Goal: Task Accomplishment & Management: Manage account settings

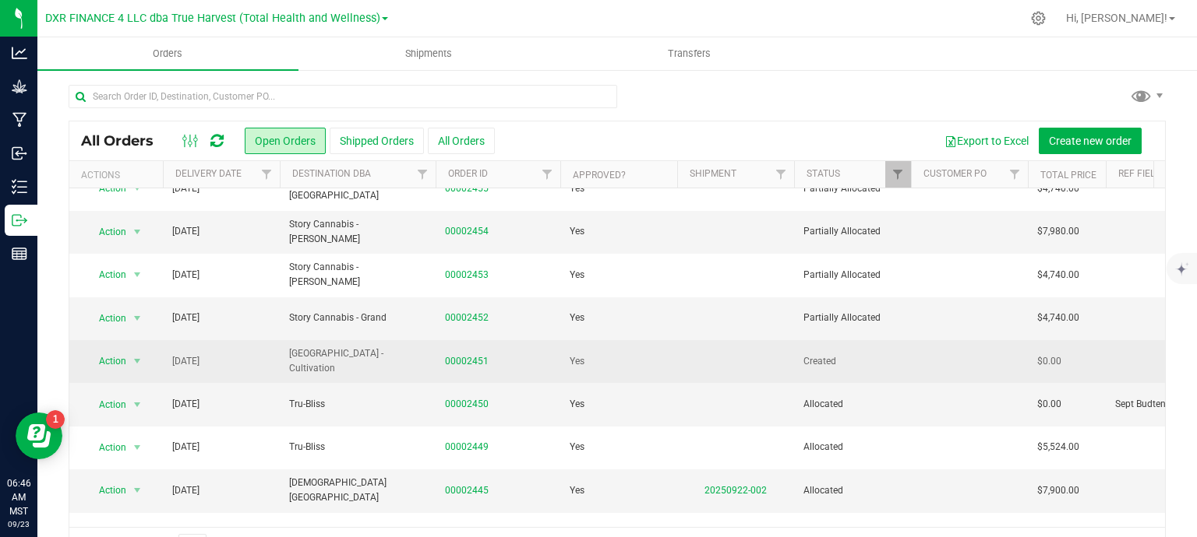
scroll to position [532, 0]
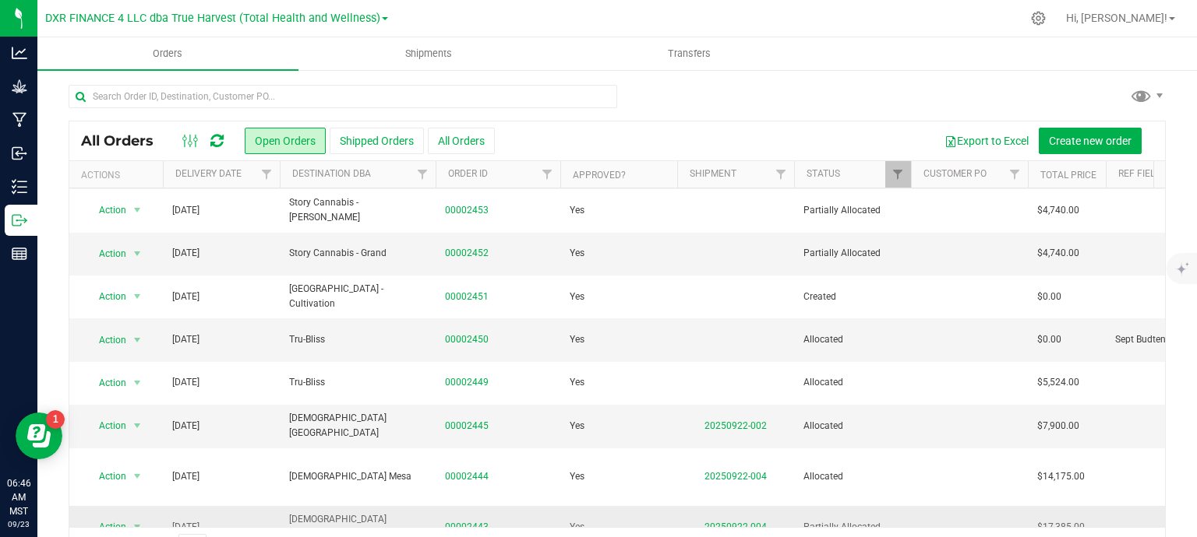
click at [468, 520] on link "00002443" at bounding box center [467, 527] width 44 height 15
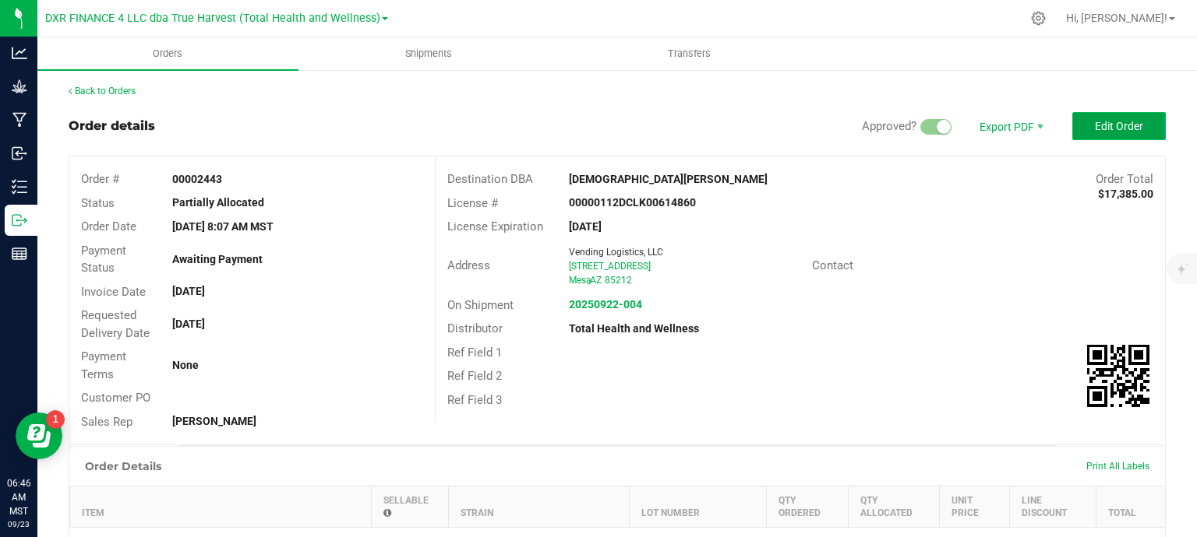
click at [1080, 133] on button "Edit Order" at bounding box center [1118, 126] width 93 height 28
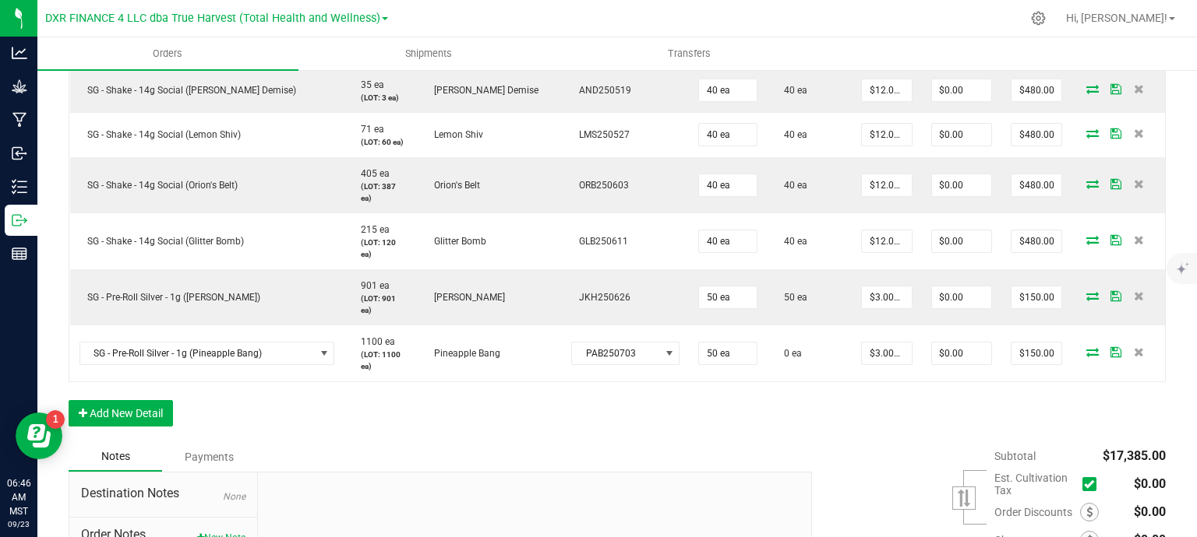
scroll to position [1402, 0]
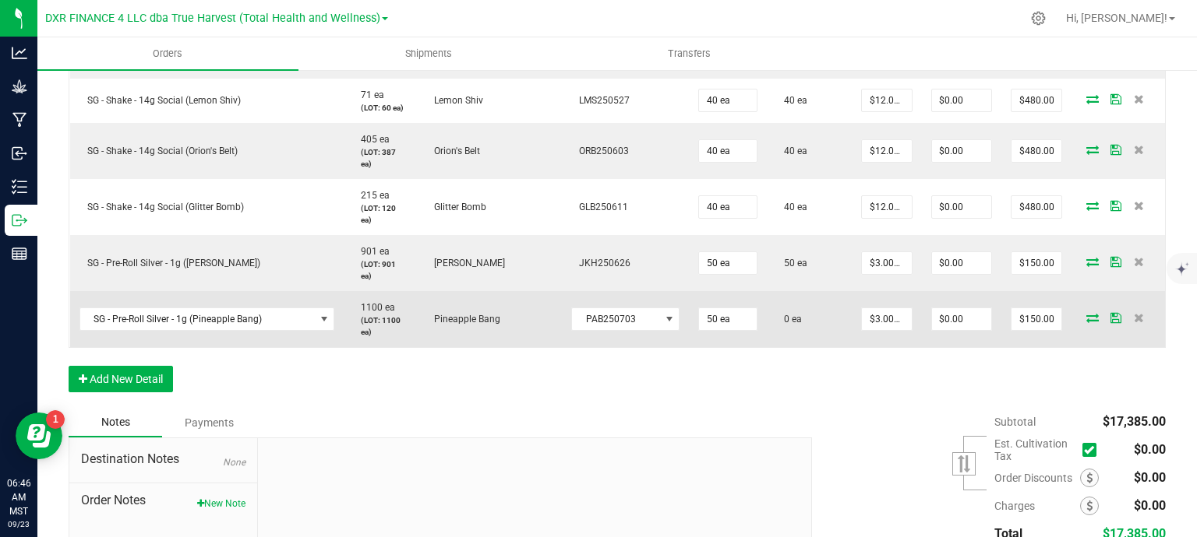
click at [1086, 313] on icon at bounding box center [1092, 317] width 12 height 9
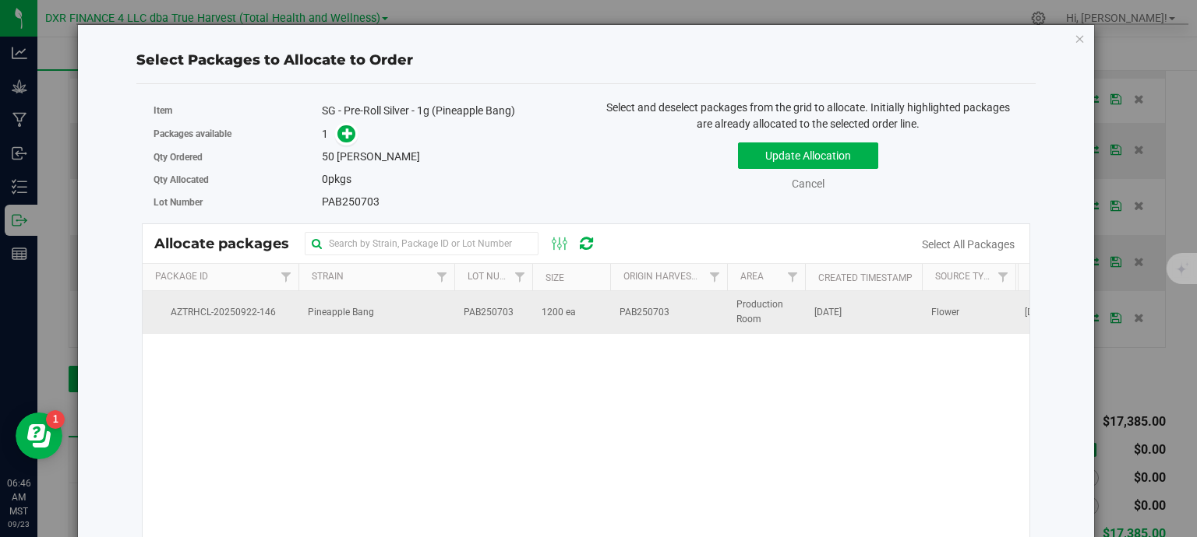
click at [492, 311] on span "PAB250703" at bounding box center [488, 312] width 50 height 15
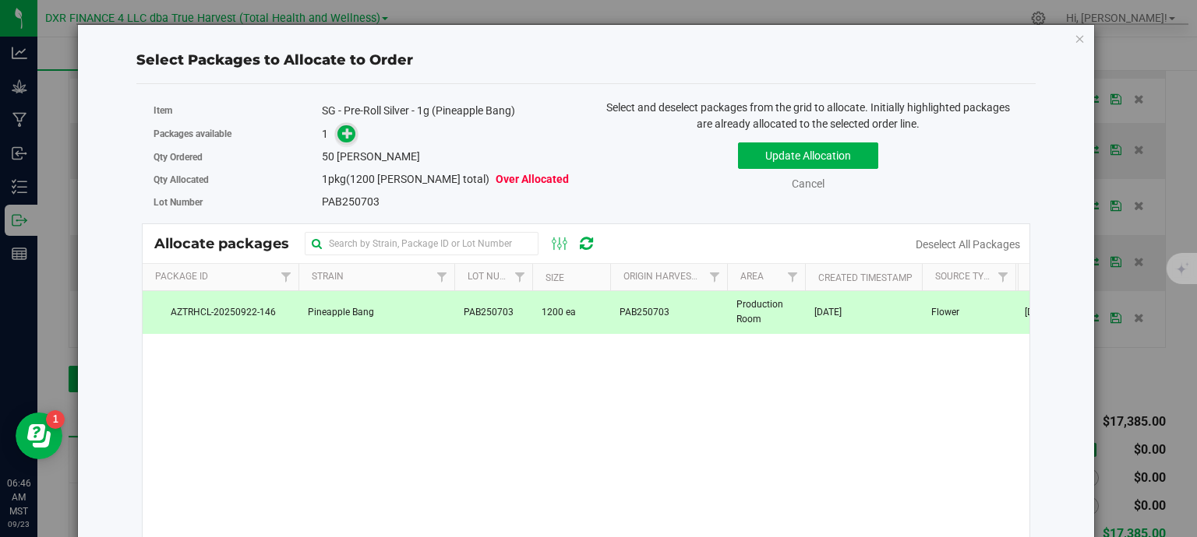
click at [343, 133] on icon at bounding box center [348, 133] width 12 height 12
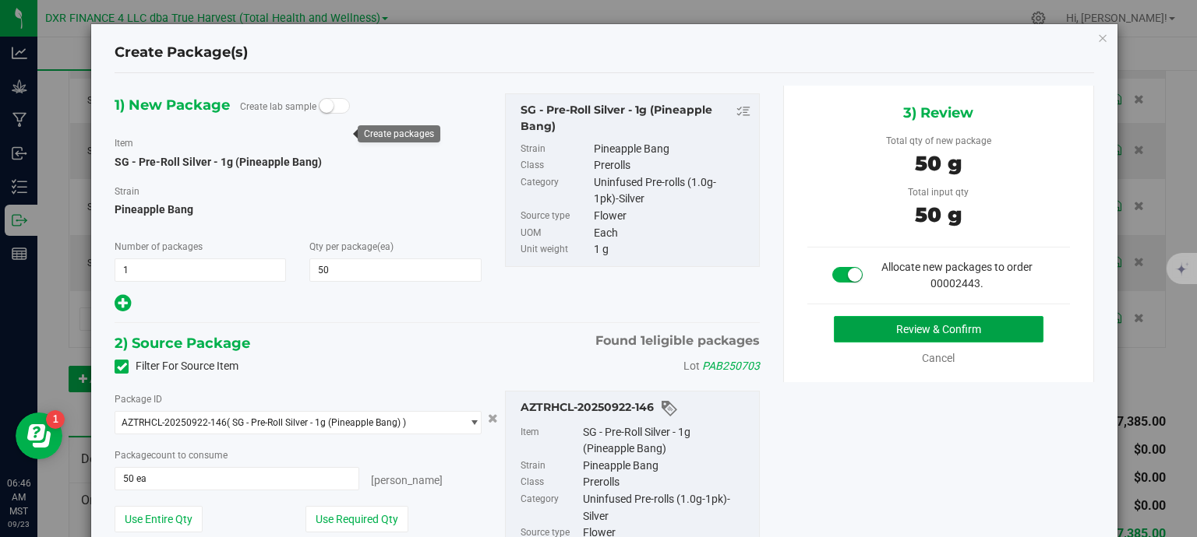
click at [947, 333] on button "Review & Confirm" at bounding box center [938, 329] width 210 height 26
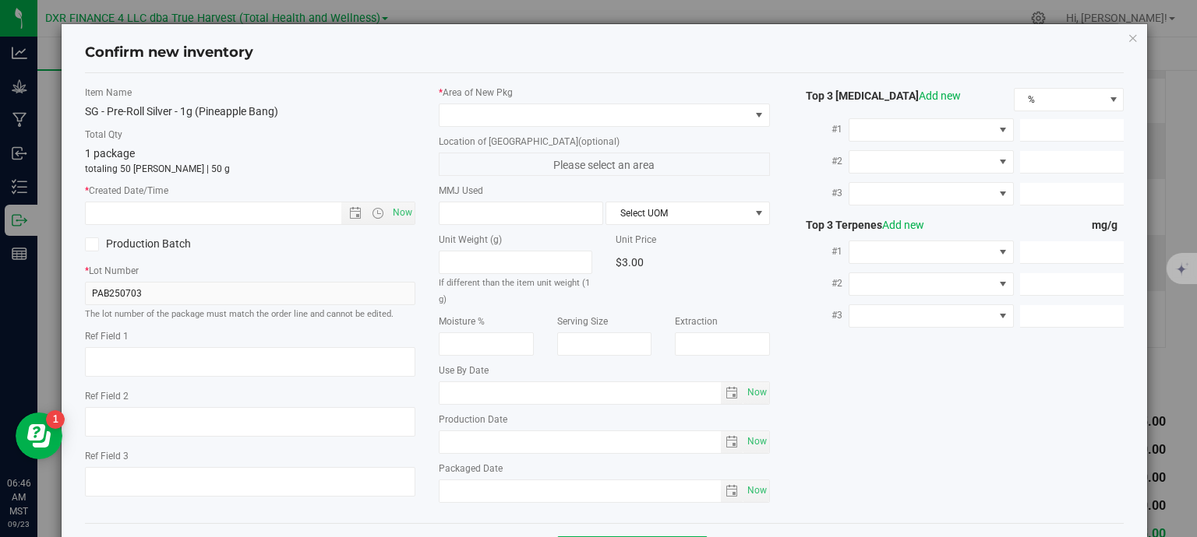
type textarea "2025-07-03"
click at [151, 364] on textarea at bounding box center [250, 362] width 331 height 30
click at [153, 364] on textarea at bounding box center [250, 362] width 331 height 30
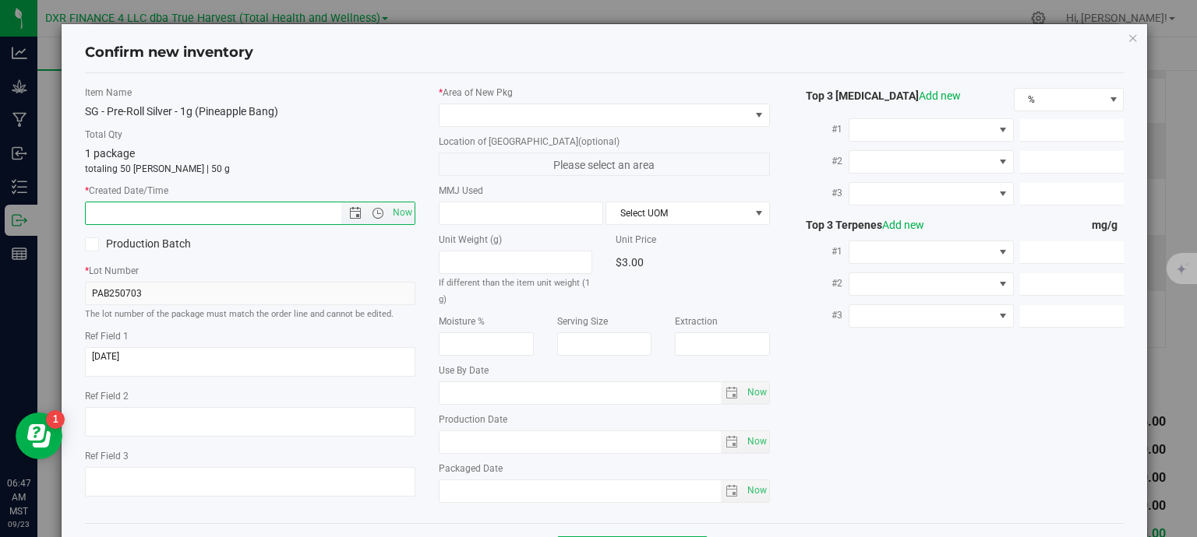
click at [193, 213] on input "text" at bounding box center [227, 214] width 283 height 22
paste input "2025-07-03"
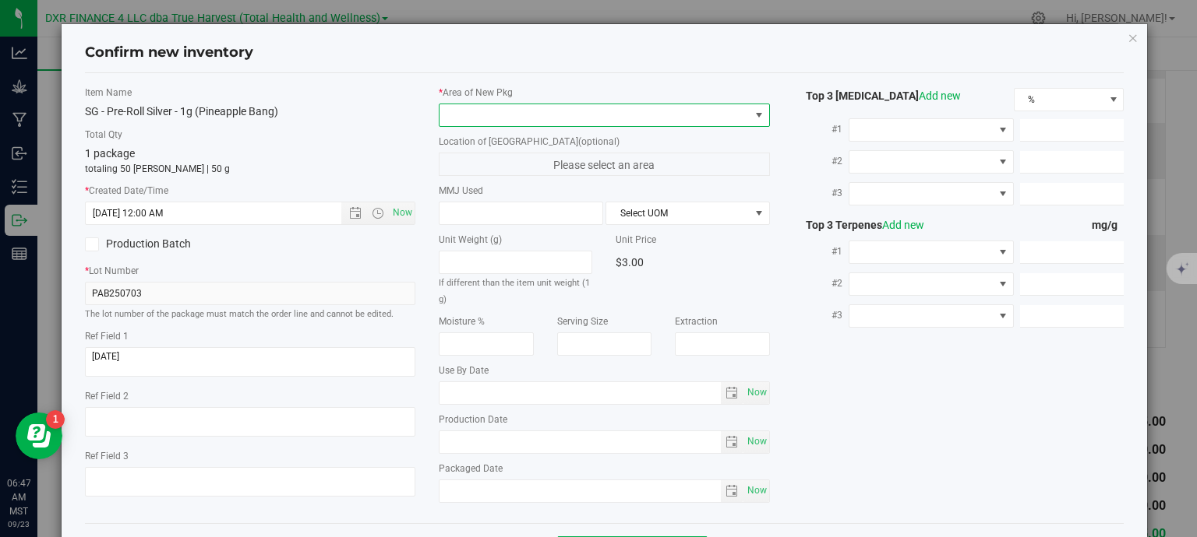
type input "7/3/2025 6:47 AM"
click at [530, 115] on span at bounding box center [594, 115] width 310 height 22
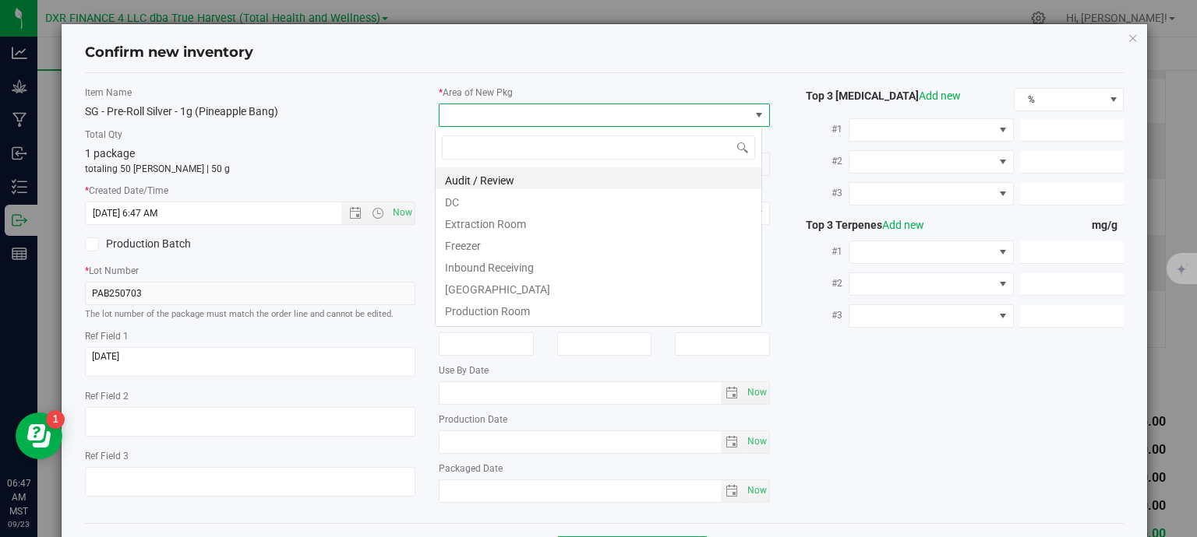
scroll to position [23, 327]
click at [520, 203] on li "DC" at bounding box center [598, 200] width 326 height 22
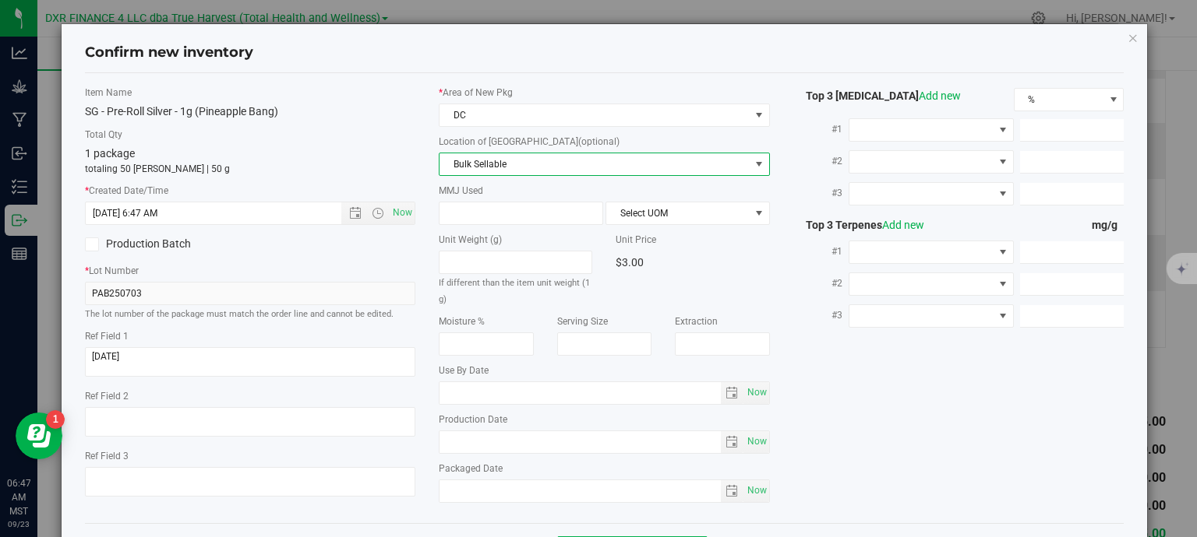
click at [530, 164] on span "Bulk Sellable" at bounding box center [594, 164] width 310 height 22
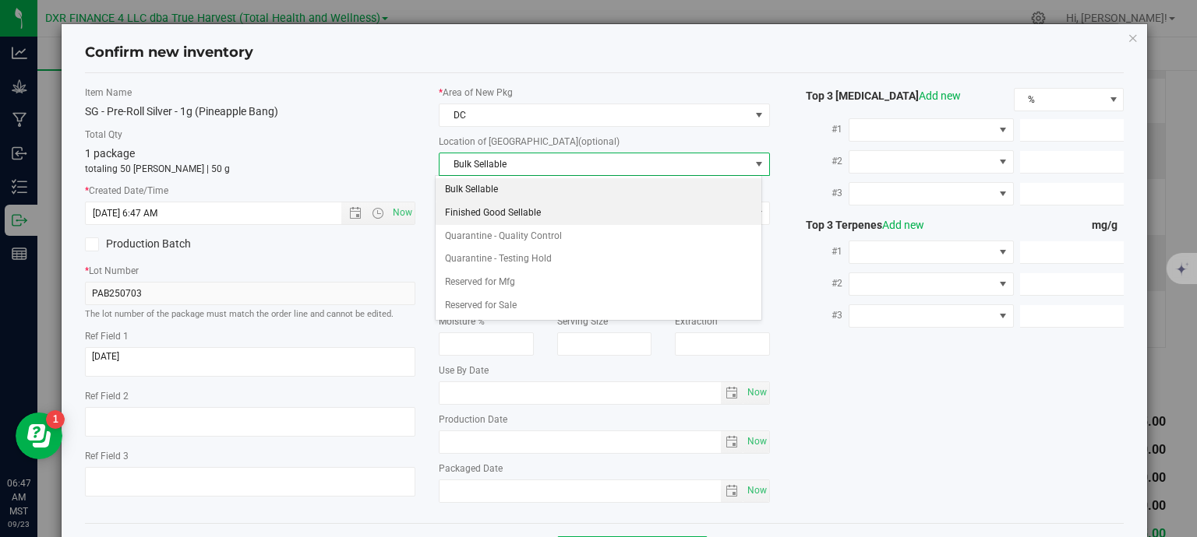
click at [517, 211] on li "Finished Good Sellable" at bounding box center [598, 213] width 326 height 23
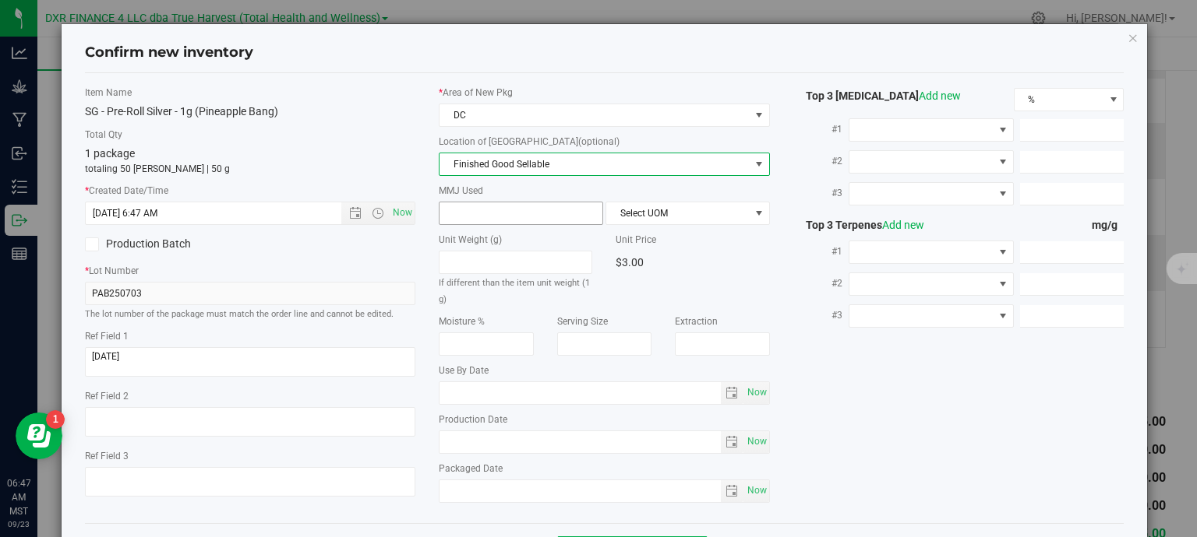
click at [487, 217] on span at bounding box center [521, 213] width 164 height 23
type input "1"
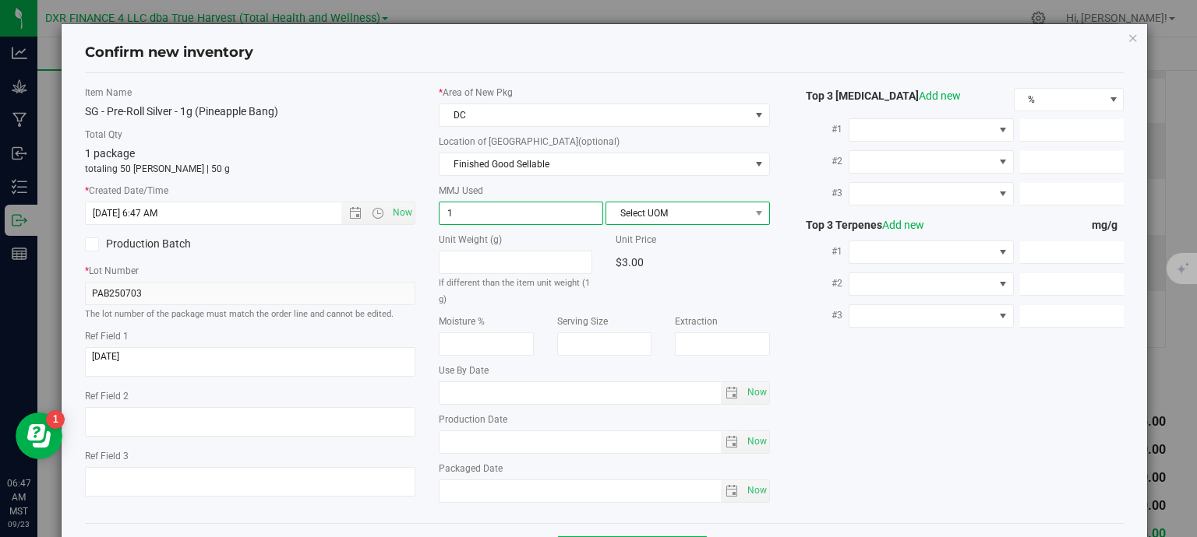
type input "1.0000"
click at [636, 218] on span "Select UOM" at bounding box center [677, 214] width 143 height 22
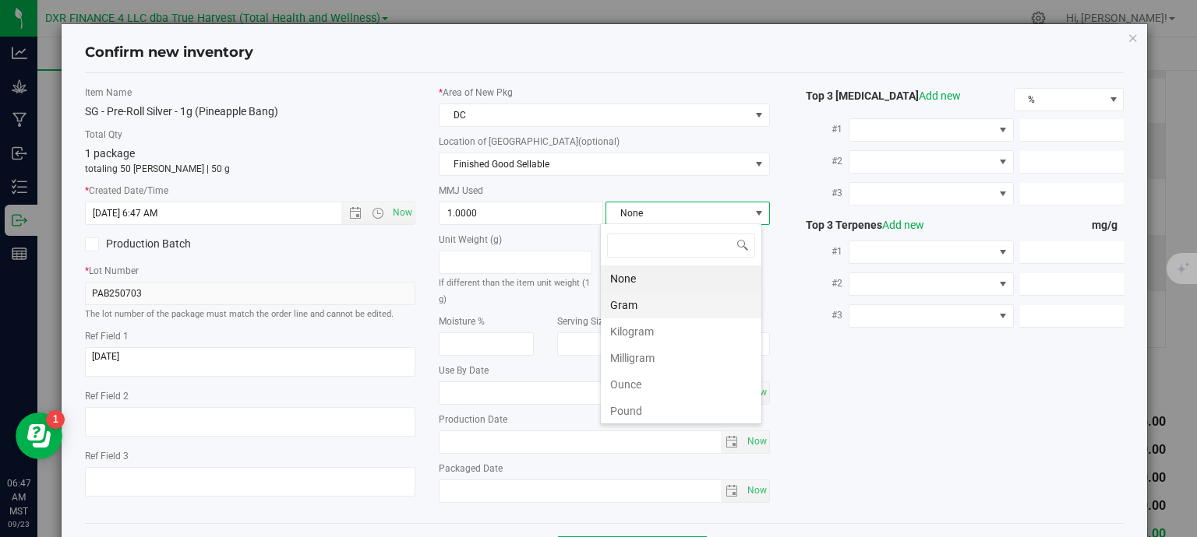
scroll to position [23, 162]
click at [636, 308] on li "Gram" at bounding box center [681, 305] width 160 height 26
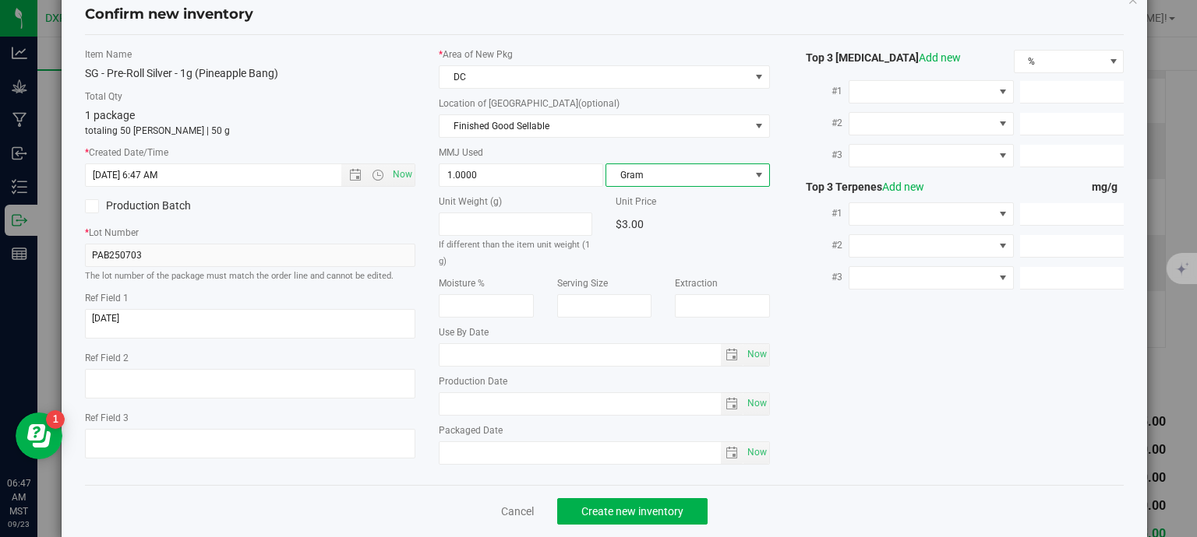
scroll to position [59, 0]
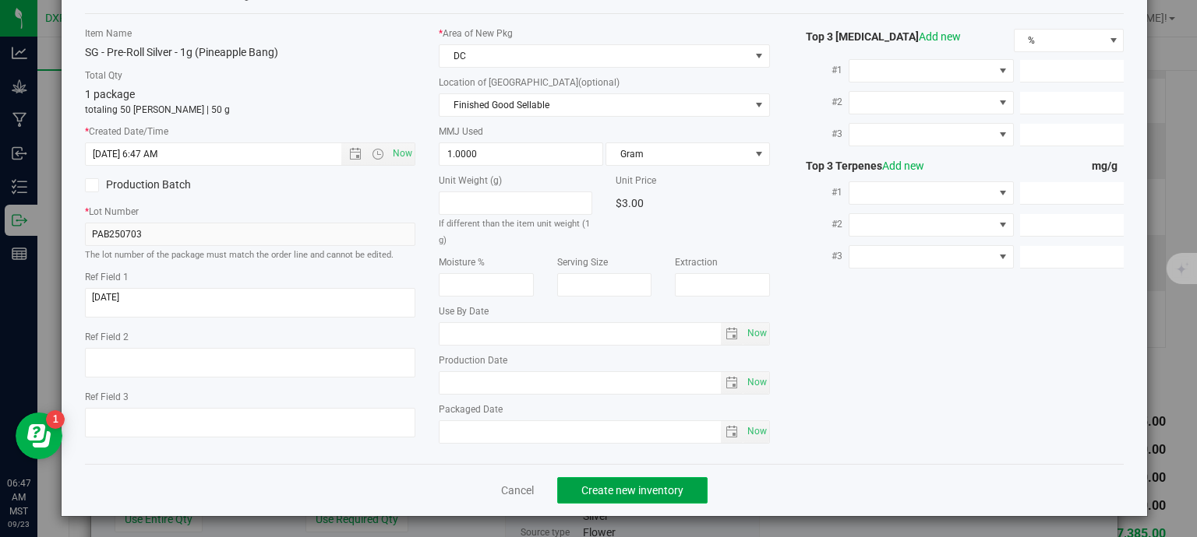
click at [680, 479] on button "Create new inventory" at bounding box center [632, 491] width 150 height 26
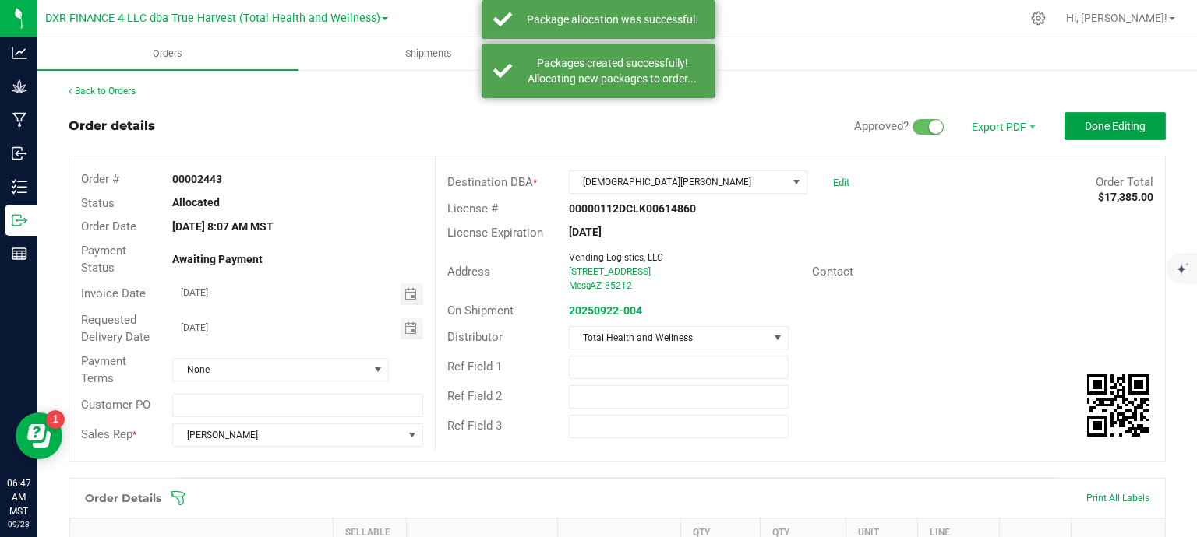
click at [1118, 115] on button "Done Editing" at bounding box center [1114, 126] width 101 height 28
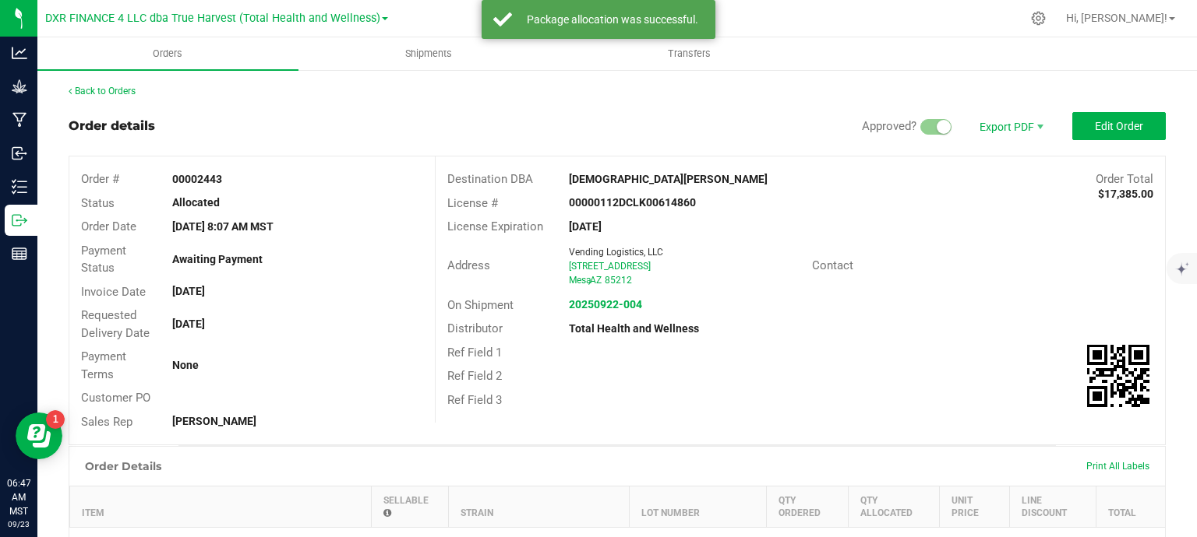
scroll to position [312, 0]
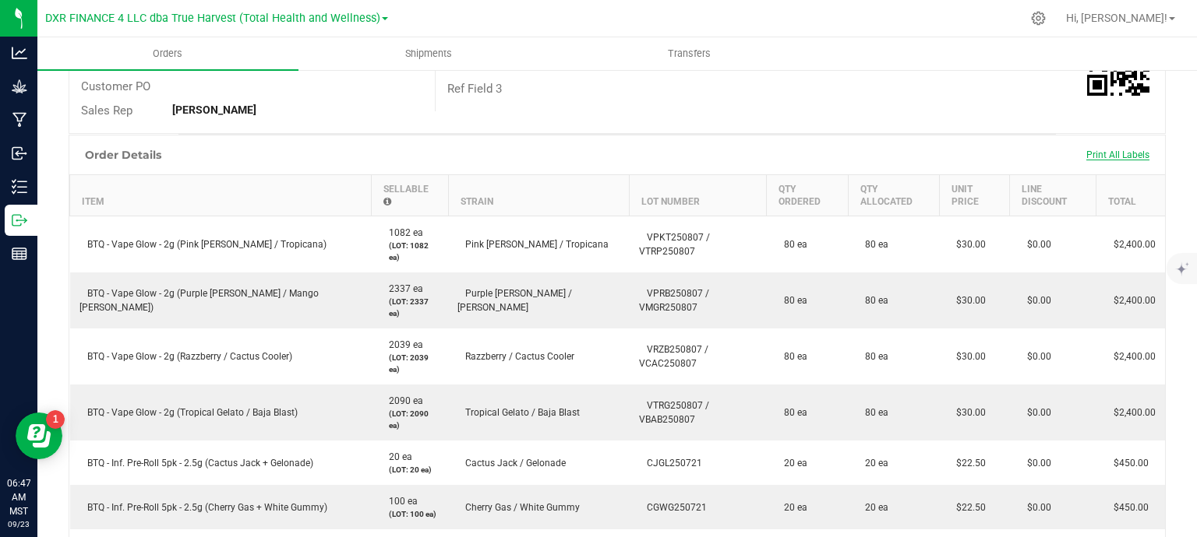
click at [1086, 152] on span "Print All Labels" at bounding box center [1117, 155] width 63 height 11
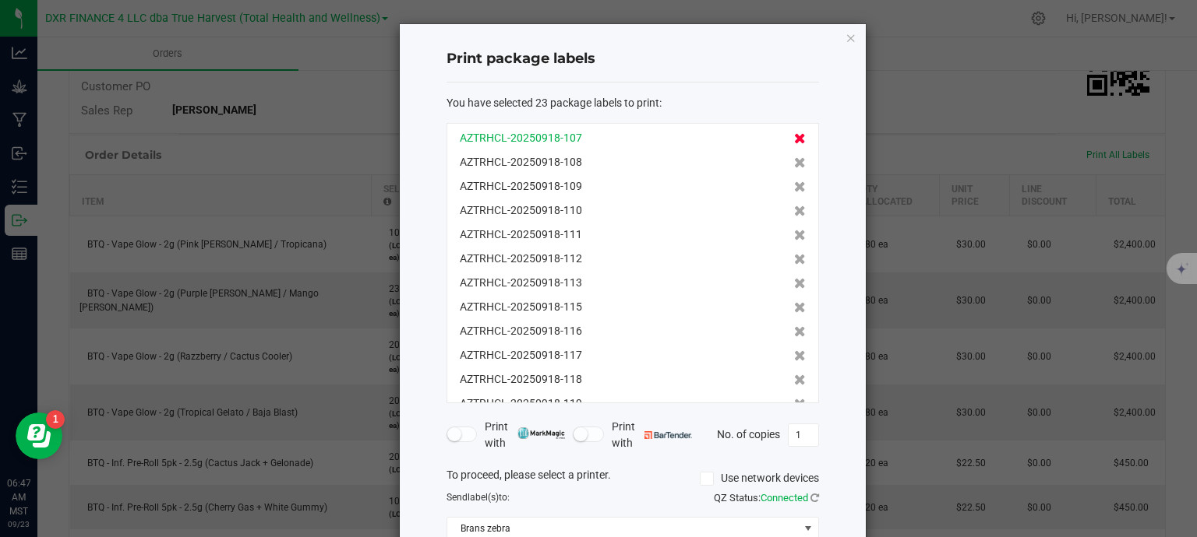
click at [794, 136] on icon at bounding box center [800, 138] width 12 height 11
click at [794, 157] on icon at bounding box center [800, 162] width 12 height 11
click at [794, 136] on icon at bounding box center [800, 138] width 12 height 11
click at [794, 157] on icon at bounding box center [800, 162] width 12 height 11
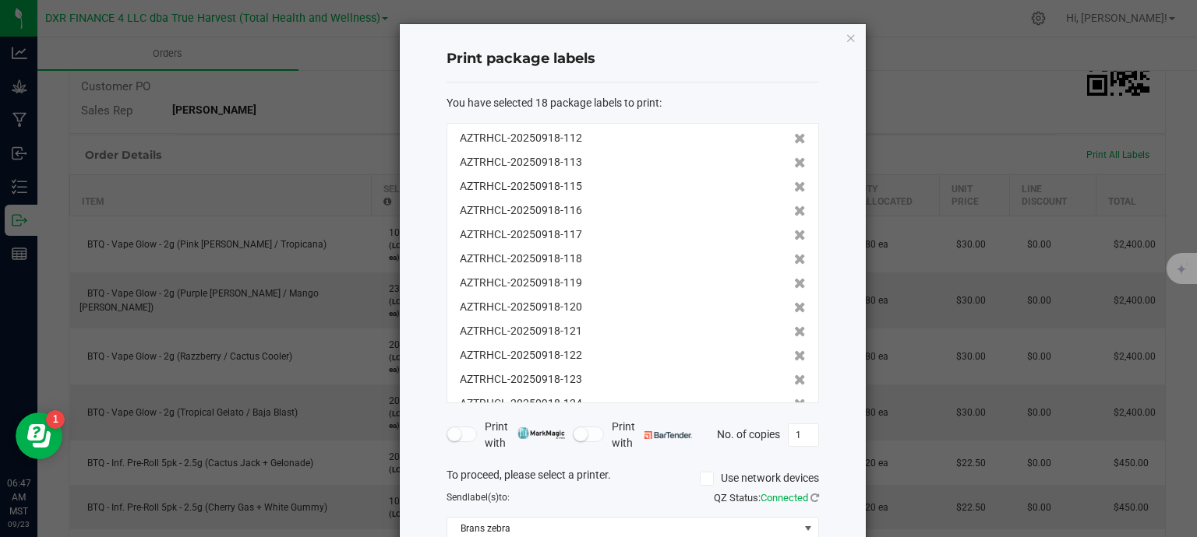
click at [794, 136] on icon at bounding box center [800, 138] width 12 height 11
click at [794, 157] on icon at bounding box center [800, 162] width 12 height 11
click at [794, 136] on icon at bounding box center [800, 138] width 12 height 11
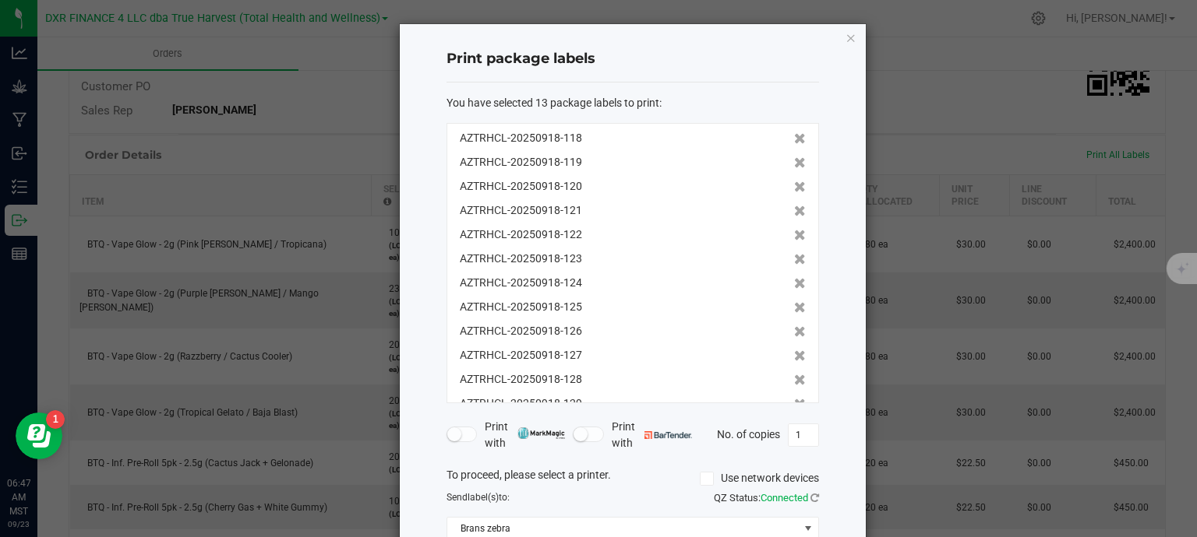
click at [794, 136] on icon at bounding box center [800, 138] width 12 height 11
click at [794, 157] on icon at bounding box center [800, 162] width 12 height 11
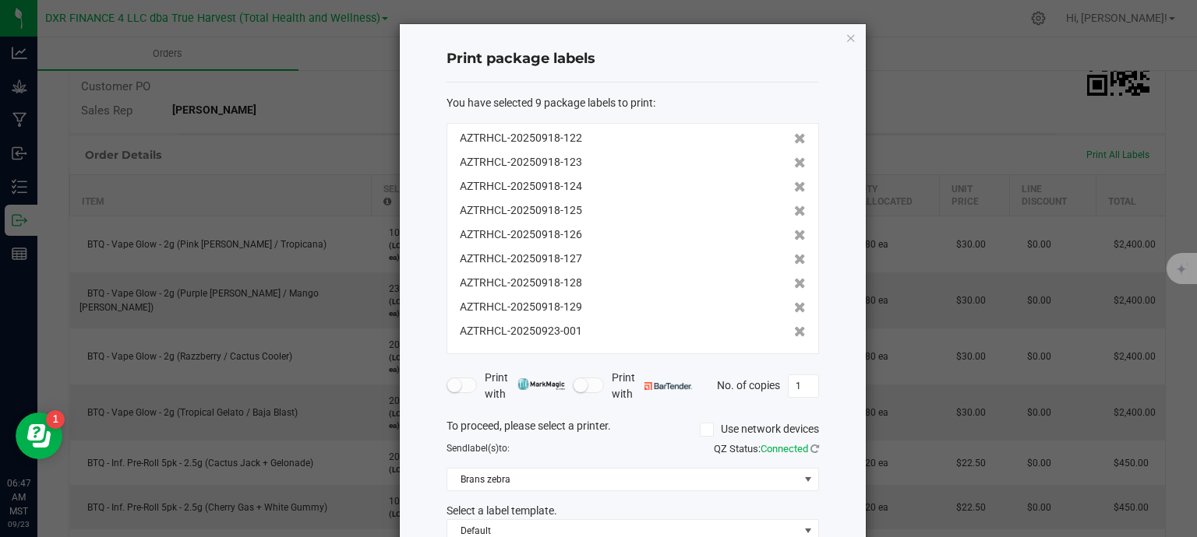
click at [794, 136] on icon at bounding box center [800, 138] width 12 height 11
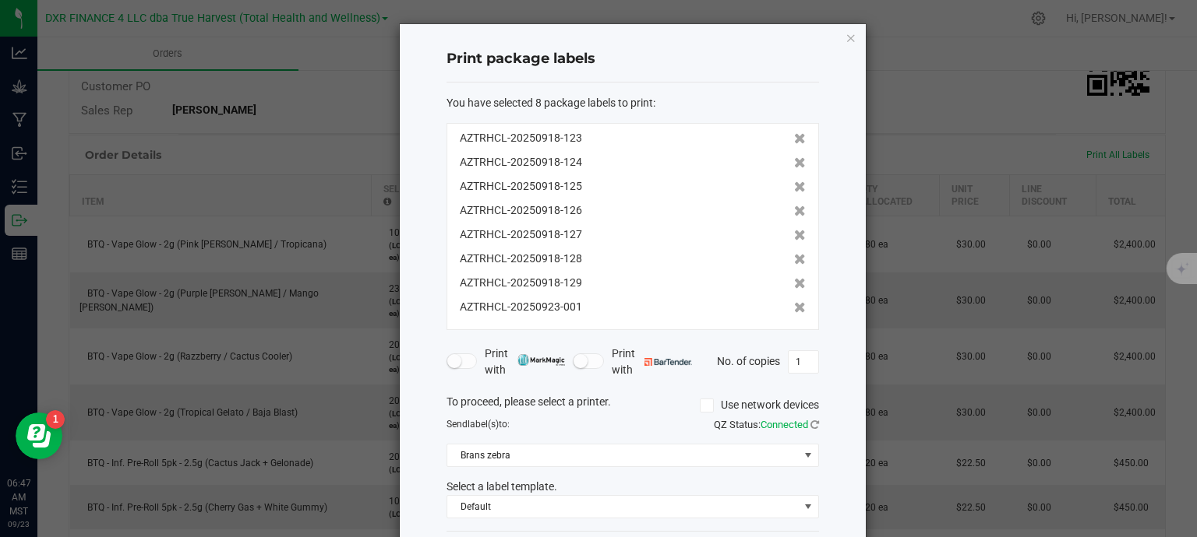
click at [794, 136] on icon at bounding box center [800, 138] width 12 height 11
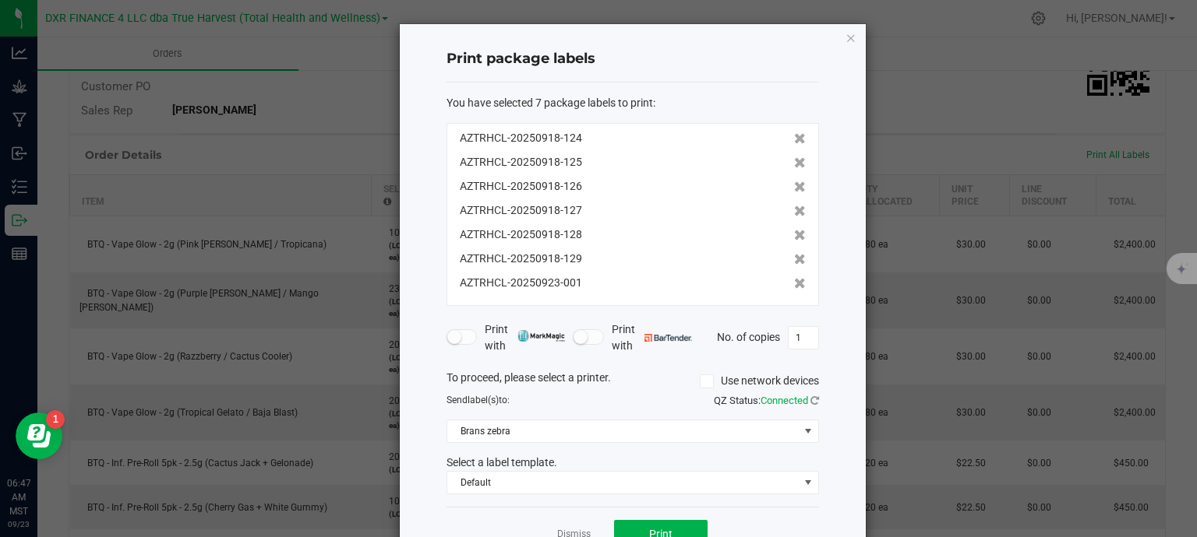
click at [794, 136] on icon at bounding box center [800, 138] width 12 height 11
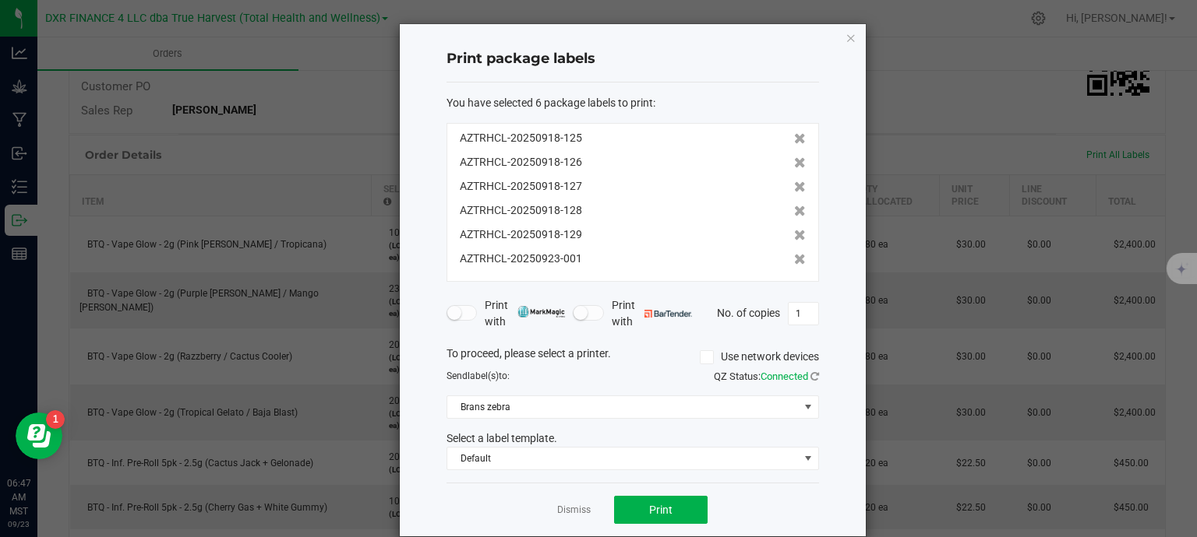
click at [794, 136] on icon at bounding box center [800, 138] width 12 height 11
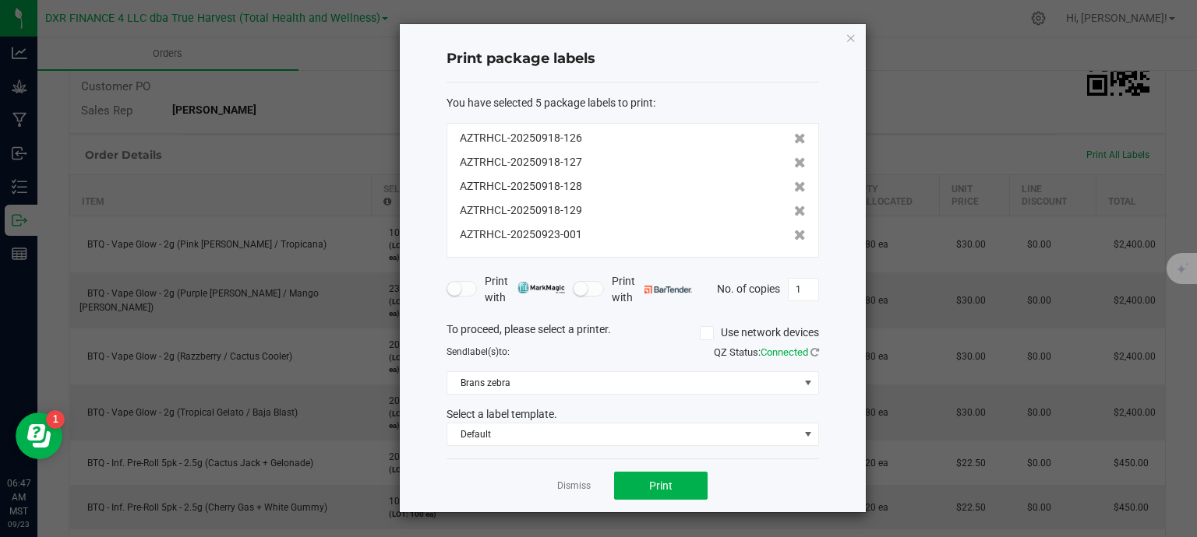
click at [780, 136] on div "AZTRHCL-20250918-126" at bounding box center [633, 138] width 346 height 16
click at [794, 138] on icon at bounding box center [800, 138] width 12 height 11
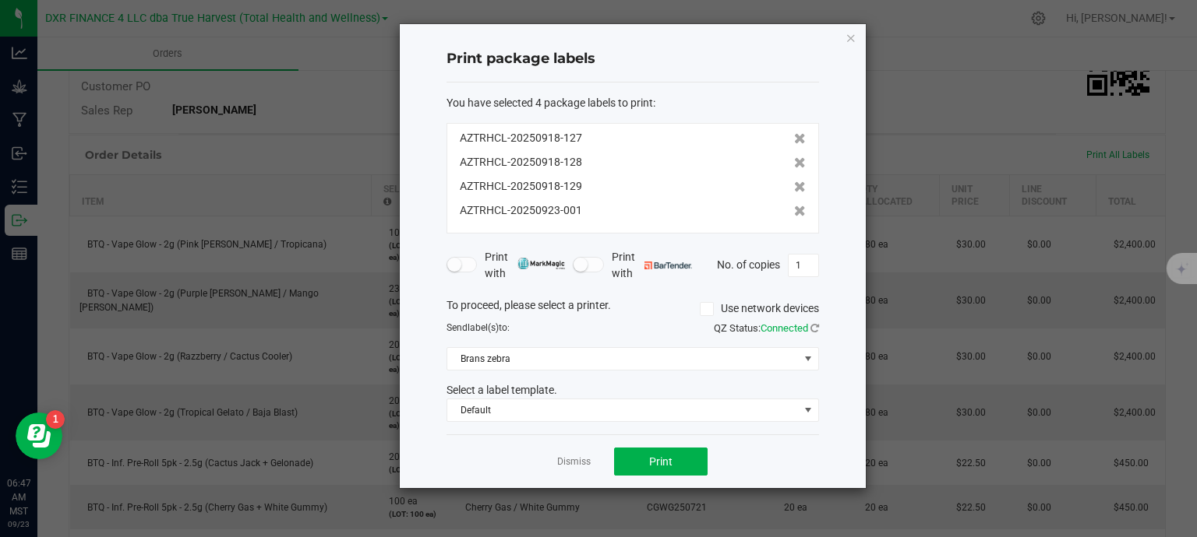
click at [794, 138] on icon at bounding box center [800, 138] width 12 height 11
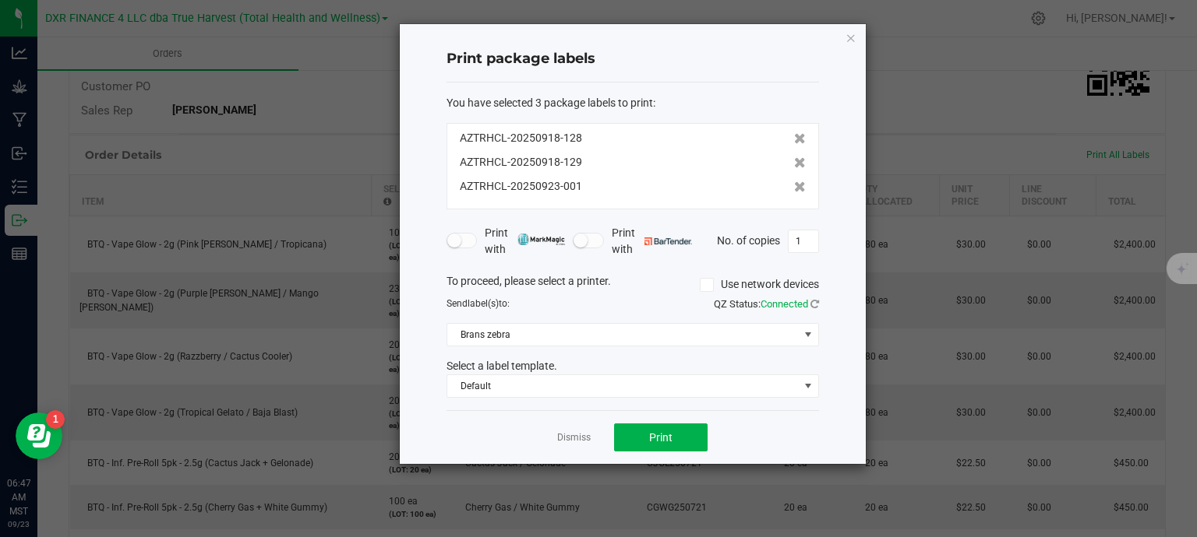
click at [794, 138] on icon at bounding box center [800, 138] width 12 height 11
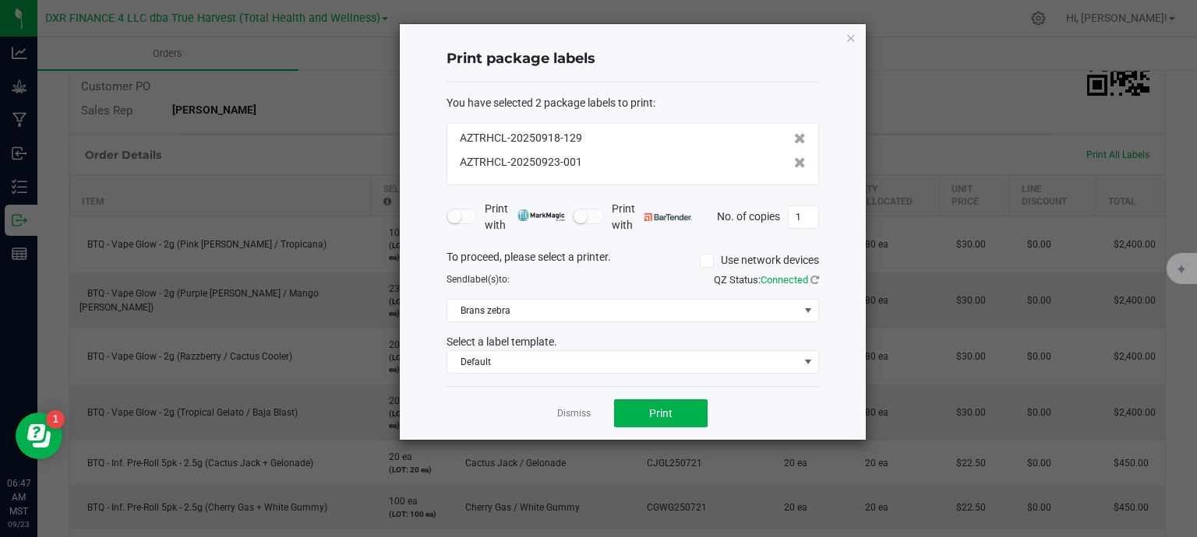
click at [794, 138] on icon at bounding box center [800, 138] width 12 height 11
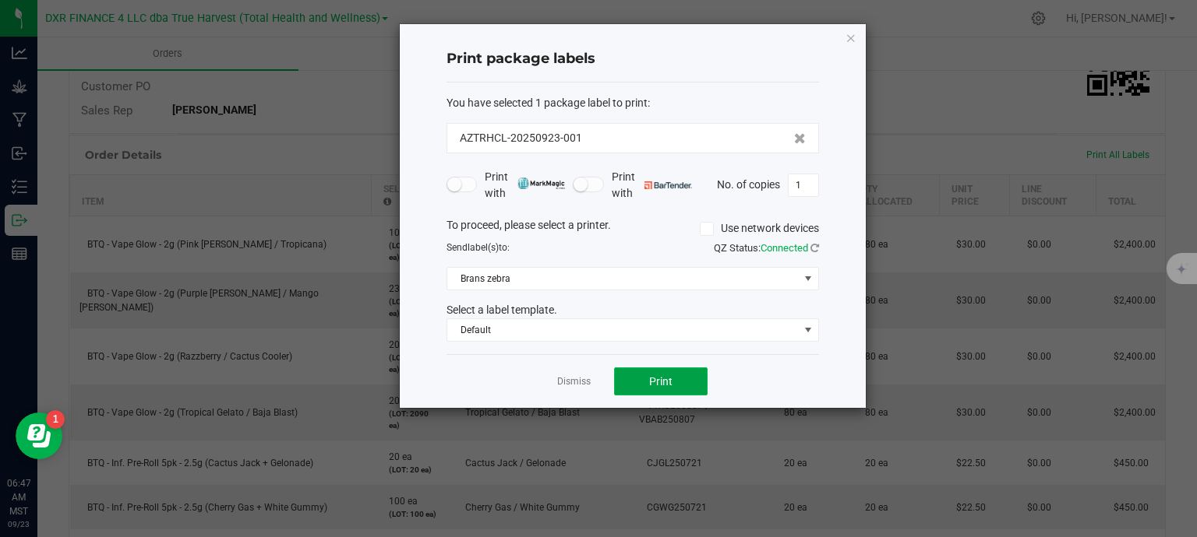
click at [695, 387] on button "Print" at bounding box center [660, 382] width 93 height 28
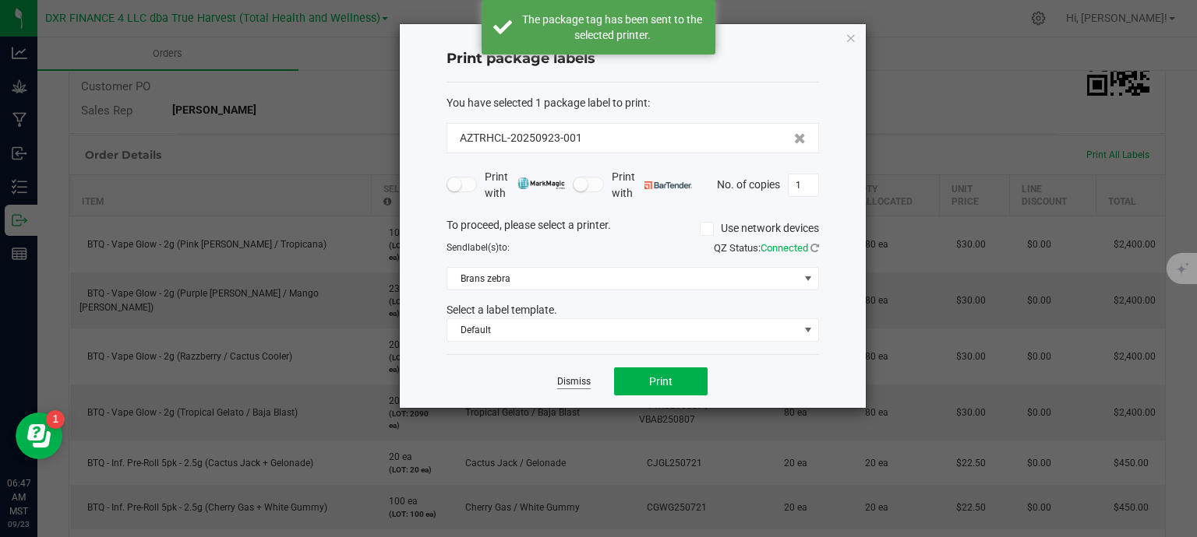
click at [570, 381] on link "Dismiss" at bounding box center [573, 381] width 33 height 13
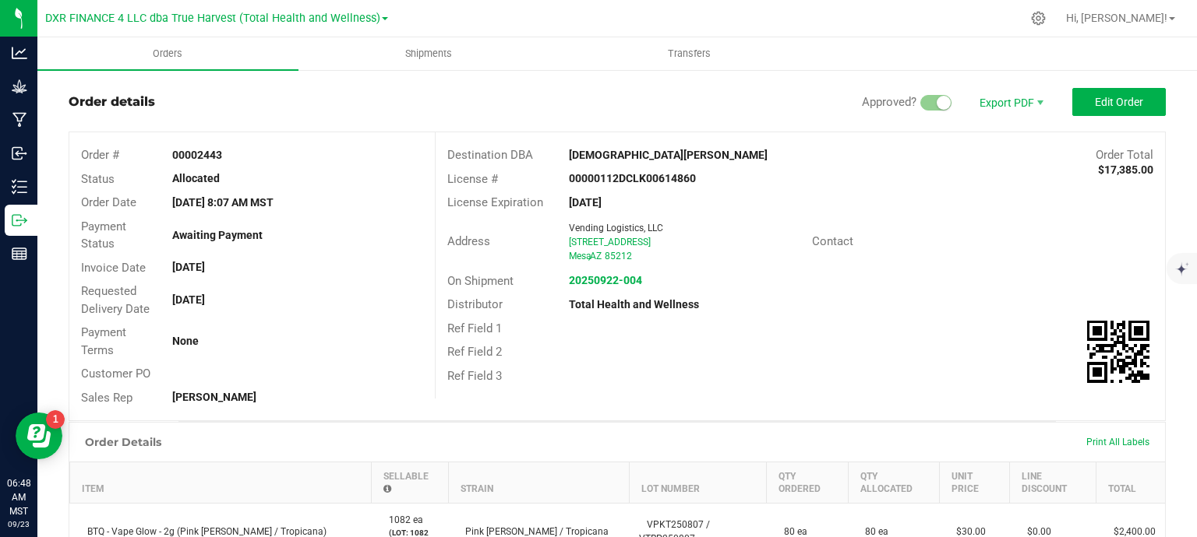
scroll to position [0, 0]
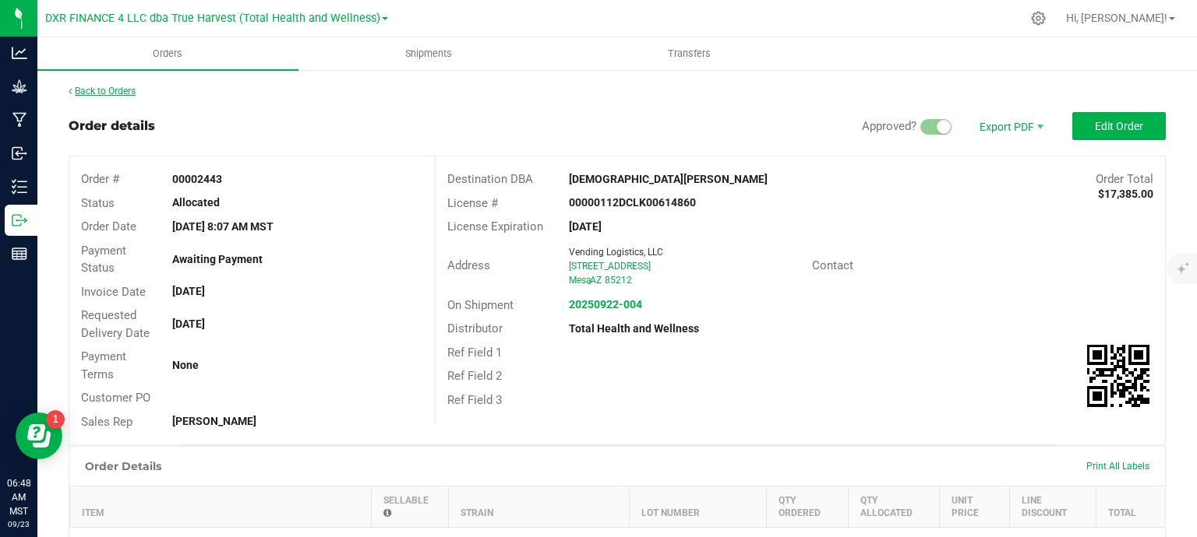
click at [125, 91] on link "Back to Orders" at bounding box center [102, 91] width 67 height 11
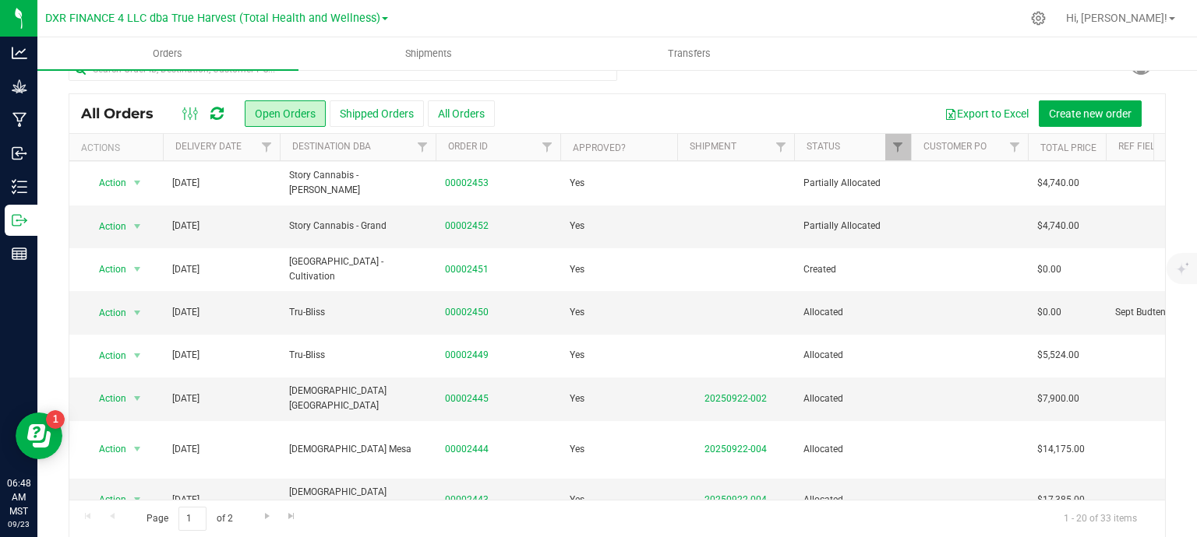
scroll to position [42, 0]
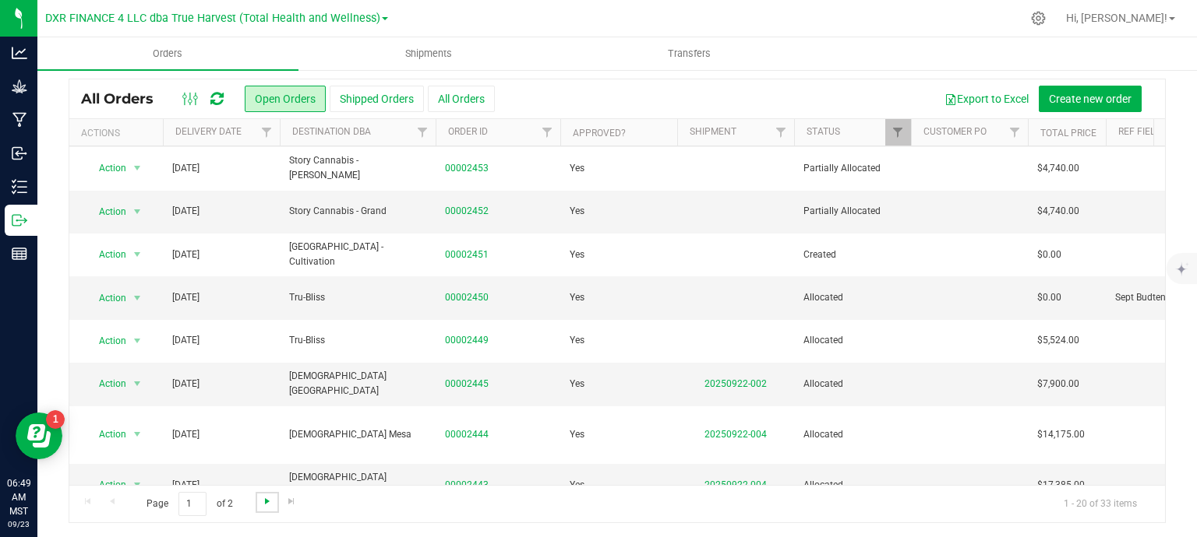
click at [270, 501] on span "Go to the next page" at bounding box center [267, 501] width 12 height 12
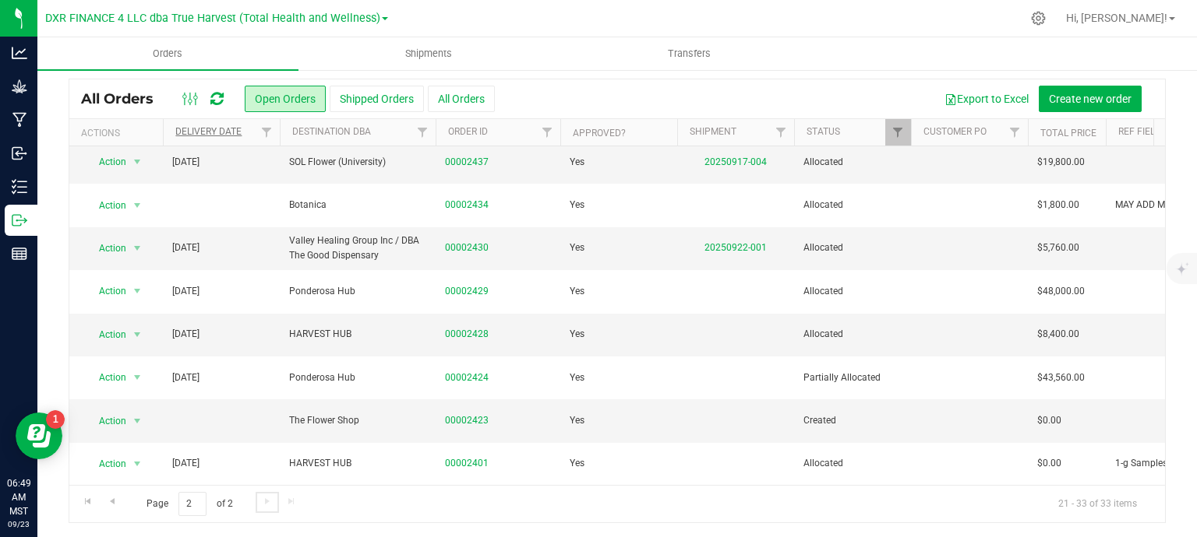
scroll to position [0, 0]
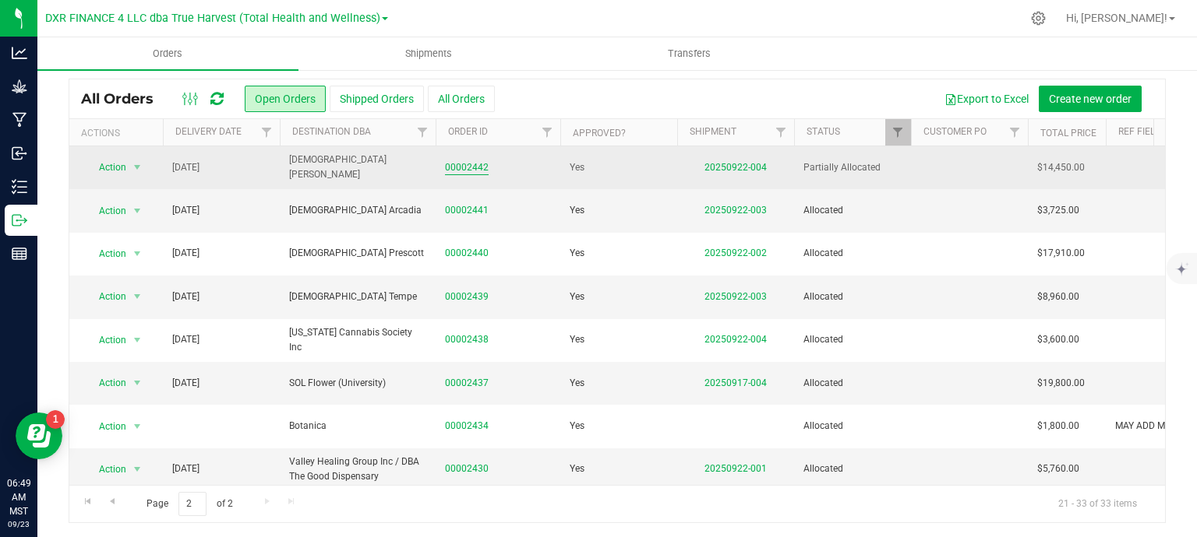
click at [457, 171] on link "00002442" at bounding box center [467, 167] width 44 height 15
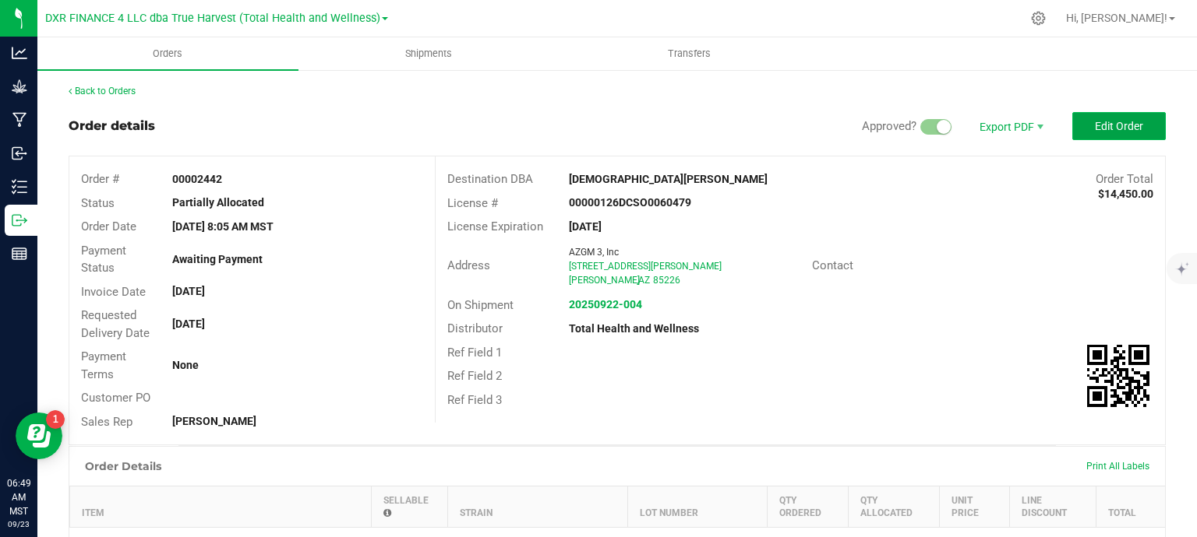
click at [1125, 133] on button "Edit Order" at bounding box center [1118, 126] width 93 height 28
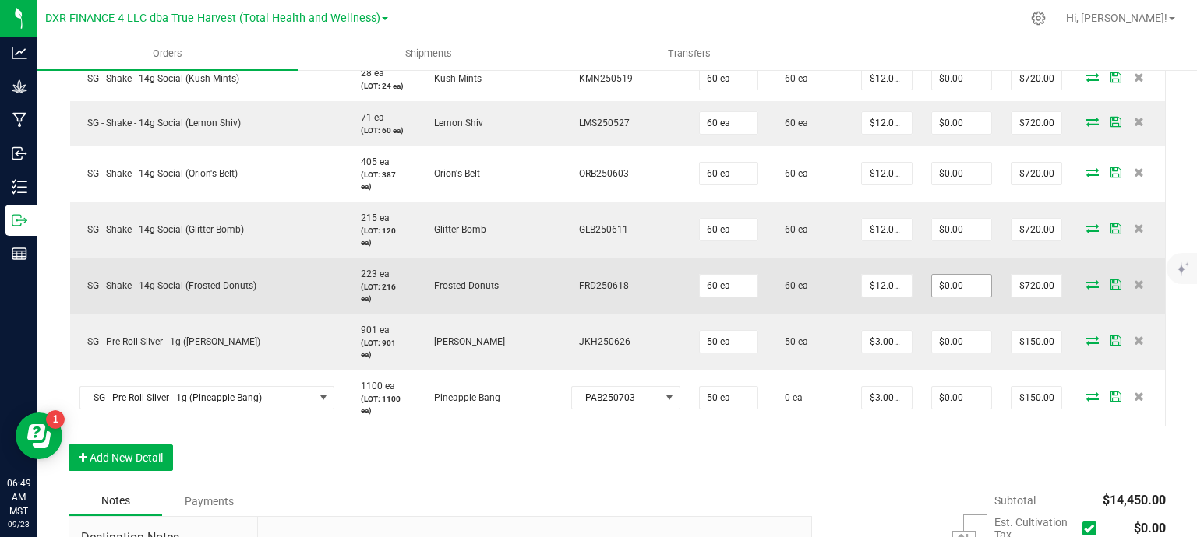
scroll to position [1168, 0]
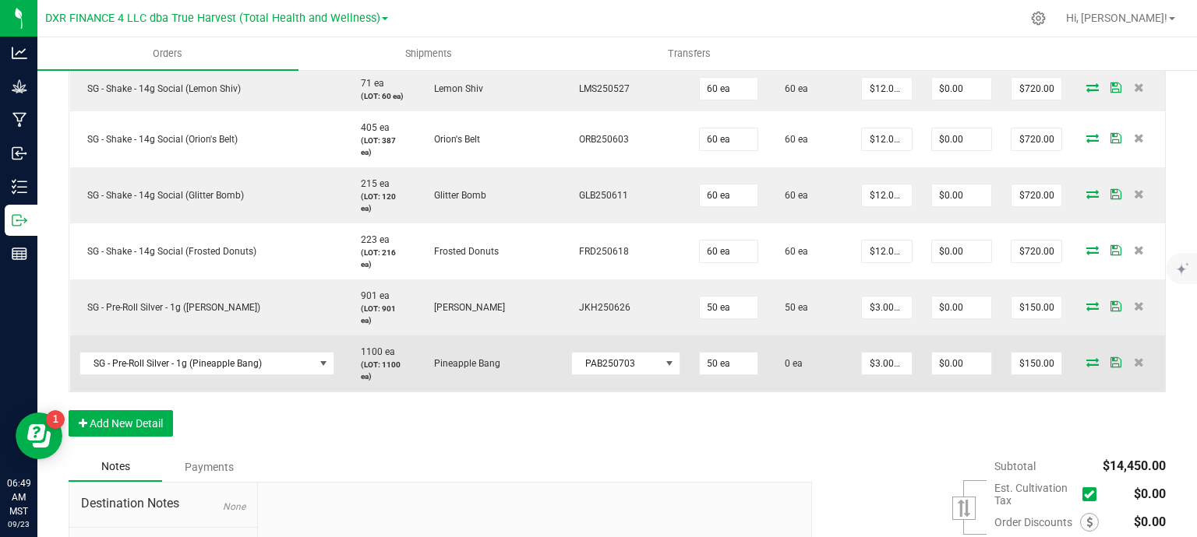
click at [1086, 360] on icon at bounding box center [1092, 362] width 12 height 9
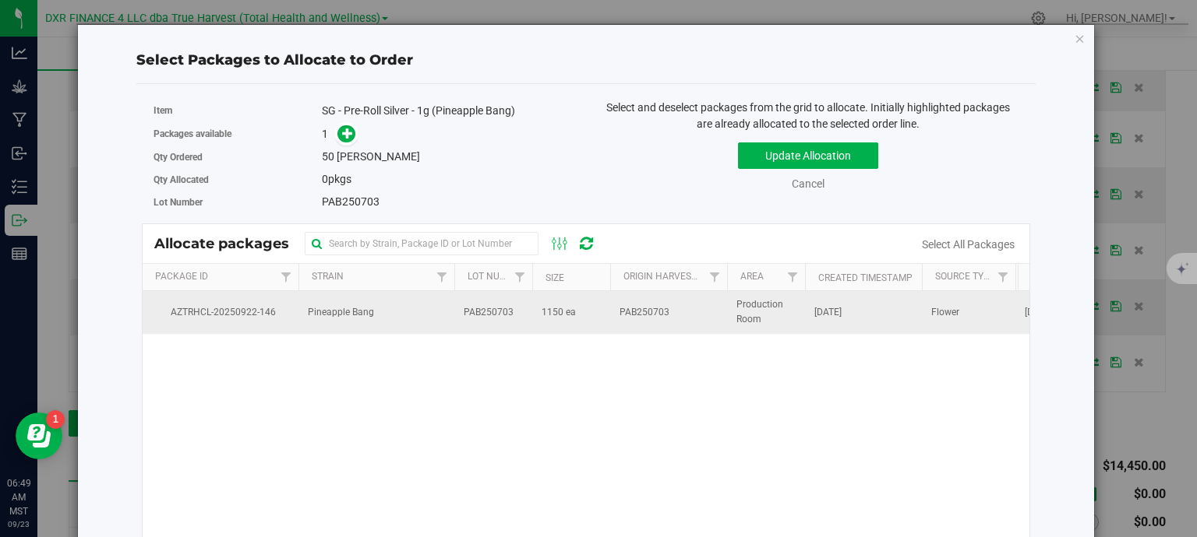
click at [514, 320] on td "PAB250703" at bounding box center [493, 312] width 78 height 42
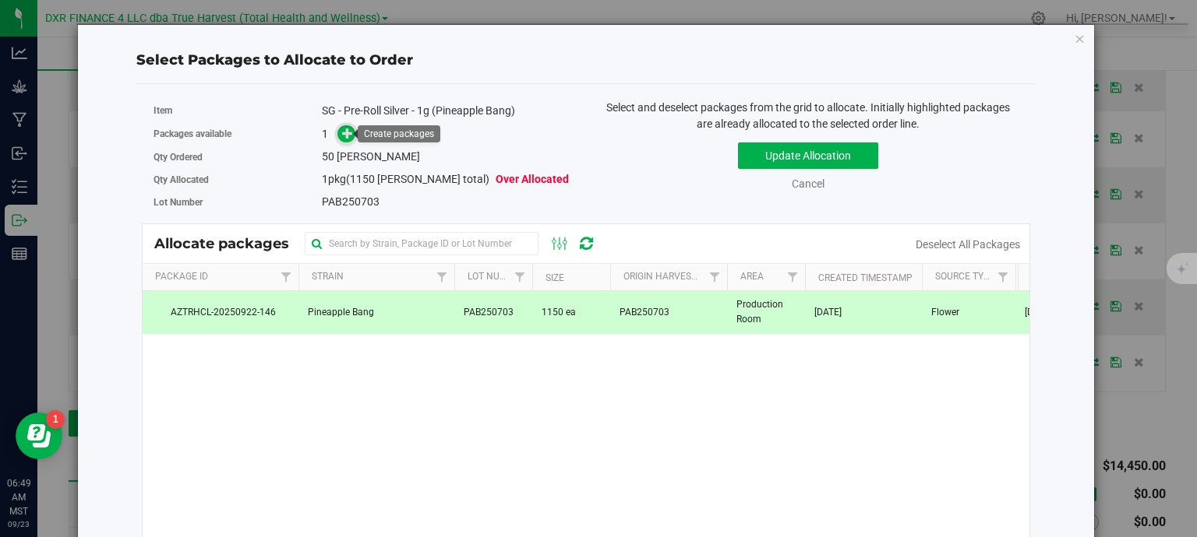
click at [337, 132] on span at bounding box center [346, 134] width 19 height 19
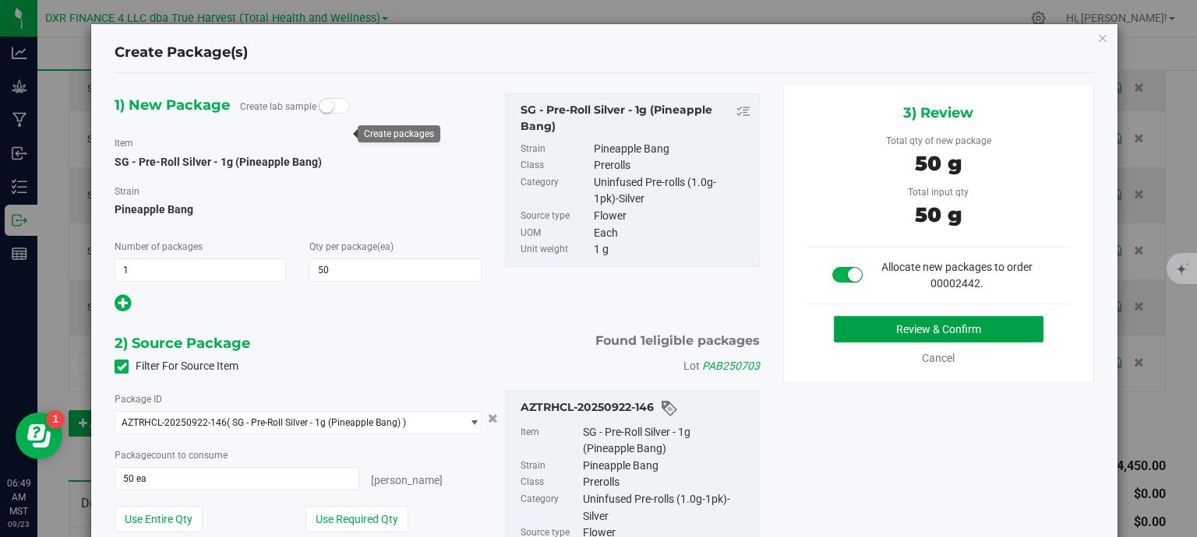
click at [848, 323] on button "Review & Confirm" at bounding box center [938, 329] width 210 height 26
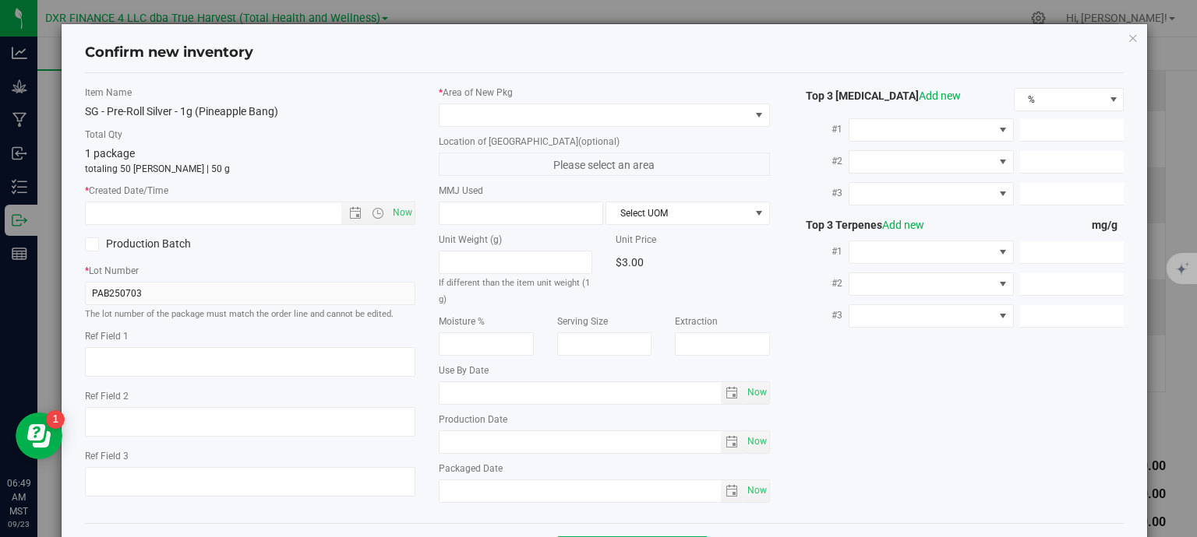
type textarea "2025-07-03"
click at [171, 351] on textarea at bounding box center [250, 362] width 331 height 30
click at [227, 200] on div "* Created Date/Time Now" at bounding box center [250, 204] width 331 height 41
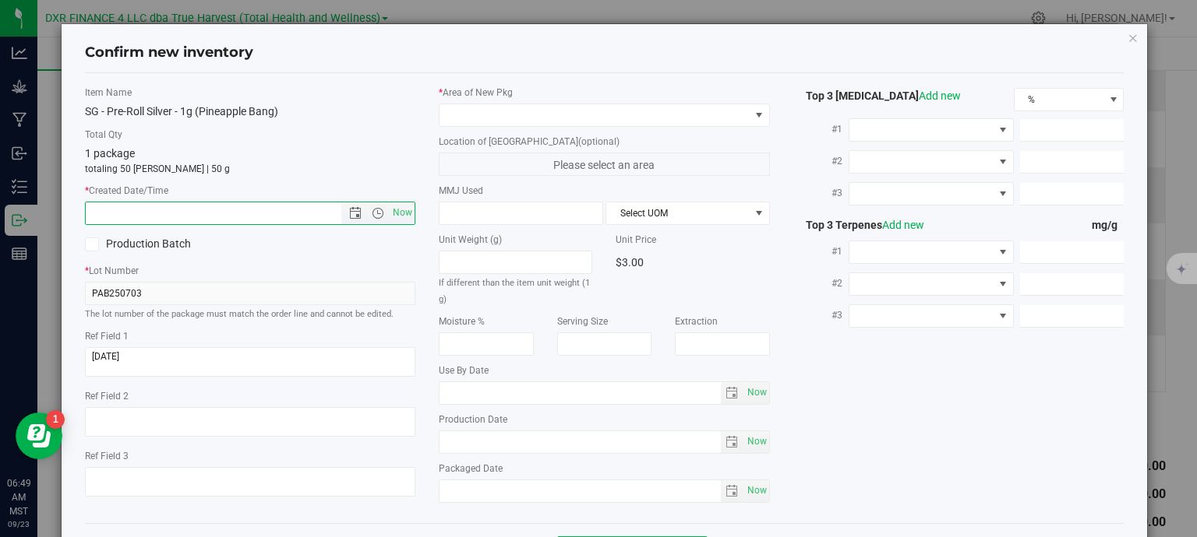
click at [227, 210] on input "text" at bounding box center [227, 214] width 283 height 22
paste input "2025-07-03"
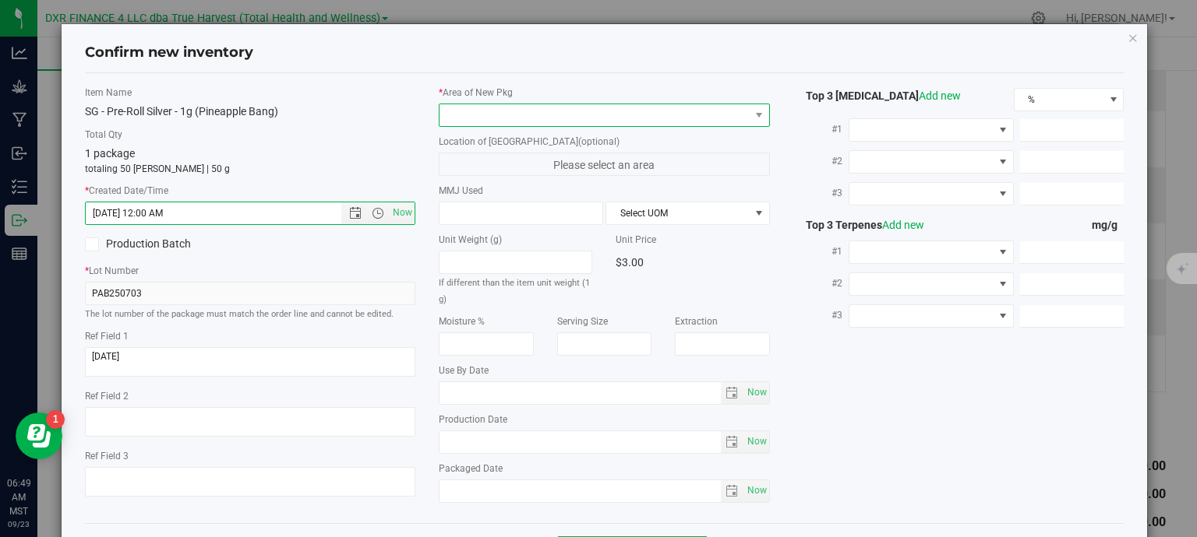
type input "7/3/2025 6:49 AM"
click at [488, 110] on span at bounding box center [594, 115] width 310 height 22
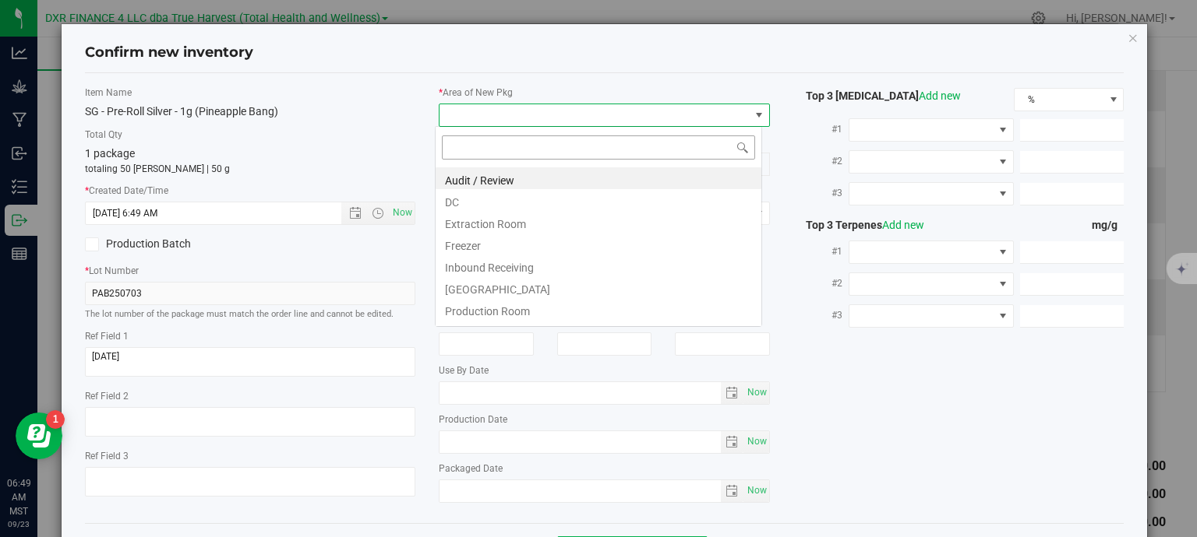
scroll to position [23, 327]
click at [468, 199] on li "DC" at bounding box center [598, 200] width 326 height 22
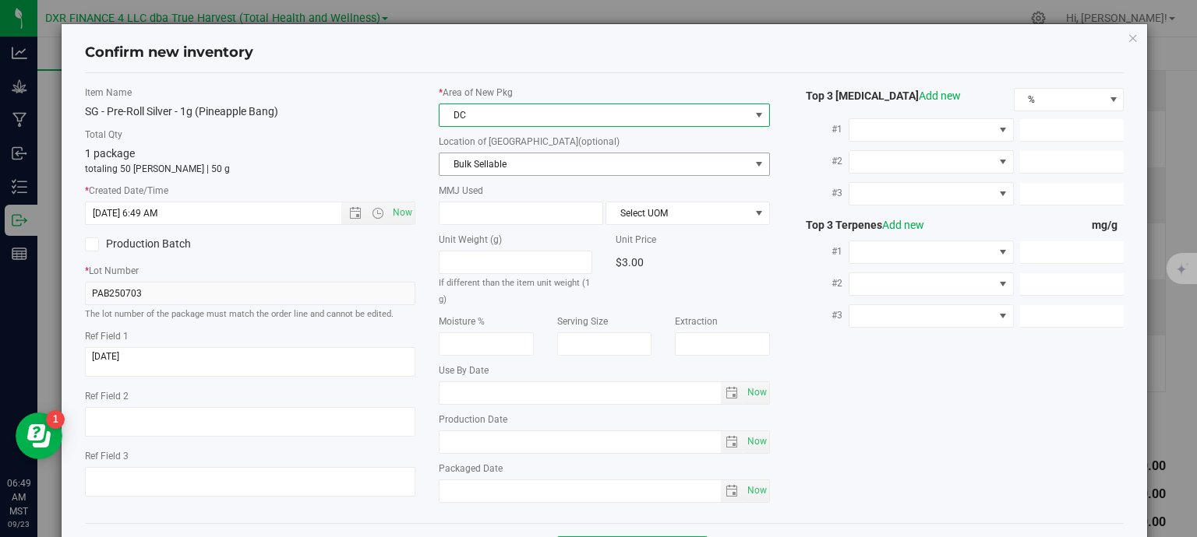
click at [500, 164] on span "Bulk Sellable" at bounding box center [594, 164] width 310 height 22
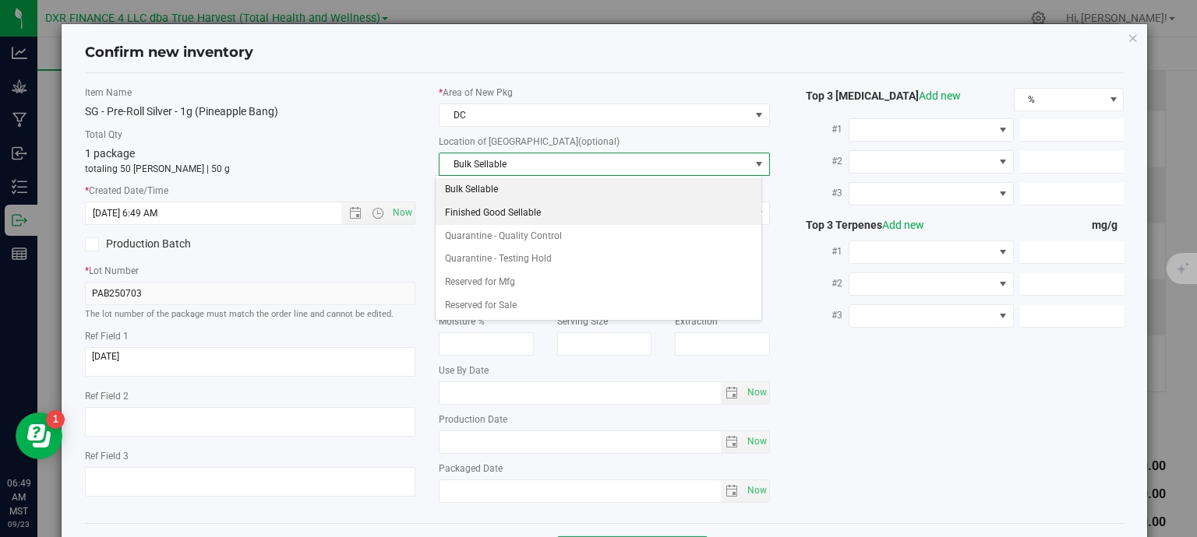
click at [529, 205] on li "Finished Good Sellable" at bounding box center [598, 213] width 326 height 23
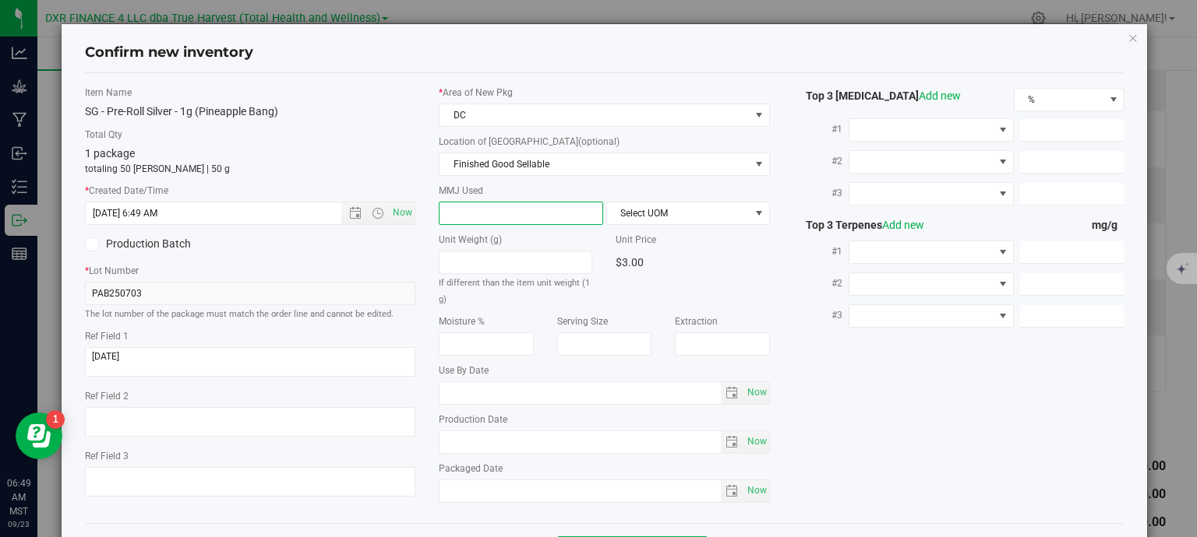
click at [499, 216] on span at bounding box center [521, 213] width 164 height 23
type input "1"
type input "1.0000"
click at [728, 211] on span "Select UOM" at bounding box center [677, 214] width 143 height 22
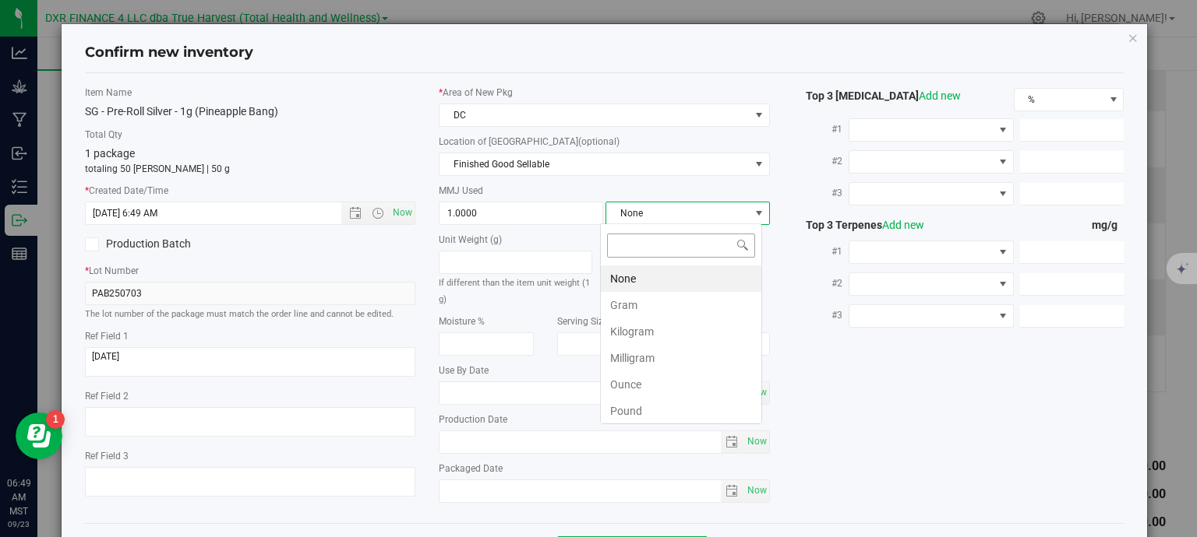
scroll to position [23, 162]
click at [675, 308] on li "Gram" at bounding box center [681, 305] width 160 height 26
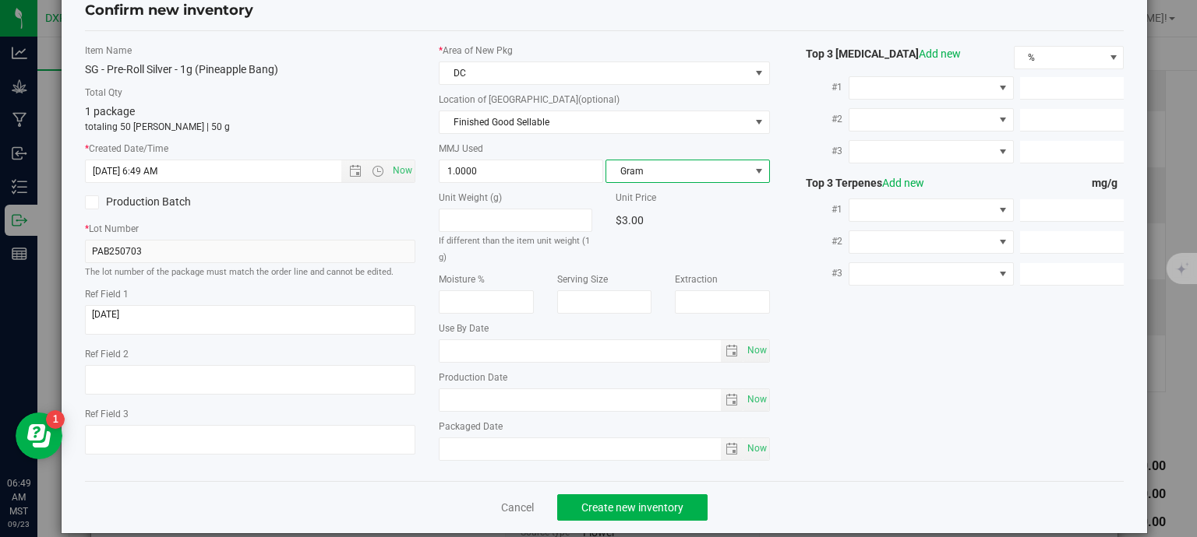
scroll to position [59, 0]
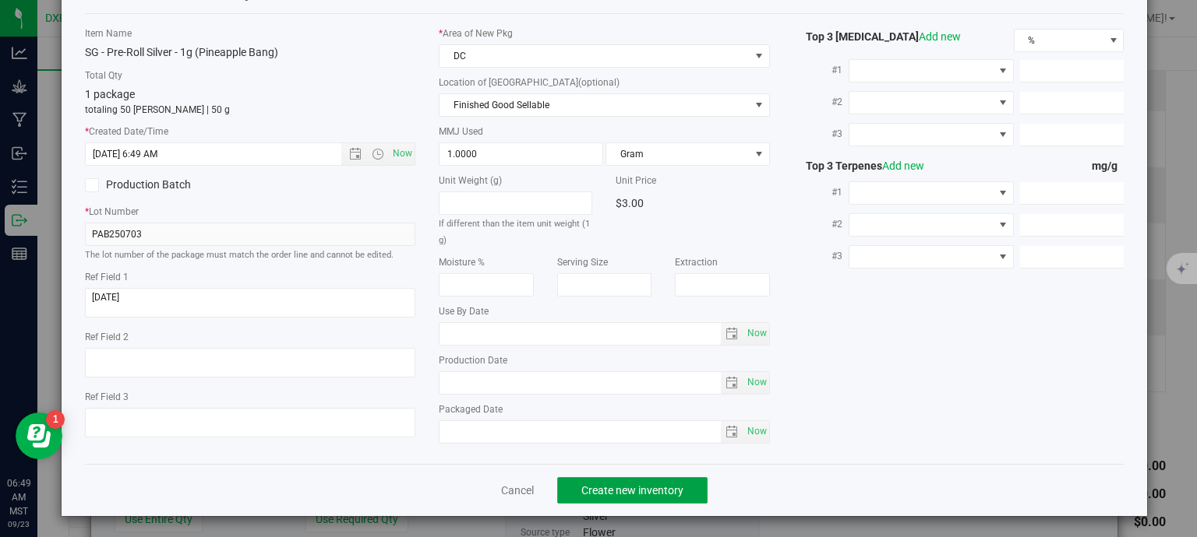
click at [667, 485] on span "Create new inventory" at bounding box center [632, 491] width 102 height 12
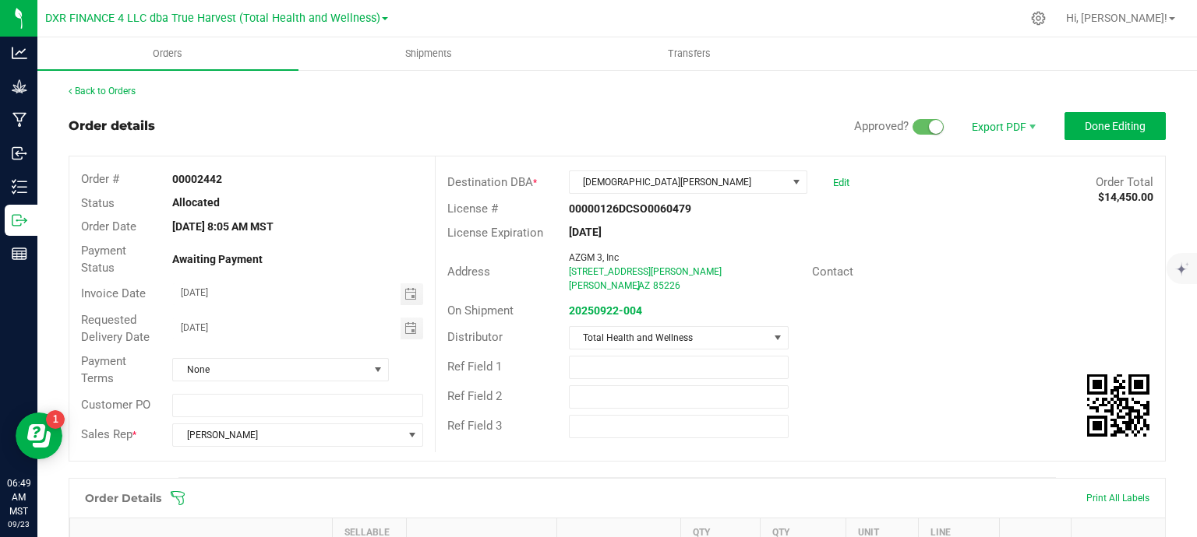
click at [1103, 506] on div "Print All Labels" at bounding box center [1117, 498] width 79 height 33
click at [1101, 498] on span at bounding box center [718, 499] width 1097 height 16
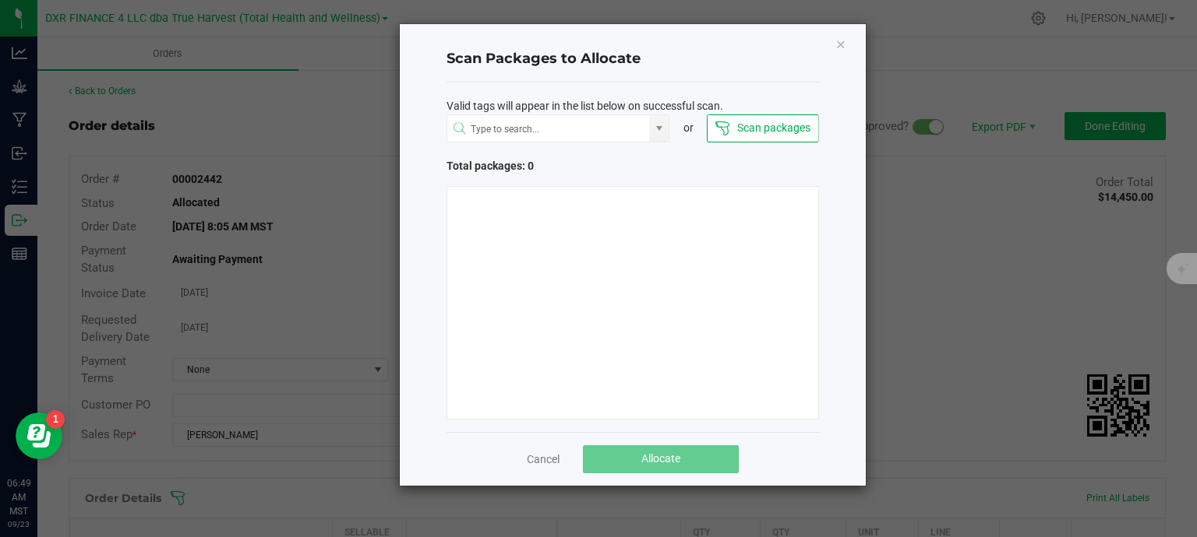
drag, startPoint x: 841, startPoint y: 44, endPoint x: 997, endPoint y: 85, distance: 161.0
click at [841, 45] on icon "Close" at bounding box center [840, 43] width 11 height 19
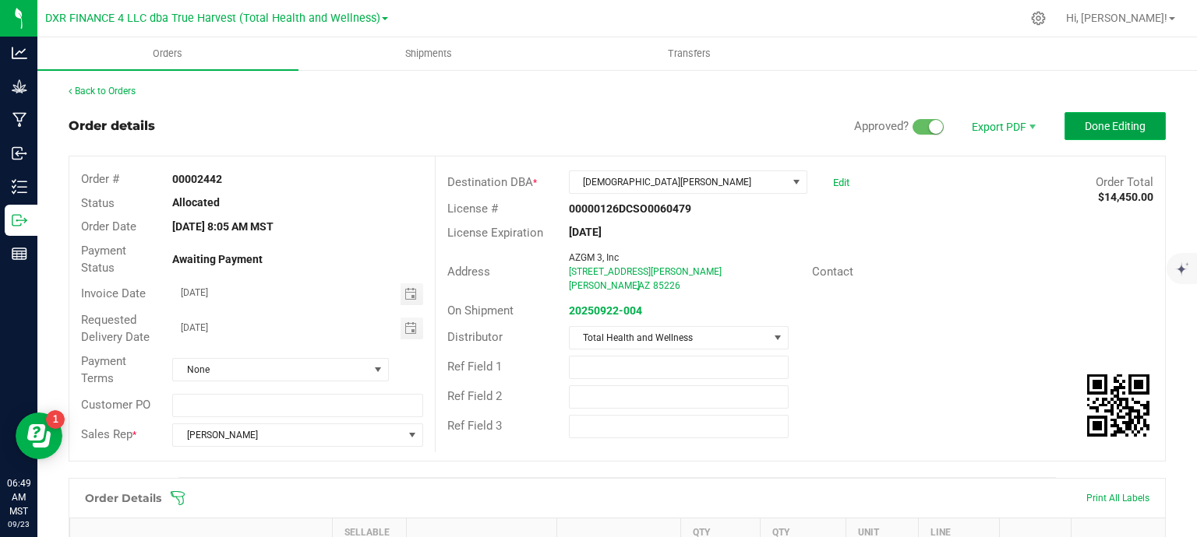
click at [1105, 133] on button "Done Editing" at bounding box center [1114, 126] width 101 height 28
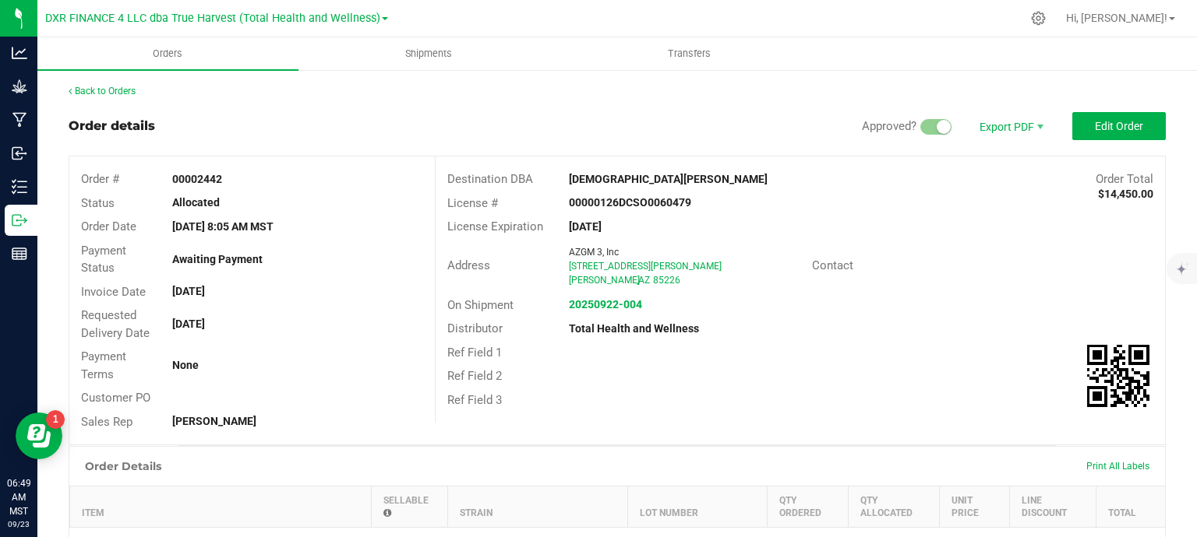
scroll to position [156, 0]
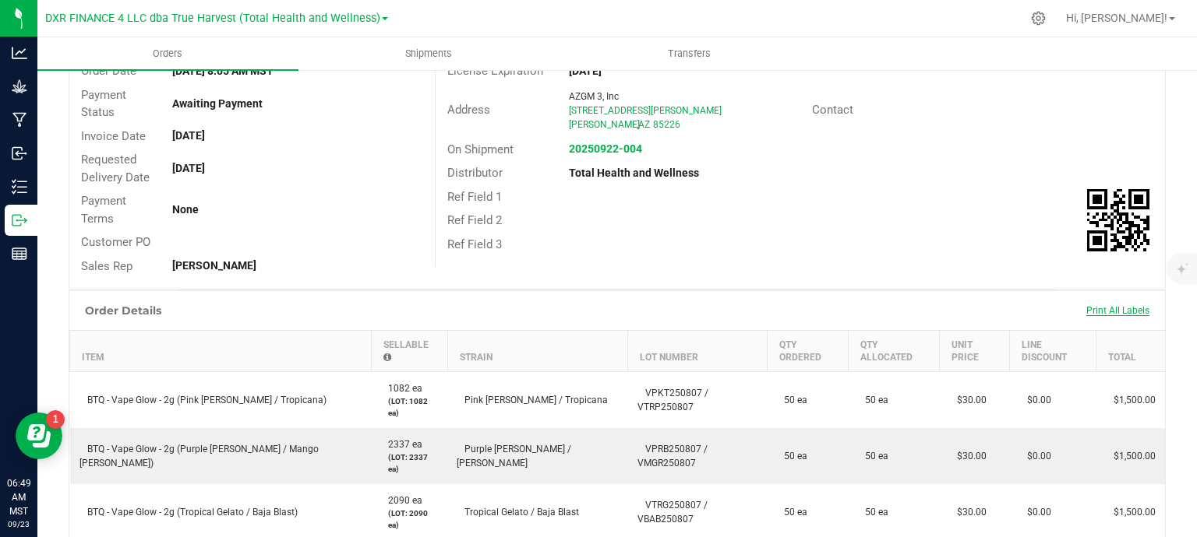
click at [1100, 306] on span "Print All Labels" at bounding box center [1117, 310] width 63 height 11
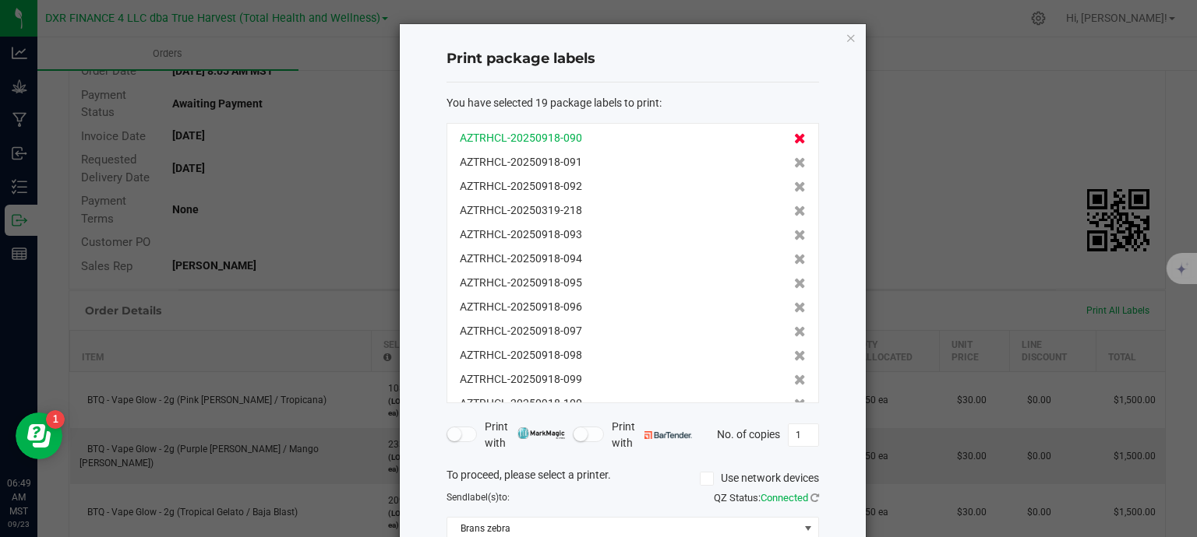
click at [794, 139] on icon at bounding box center [800, 138] width 12 height 11
click at [794, 157] on icon at bounding box center [800, 162] width 12 height 11
click at [794, 139] on icon at bounding box center [800, 138] width 12 height 11
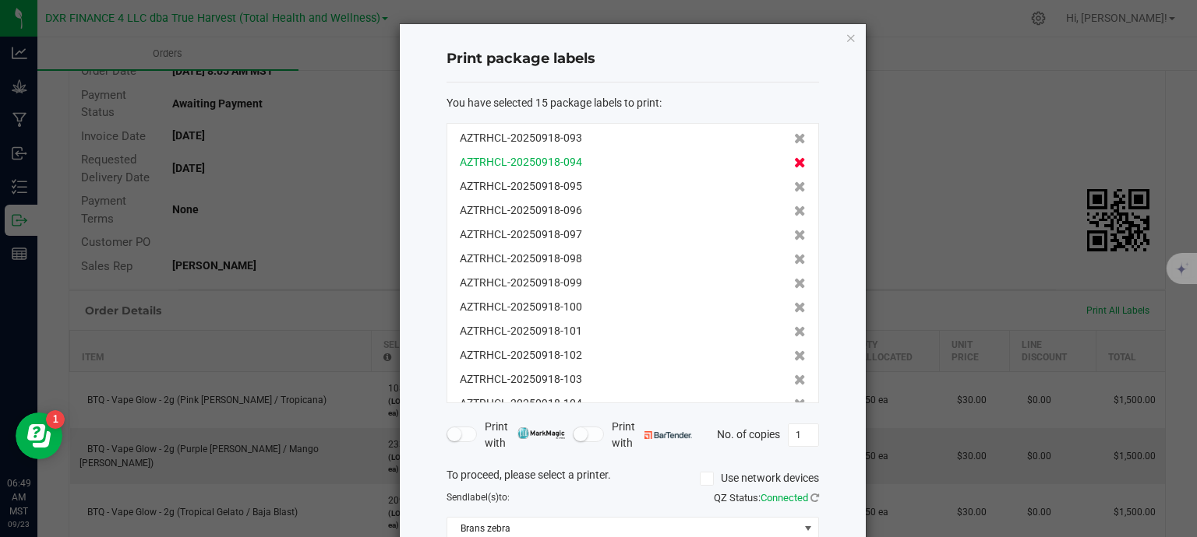
click at [794, 157] on icon at bounding box center [800, 162] width 12 height 11
click at [794, 139] on icon at bounding box center [800, 138] width 12 height 11
click at [794, 157] on icon at bounding box center [800, 162] width 12 height 11
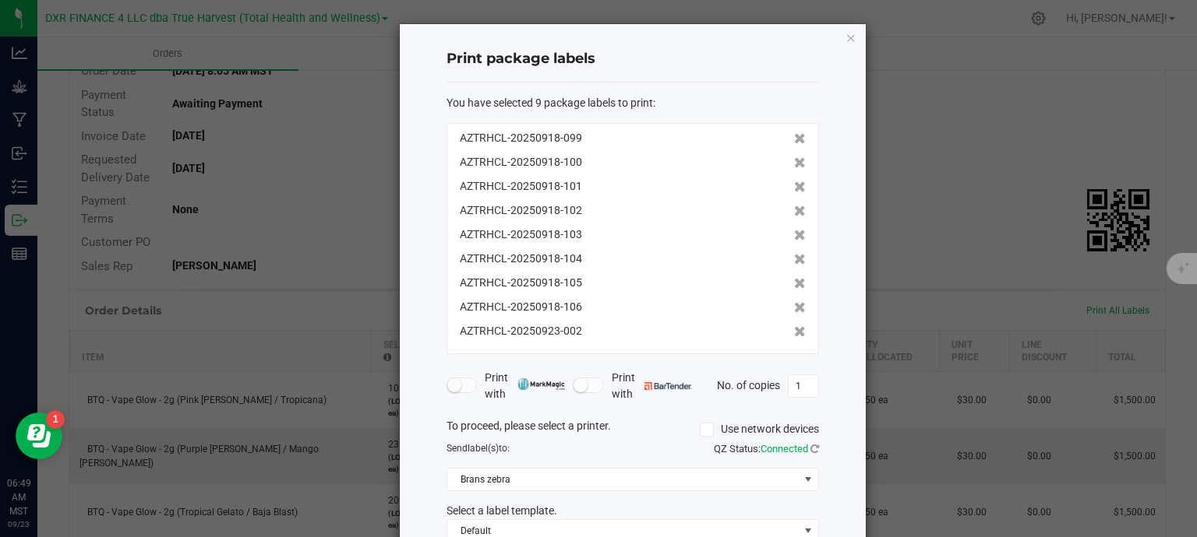
click at [794, 139] on icon at bounding box center [800, 138] width 12 height 11
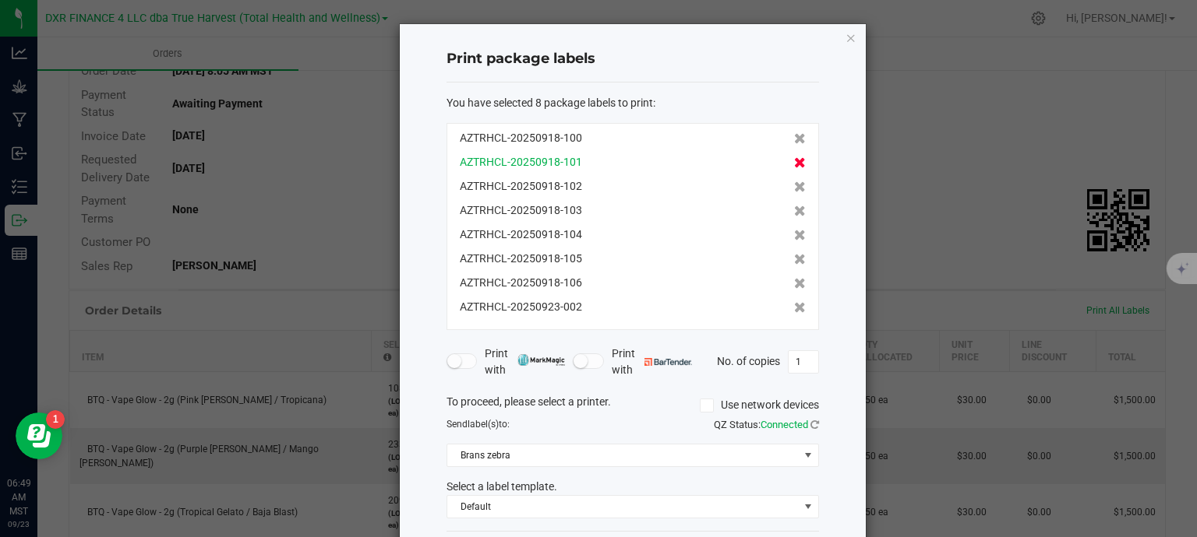
click at [794, 140] on icon at bounding box center [800, 138] width 12 height 11
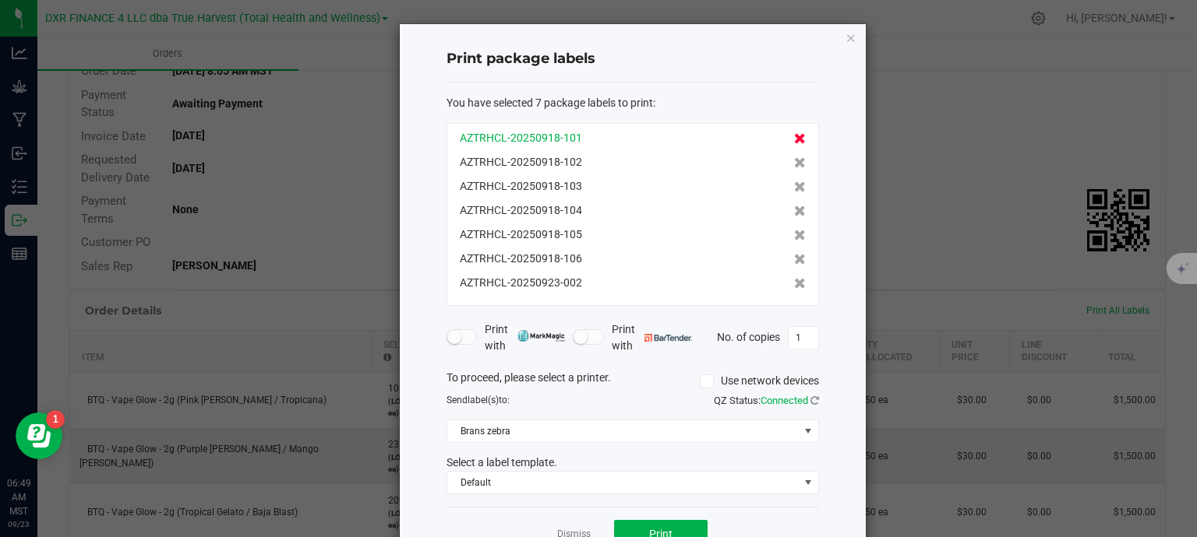
click at [794, 140] on icon at bounding box center [800, 138] width 12 height 11
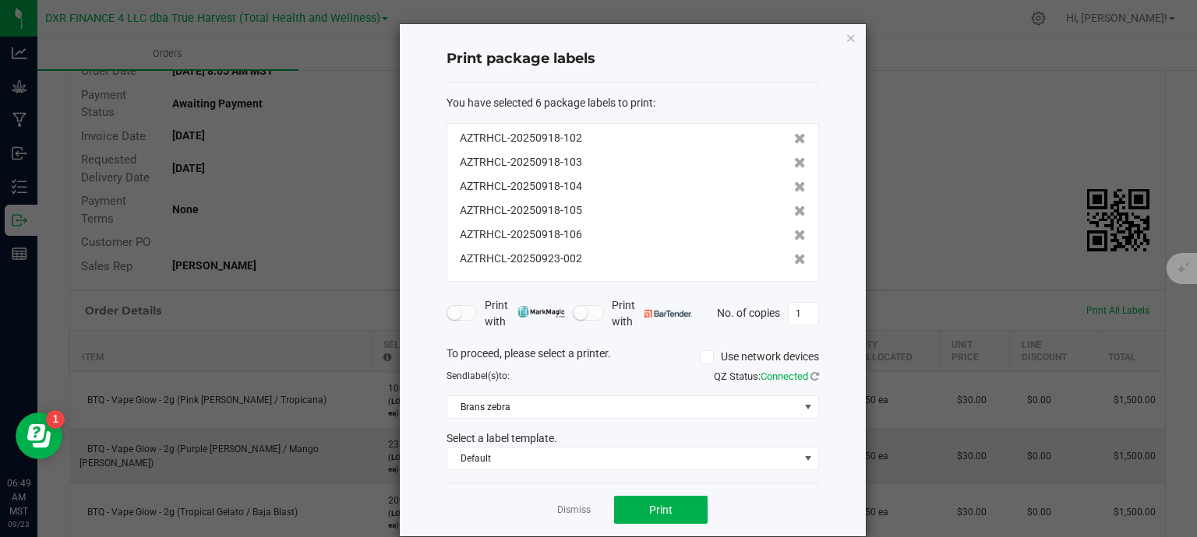
click at [794, 140] on icon at bounding box center [800, 138] width 12 height 11
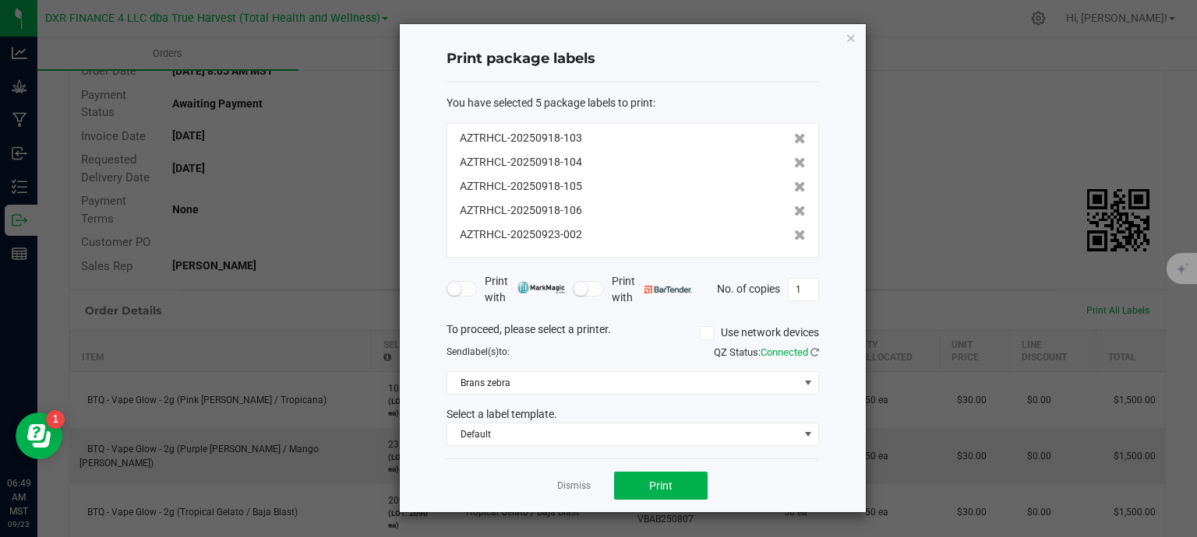
click at [794, 140] on icon at bounding box center [800, 138] width 12 height 11
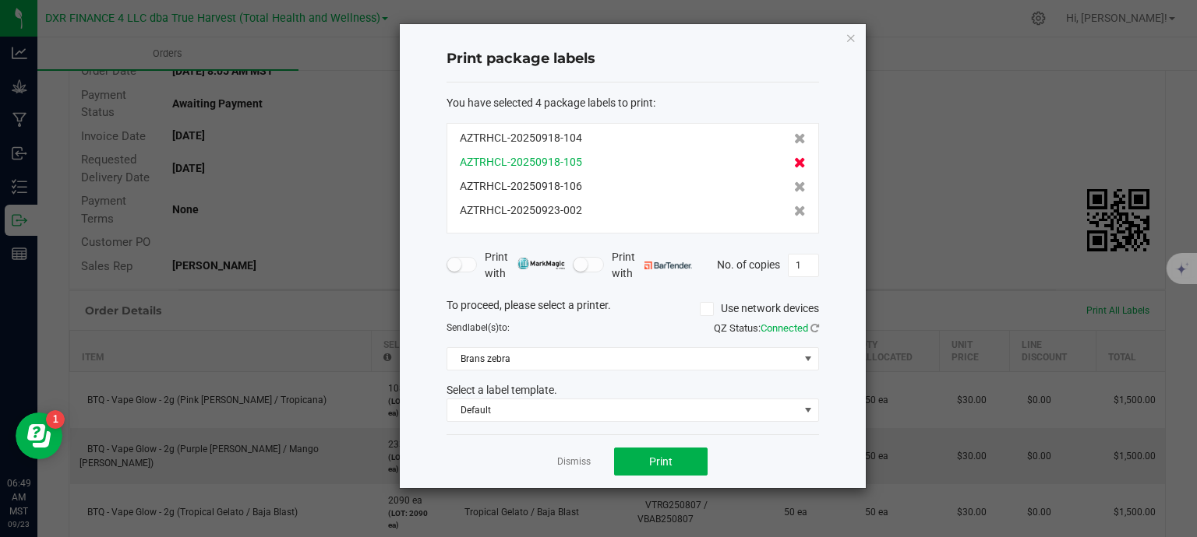
click at [794, 141] on icon at bounding box center [800, 138] width 12 height 11
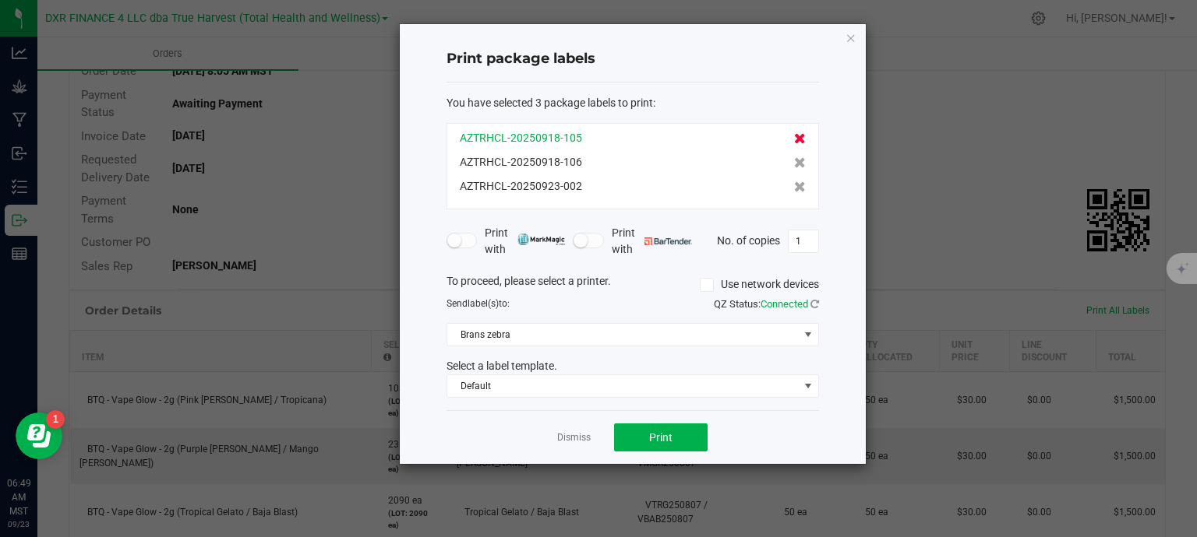
click at [794, 141] on icon at bounding box center [800, 138] width 12 height 11
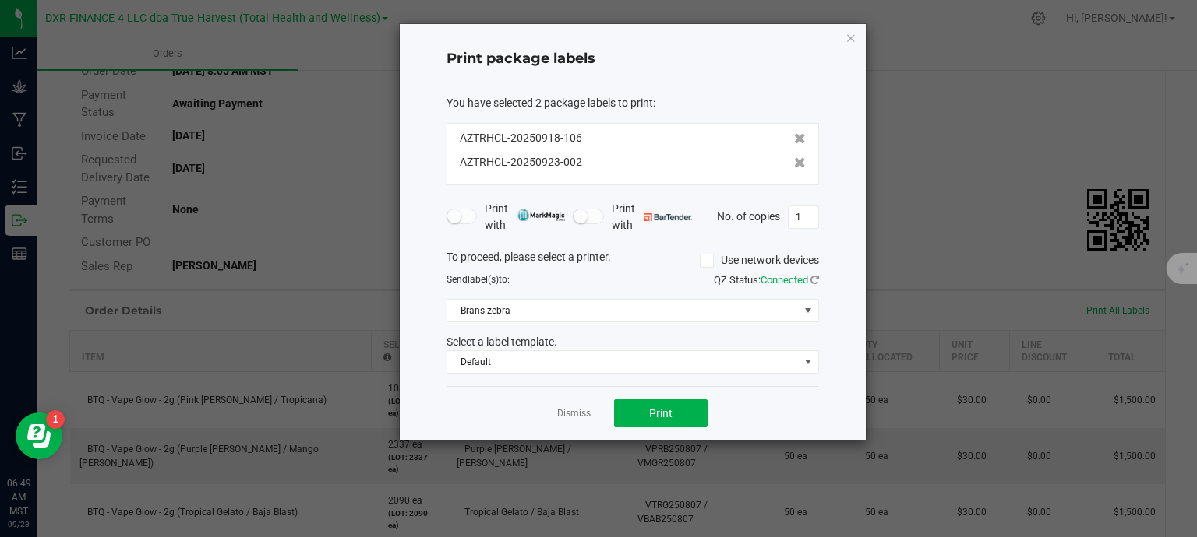
click at [794, 141] on icon at bounding box center [800, 138] width 12 height 11
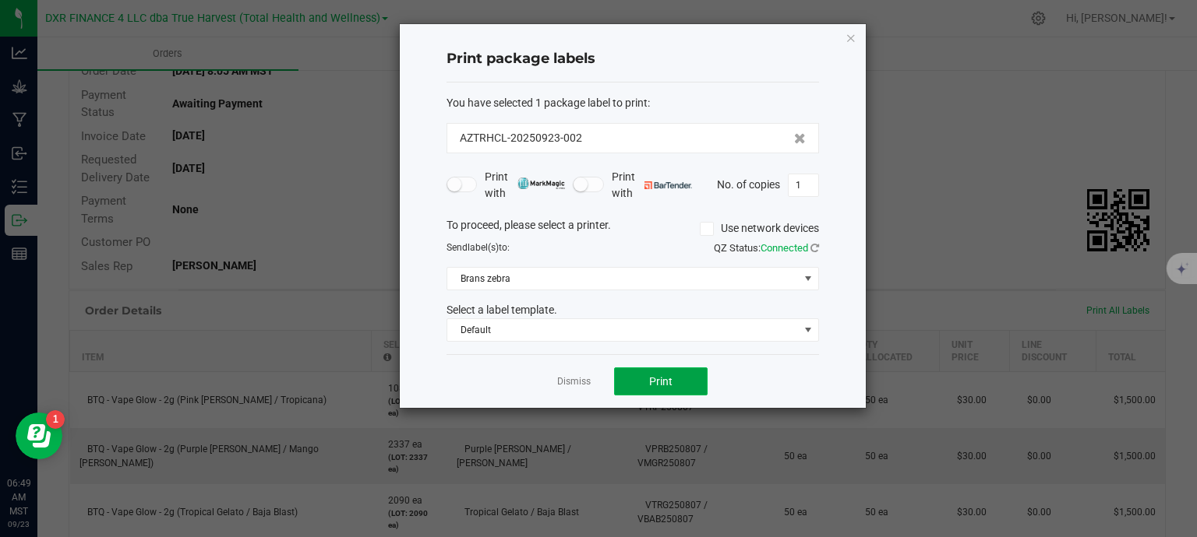
click at [679, 377] on button "Print" at bounding box center [660, 382] width 93 height 28
click at [579, 377] on link "Dismiss" at bounding box center [573, 381] width 33 height 13
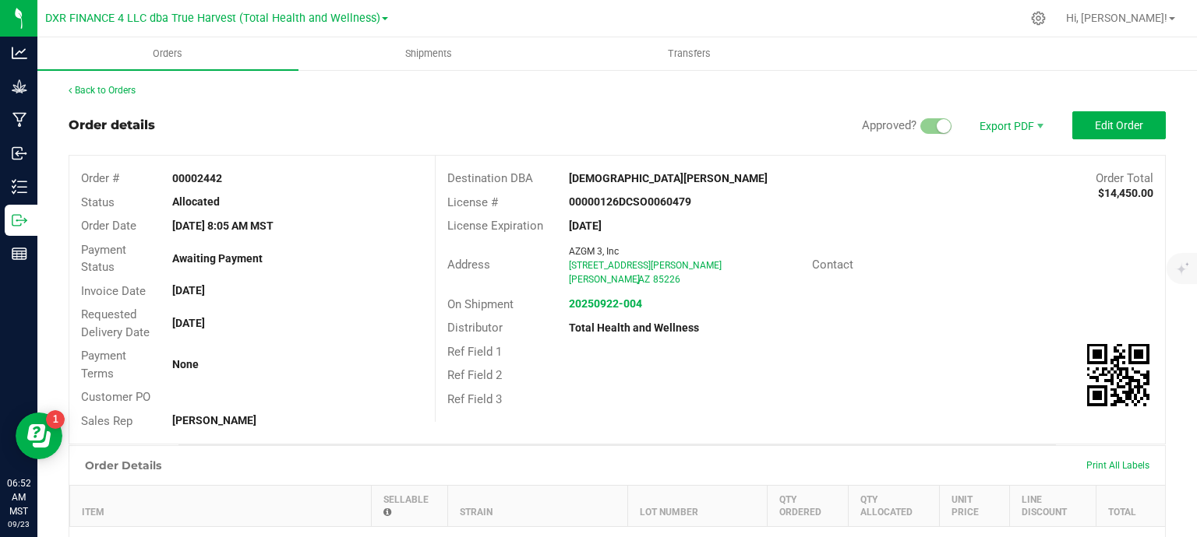
scroll to position [0, 0]
click at [174, 51] on span "Orders" at bounding box center [168, 54] width 72 height 14
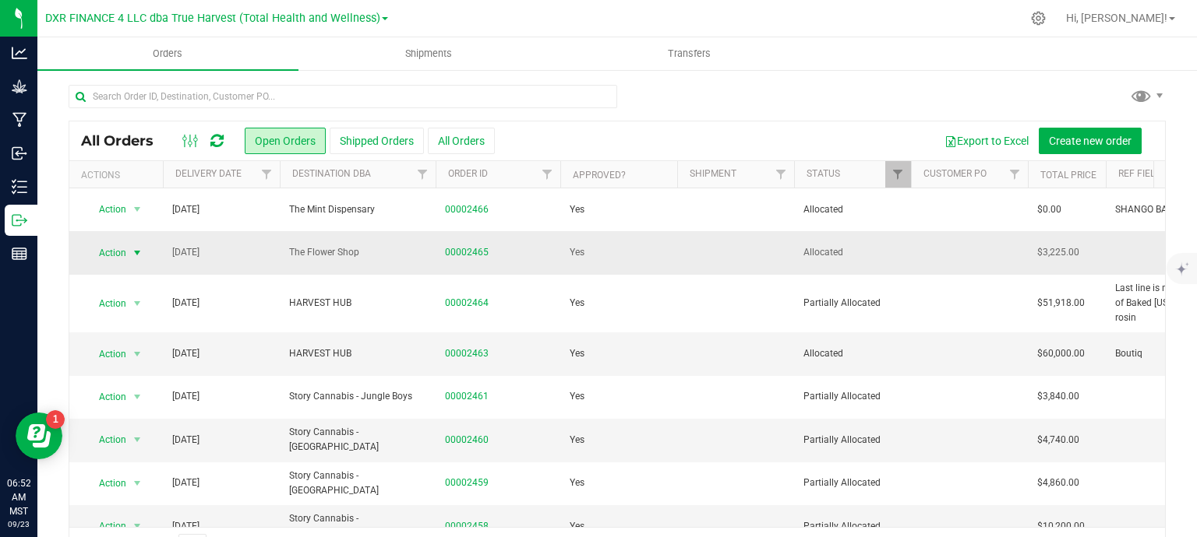
click at [132, 252] on span "select" at bounding box center [137, 253] width 12 height 12
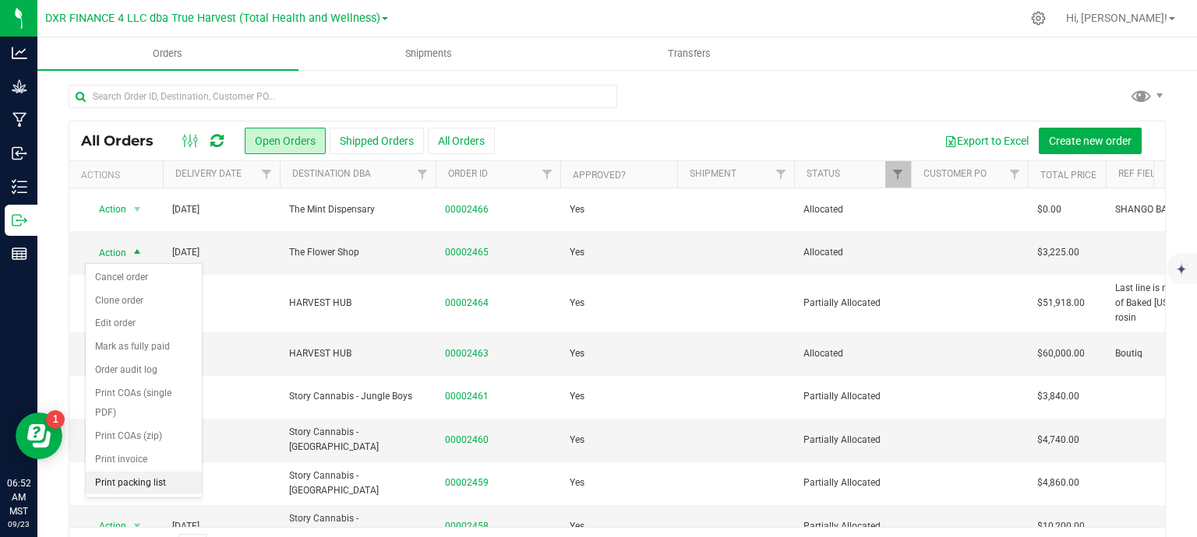
click at [156, 484] on li "Print packing list" at bounding box center [144, 483] width 116 height 23
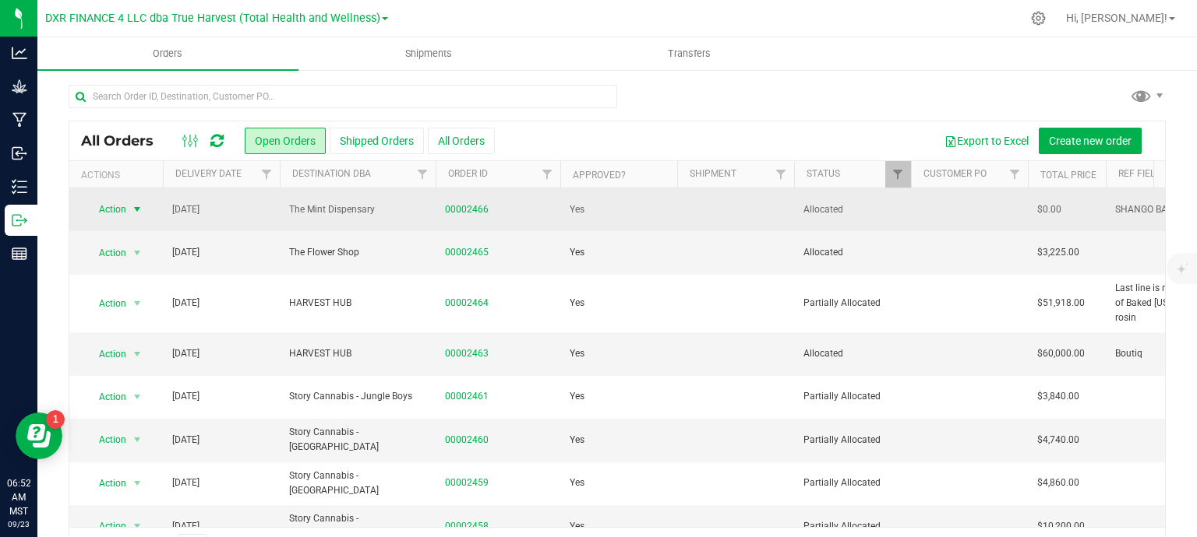
click at [135, 211] on span "select" at bounding box center [137, 209] width 12 height 12
click at [139, 209] on span "select" at bounding box center [137, 209] width 12 height 12
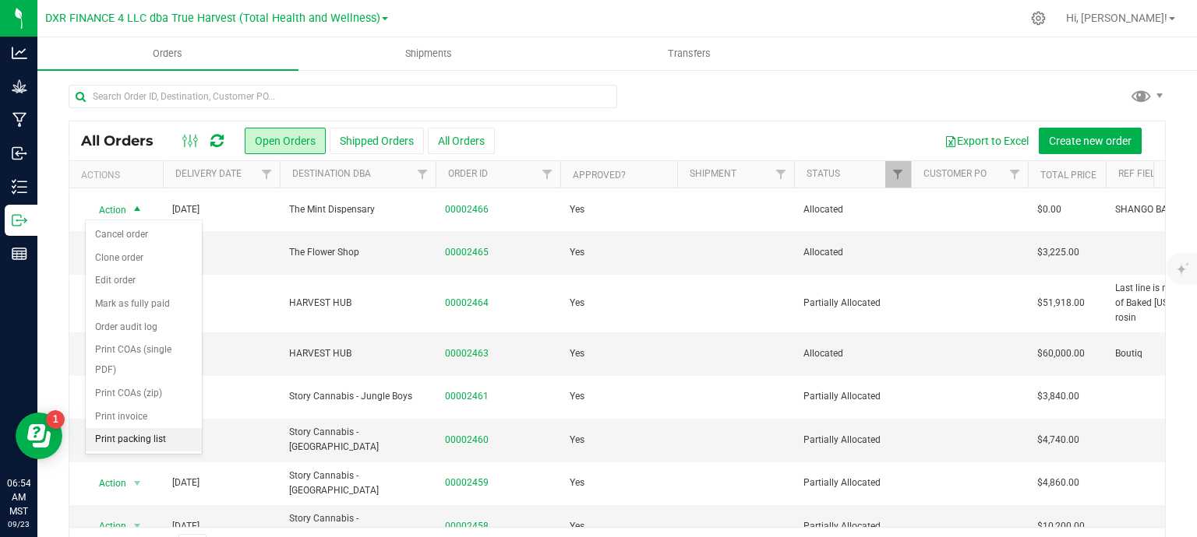
click at [130, 435] on li "Print packing list" at bounding box center [144, 439] width 116 height 23
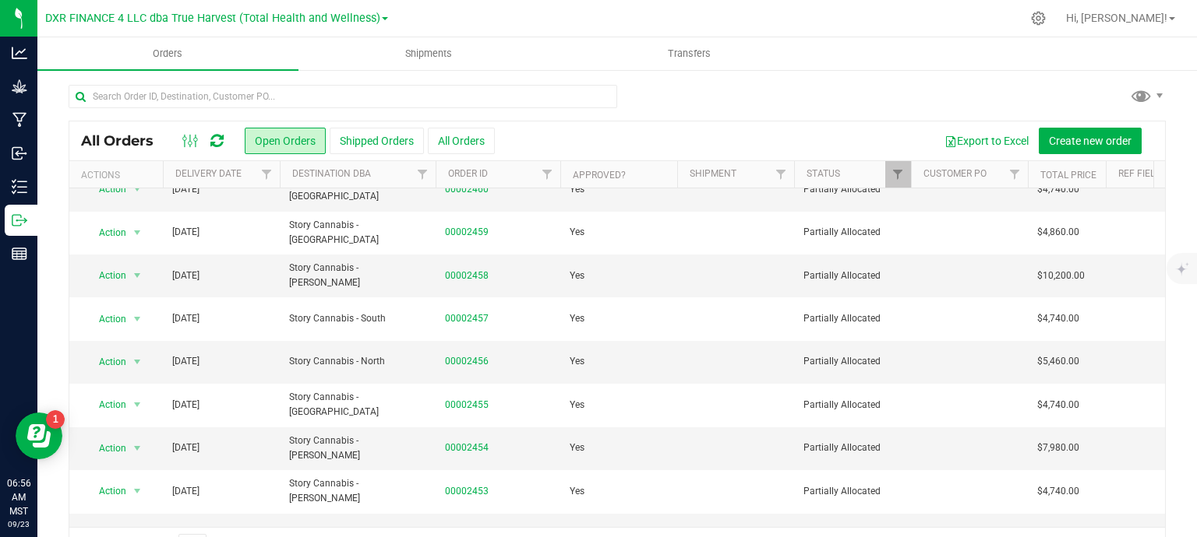
scroll to position [532, 0]
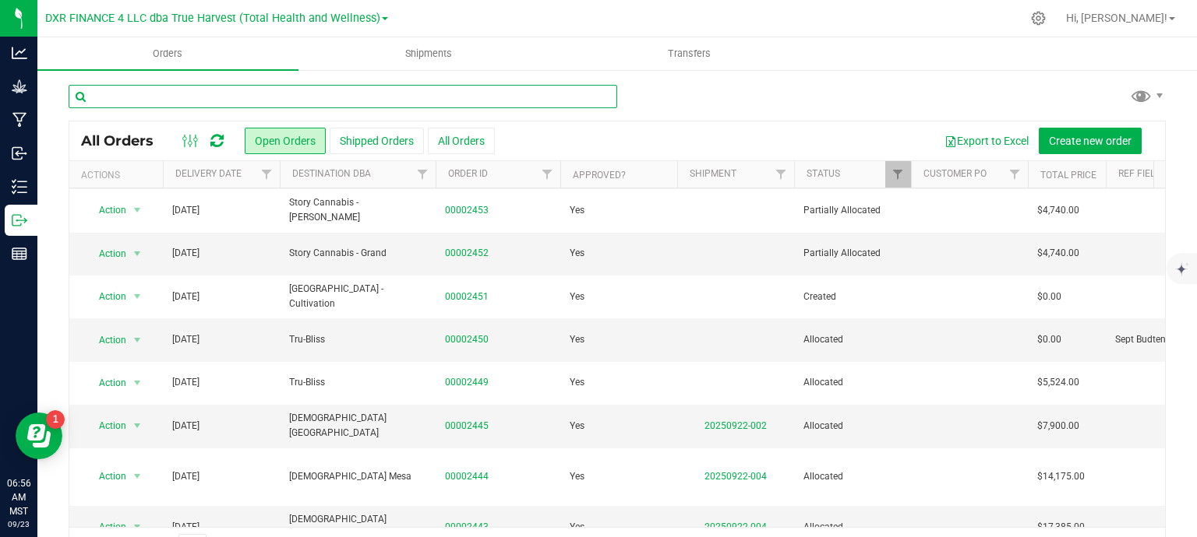
click at [305, 97] on input "text" at bounding box center [343, 96] width 548 height 23
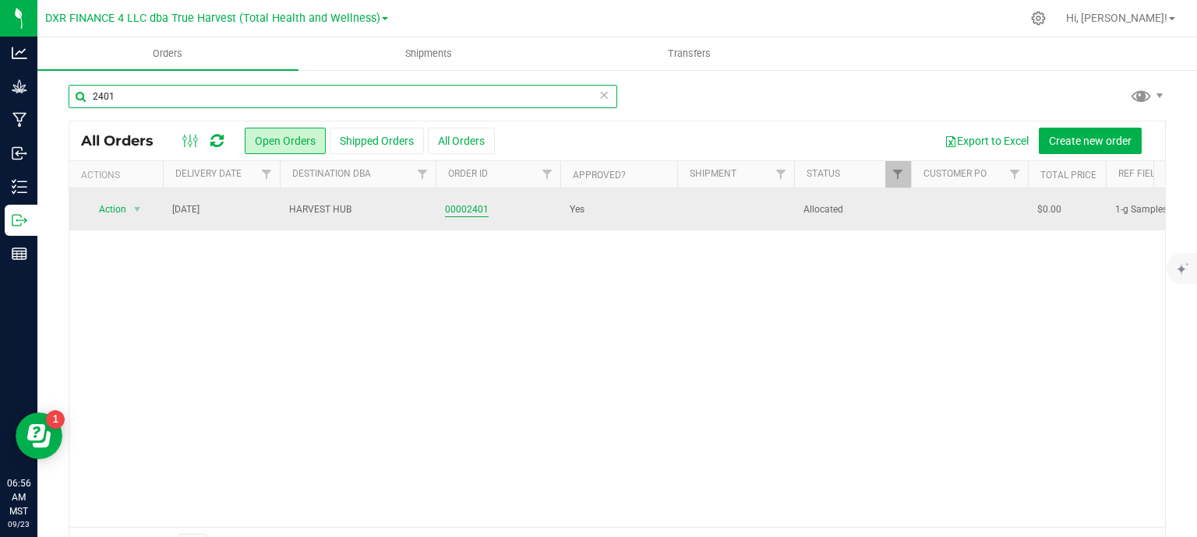
type input "2401"
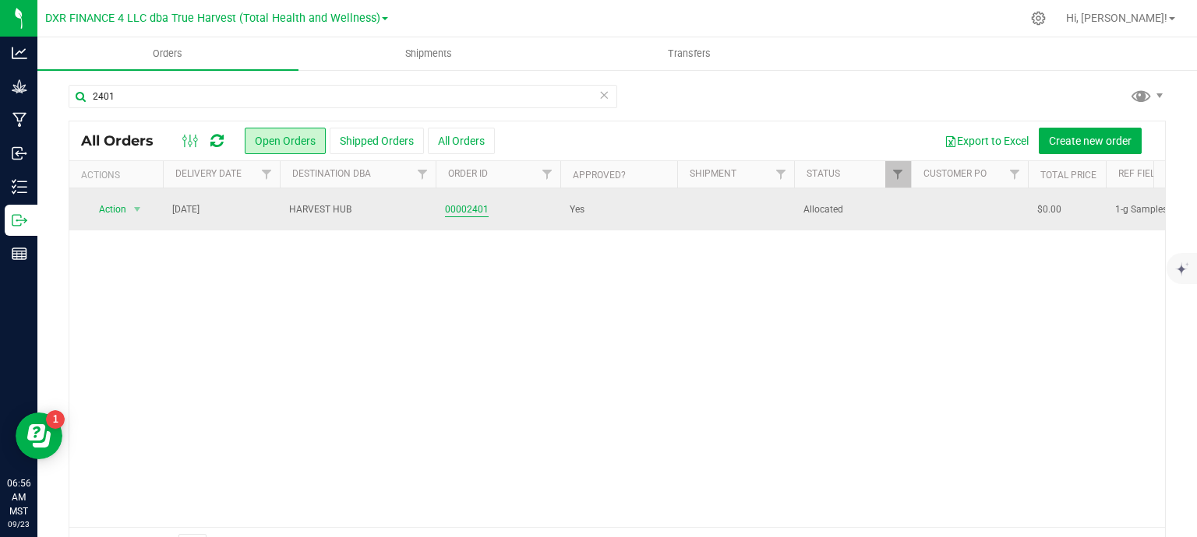
click at [467, 205] on link "00002401" at bounding box center [467, 210] width 44 height 15
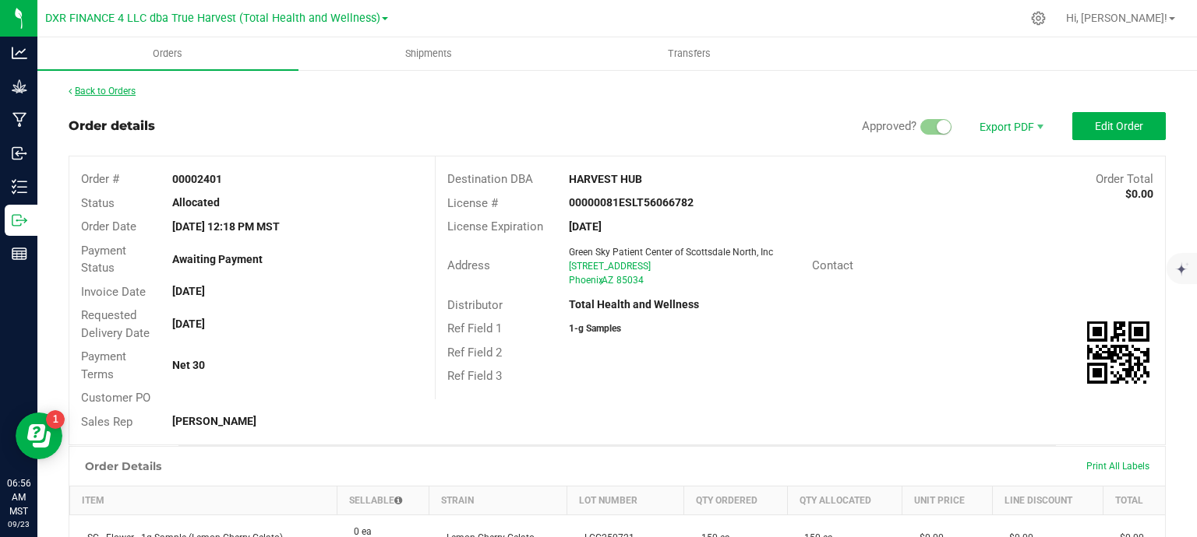
click at [119, 93] on link "Back to Orders" at bounding box center [102, 91] width 67 height 11
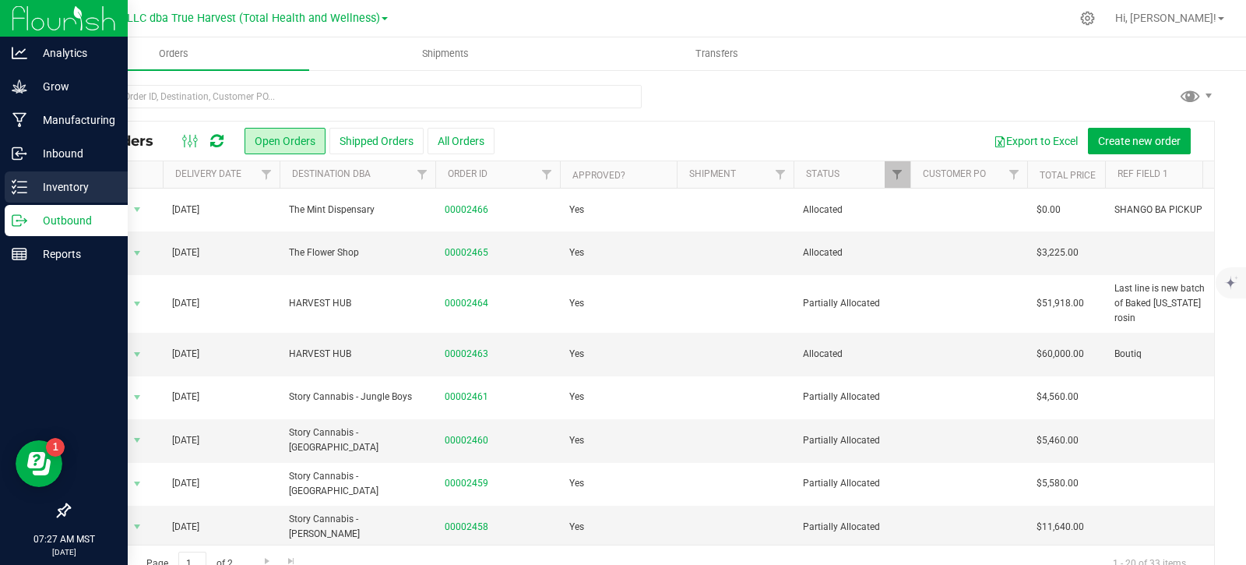
click at [30, 183] on p "Inventory" at bounding box center [73, 187] width 93 height 19
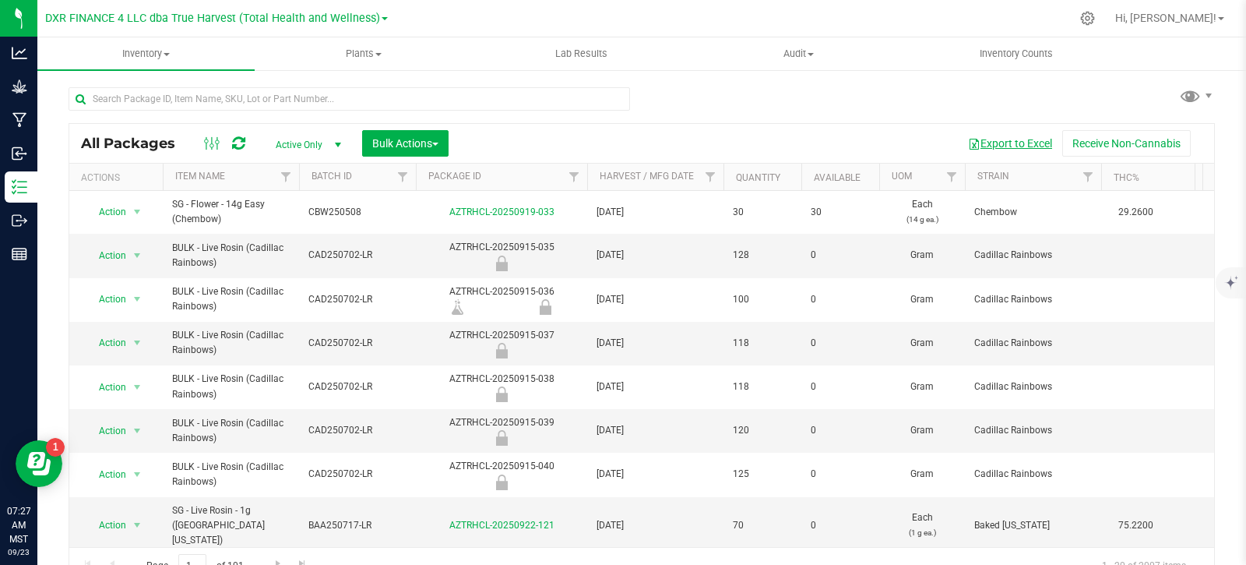
click at [1010, 144] on button "Export to Excel" at bounding box center [1010, 143] width 104 height 26
click at [390, 150] on button "Bulk Actions" at bounding box center [405, 143] width 86 height 26
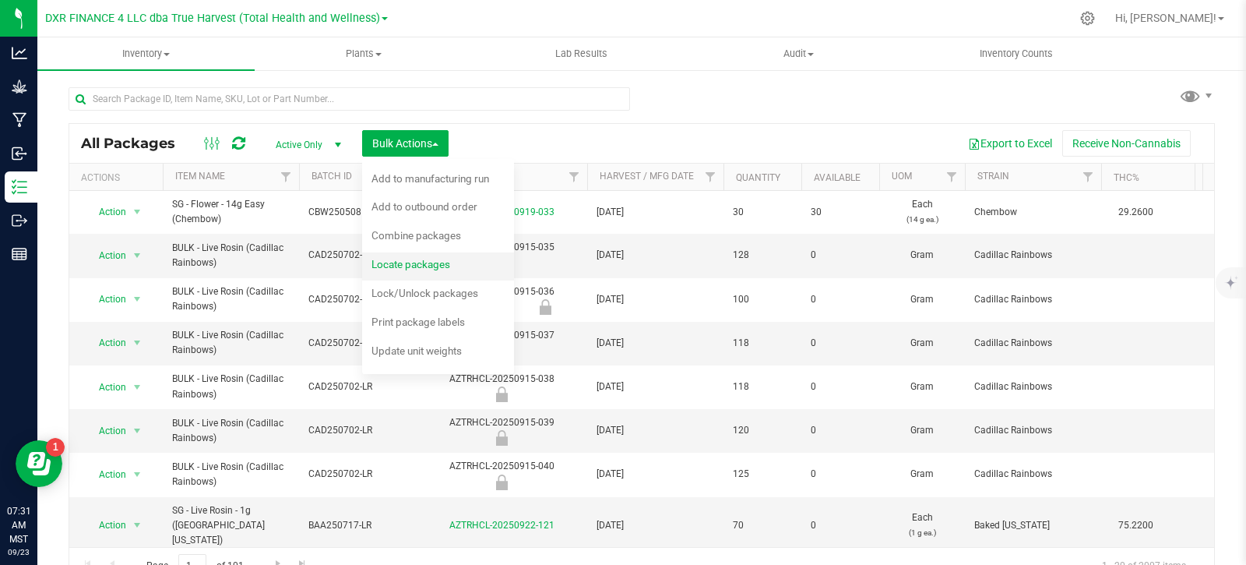
click at [466, 267] on div "Locate packages" at bounding box center [422, 266] width 100 height 25
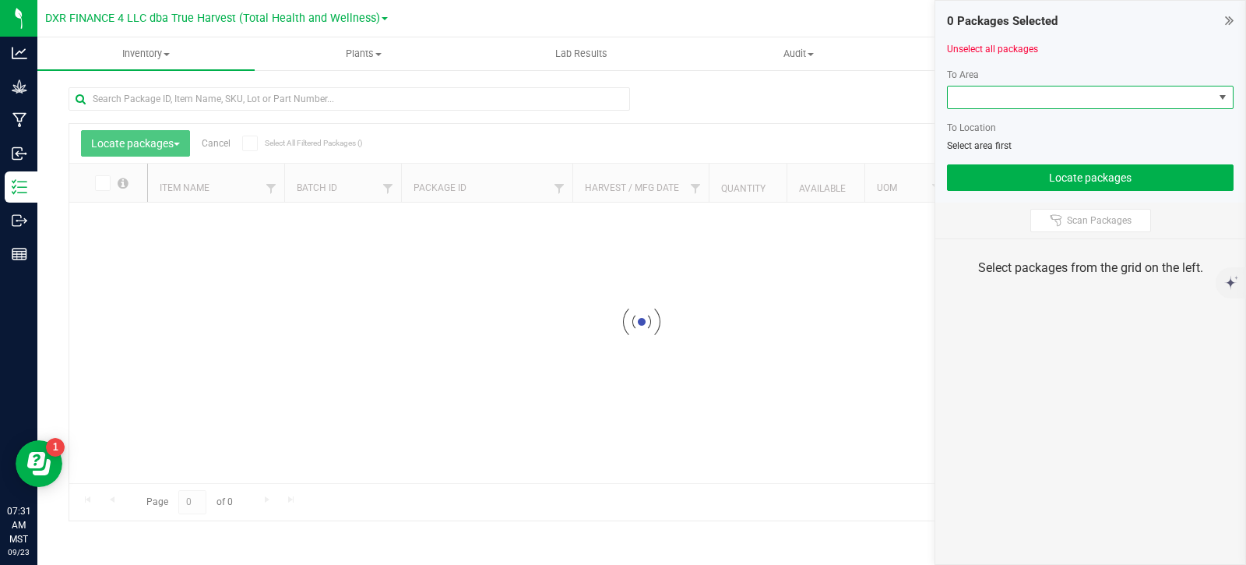
click at [1091, 100] on span at bounding box center [1081, 97] width 266 height 22
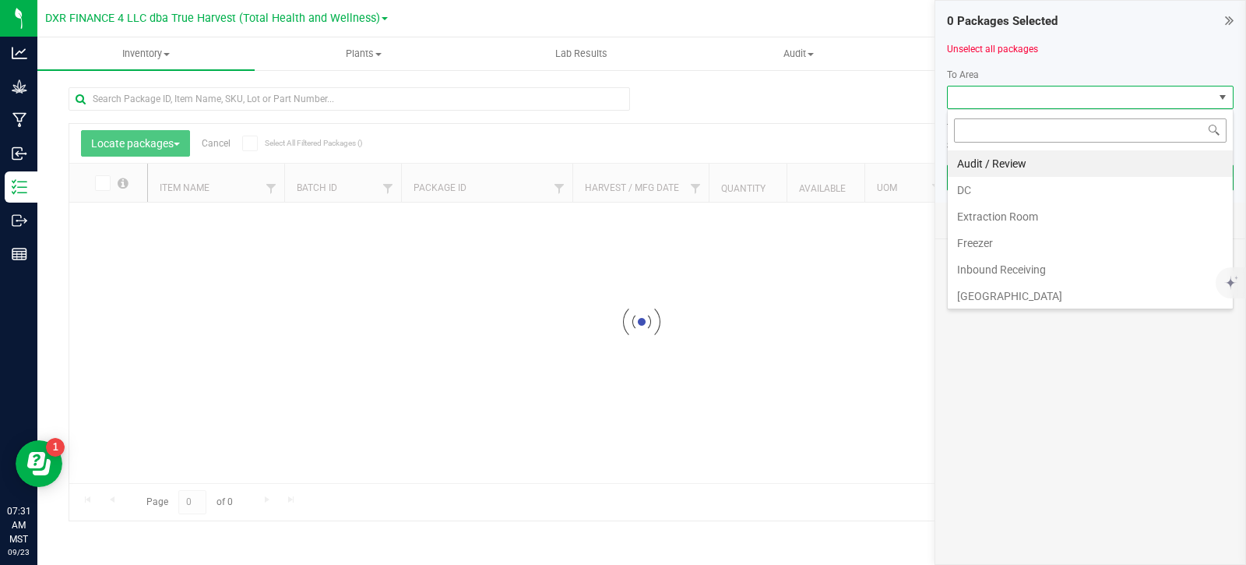
scroll to position [23, 287]
click at [1023, 195] on li "DC" at bounding box center [1090, 190] width 285 height 26
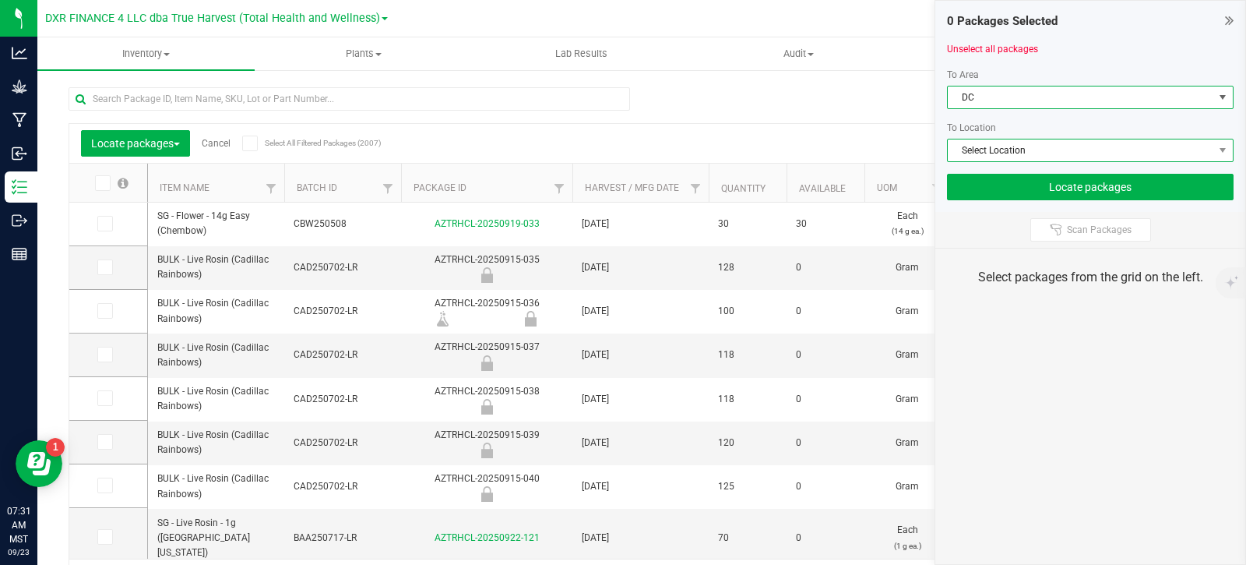
click at [1040, 143] on span "Select Location" at bounding box center [1081, 150] width 266 height 22
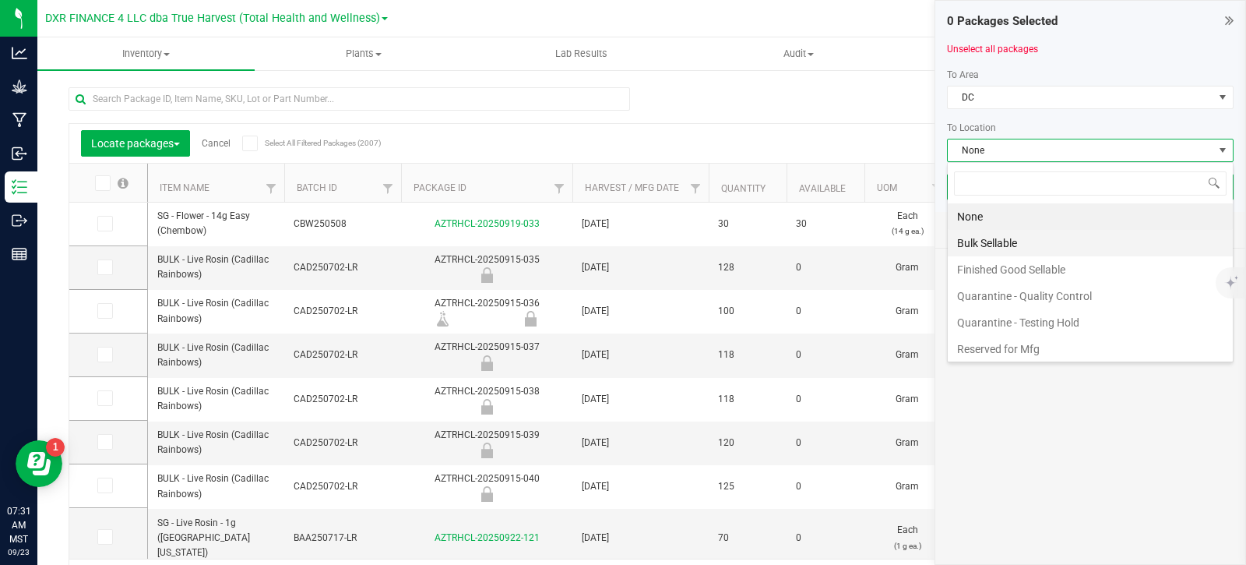
click at [1026, 245] on li "Bulk Sellable" at bounding box center [1090, 243] width 285 height 26
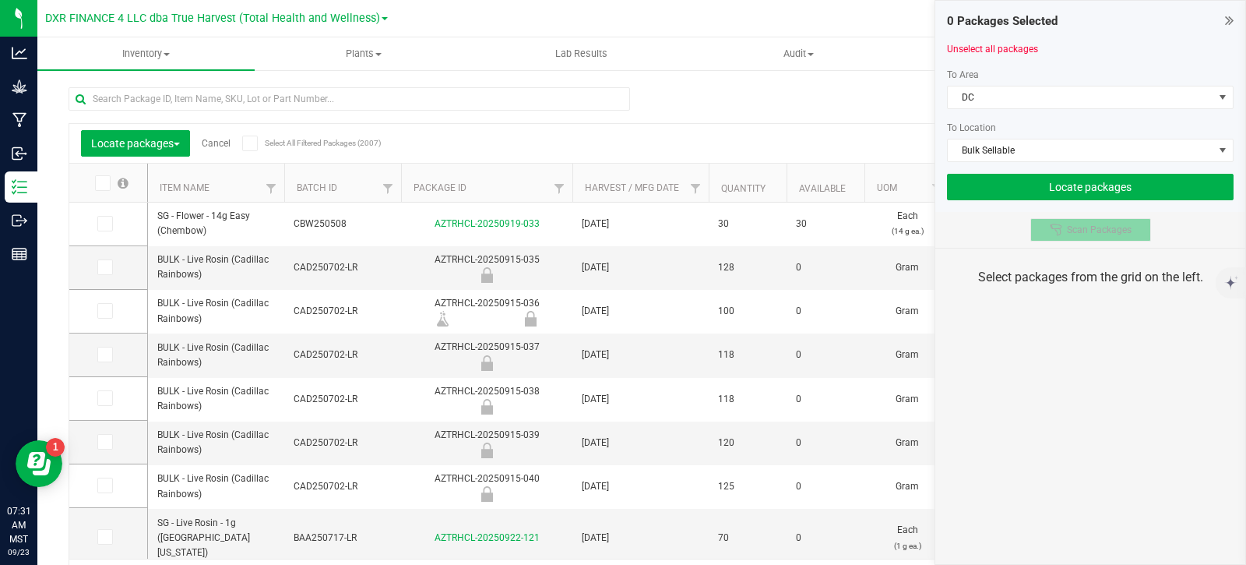
click at [1077, 232] on span "Scan Packages" at bounding box center [1099, 230] width 65 height 12
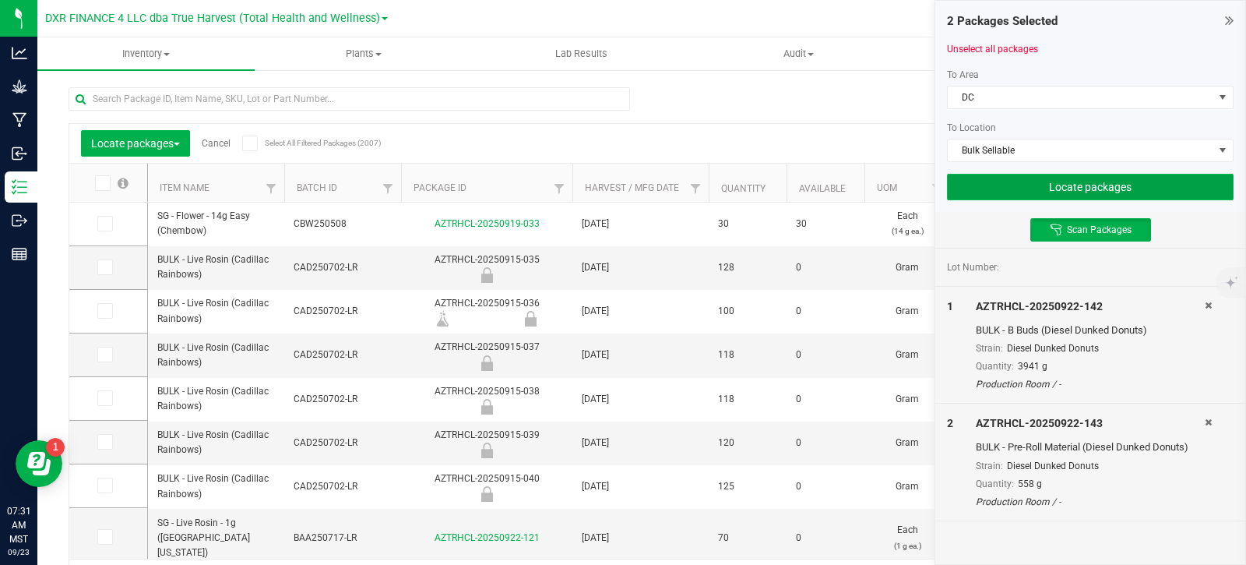
click at [1144, 191] on button "Locate packages" at bounding box center [1090, 187] width 287 height 26
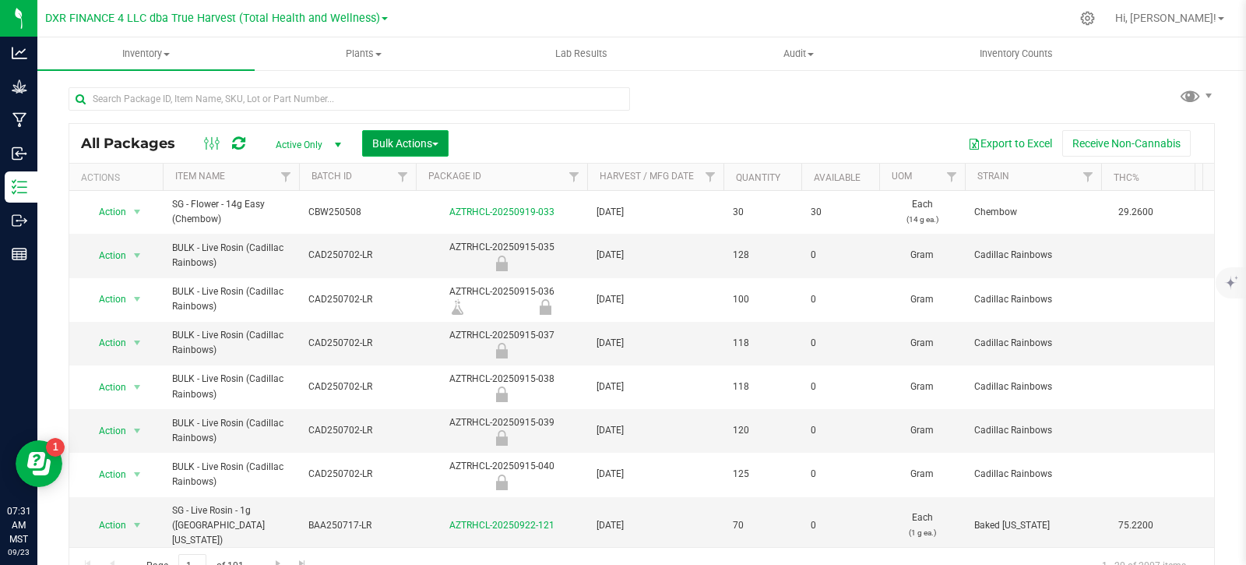
click at [404, 144] on span "Bulk Actions" at bounding box center [405, 143] width 66 height 12
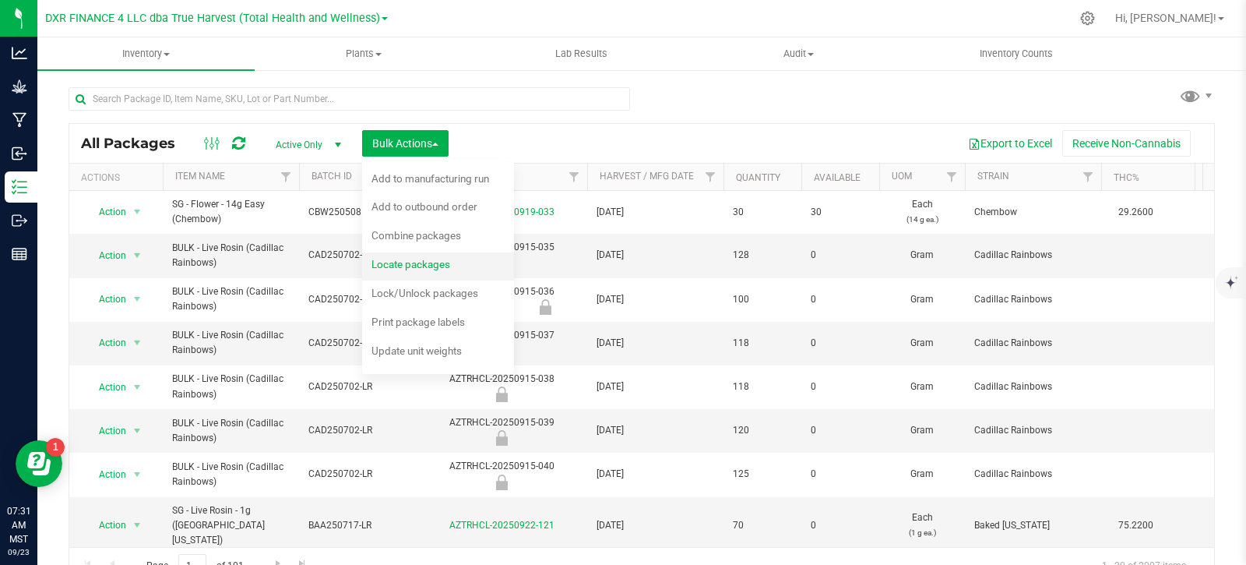
click at [414, 267] on span "Locate packages" at bounding box center [411, 264] width 79 height 12
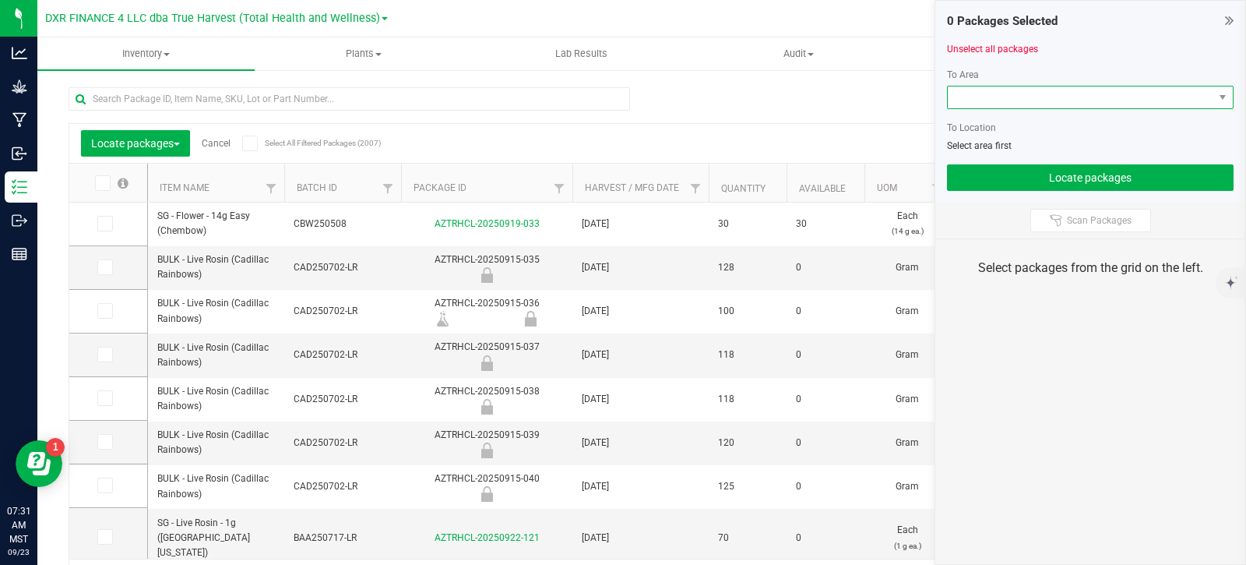
click at [1109, 98] on span at bounding box center [1081, 97] width 266 height 22
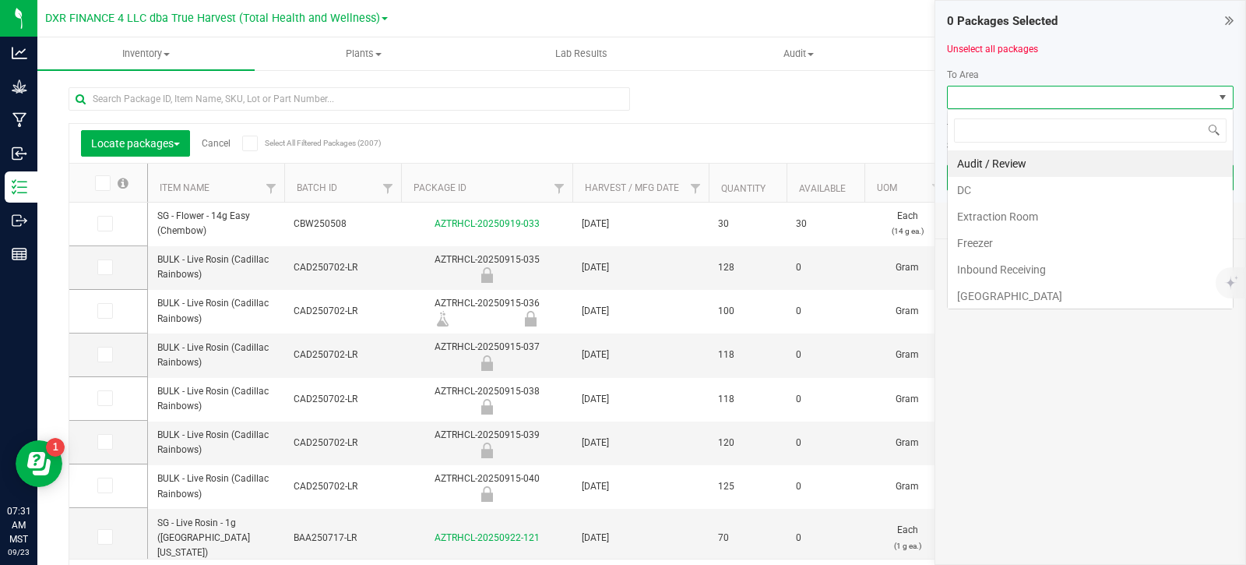
scroll to position [23, 287]
click at [1006, 196] on li "DC" at bounding box center [1090, 190] width 285 height 26
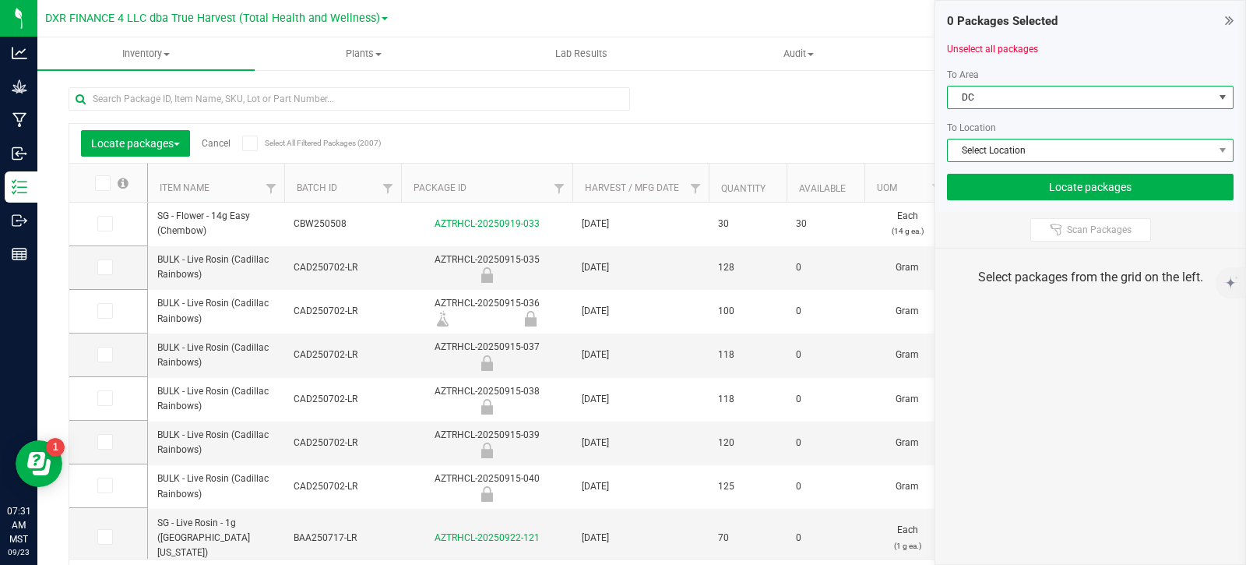
click at [1029, 148] on span "Select Location" at bounding box center [1081, 150] width 266 height 22
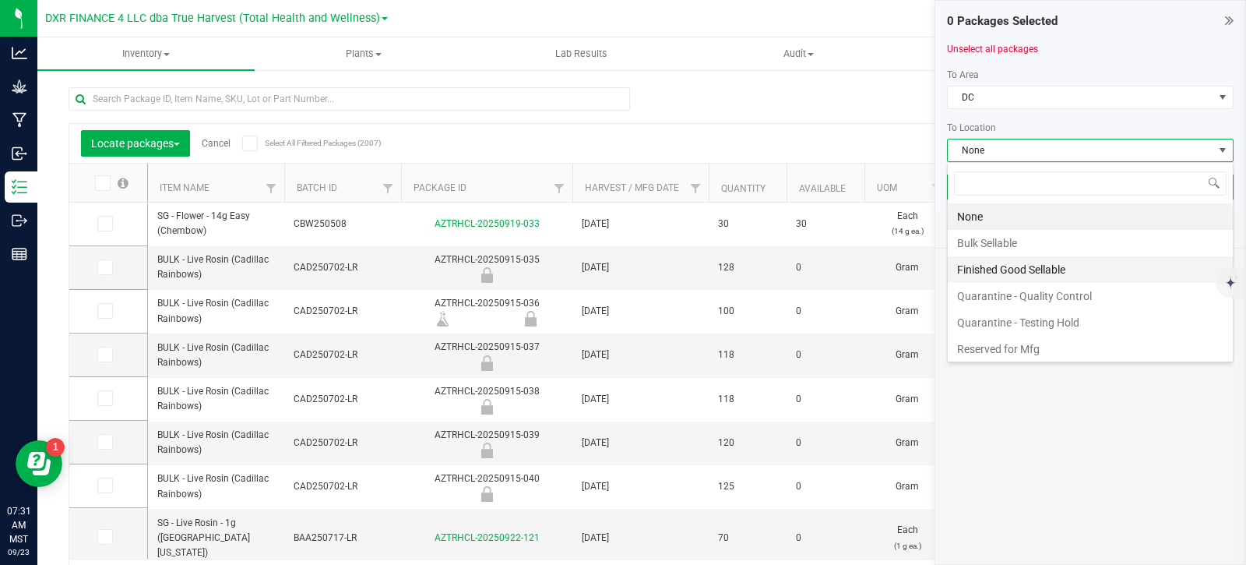
click at [1031, 267] on li "Finished Good Sellable" at bounding box center [1090, 269] width 285 height 26
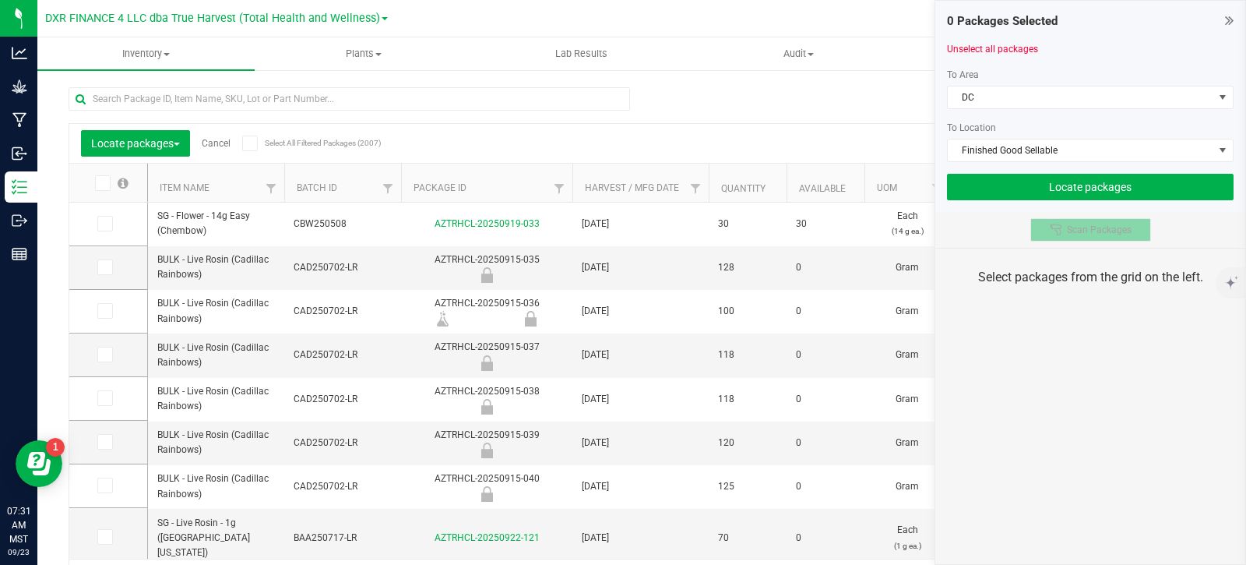
click at [1077, 230] on span "Scan Packages" at bounding box center [1099, 230] width 65 height 12
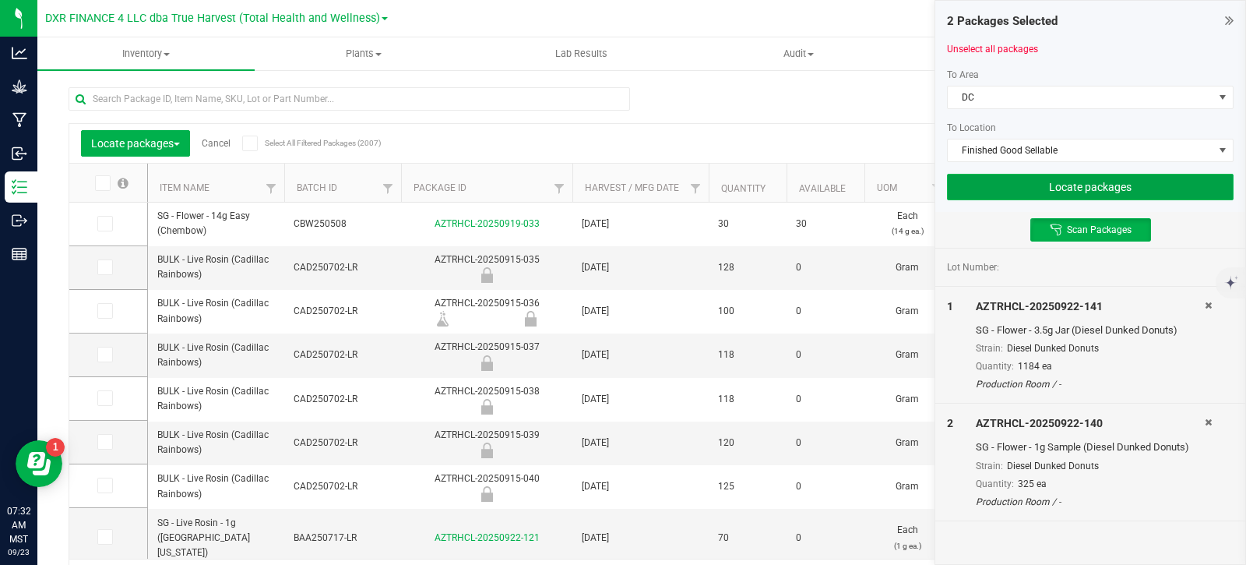
click at [1127, 194] on button "Locate packages" at bounding box center [1090, 187] width 287 height 26
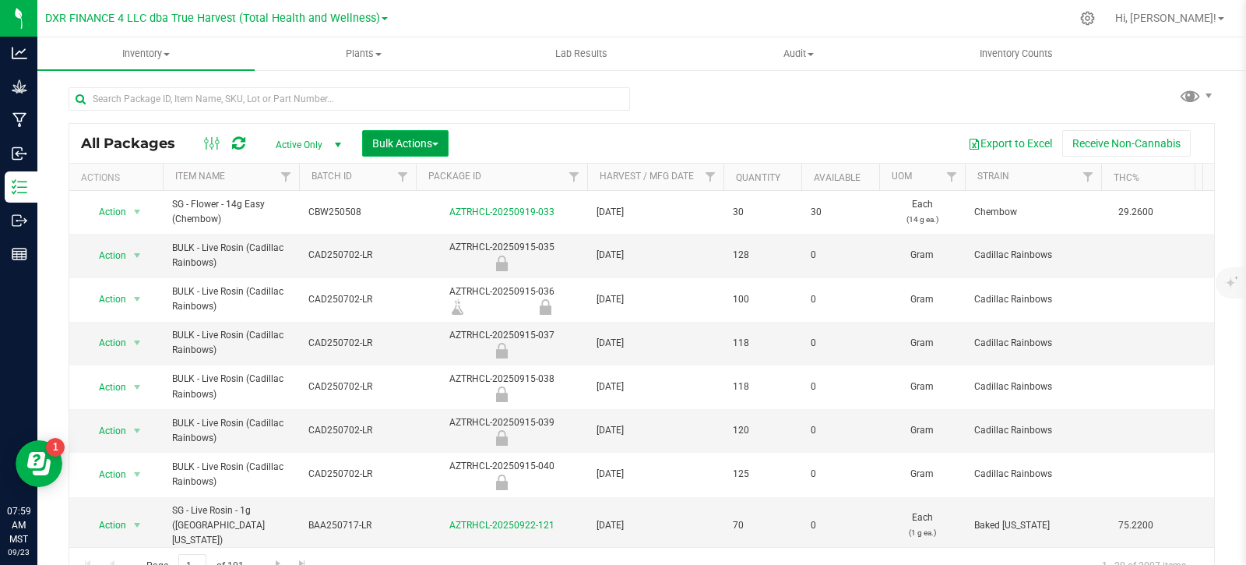
click at [418, 139] on span "Bulk Actions" at bounding box center [405, 143] width 66 height 12
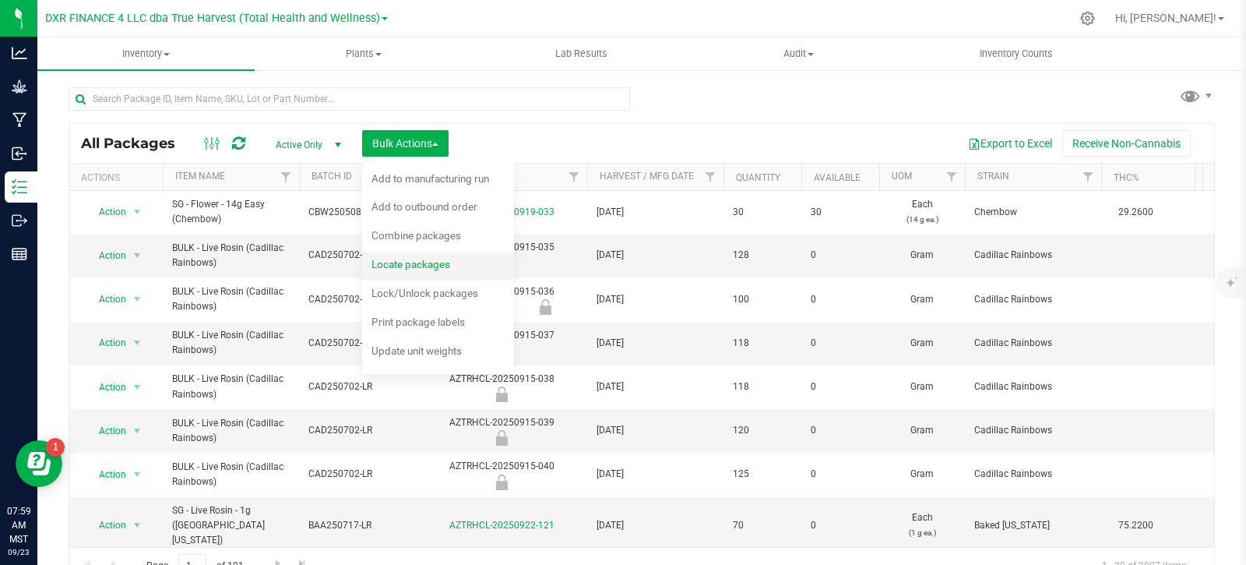
click at [420, 254] on div "Locate packages" at bounding box center [422, 266] width 100 height 25
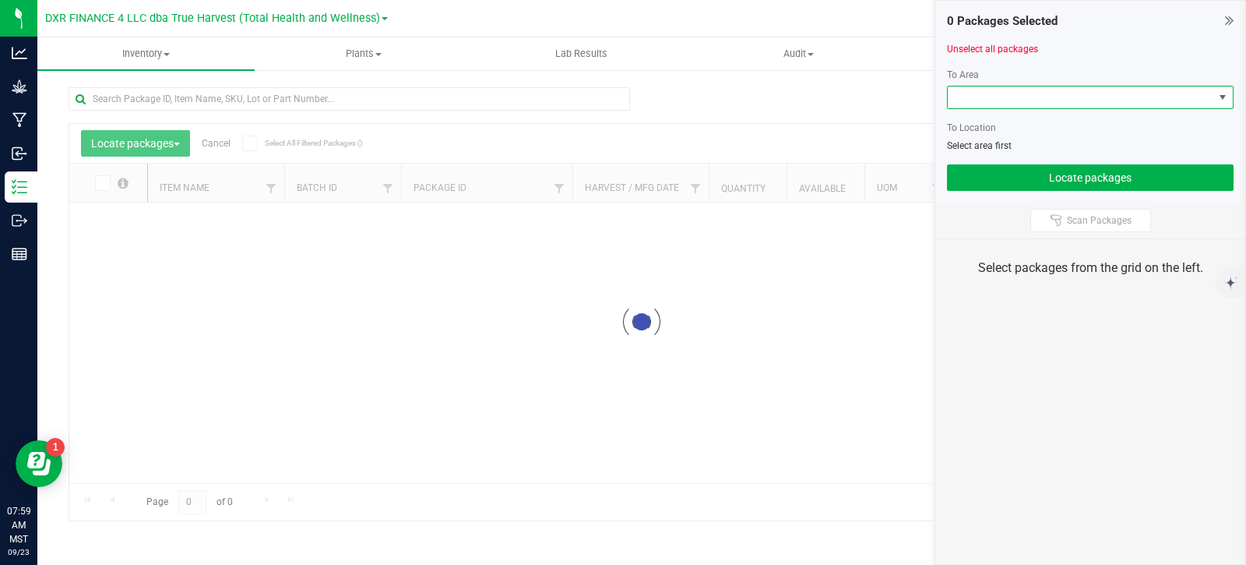
click at [1067, 95] on span at bounding box center [1081, 97] width 266 height 22
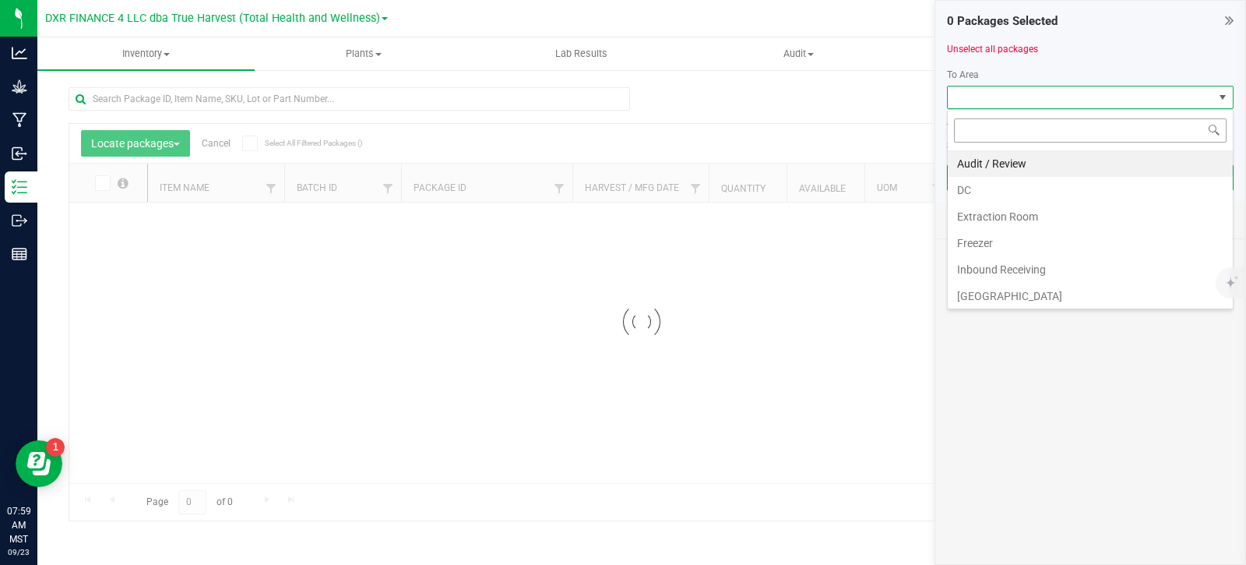
scroll to position [23, 287]
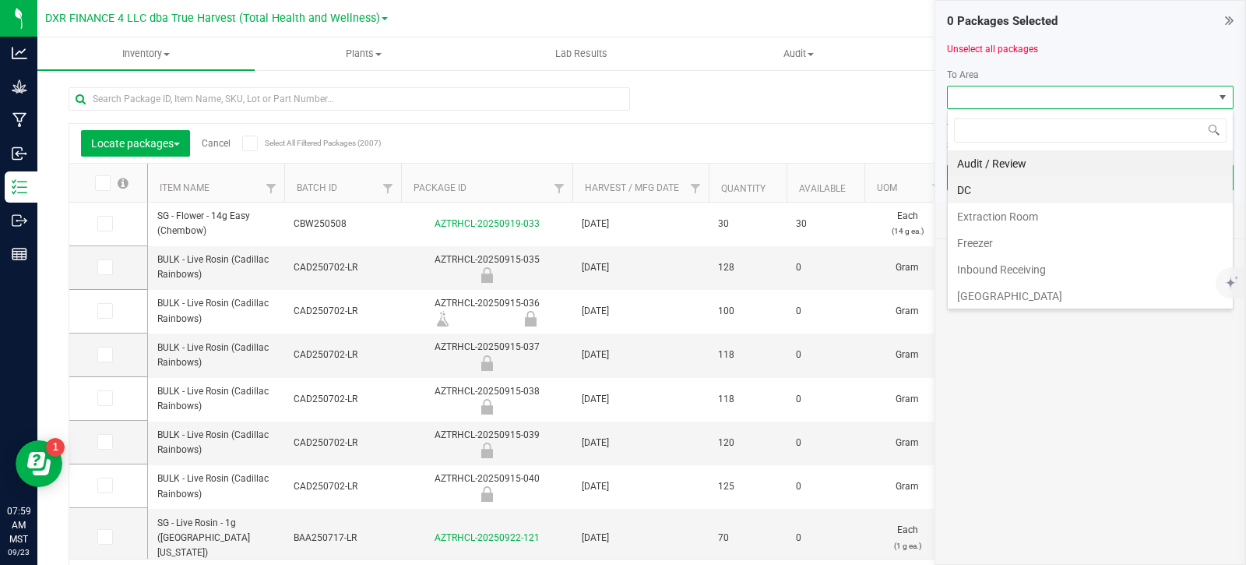
click at [1034, 195] on li "DC" at bounding box center [1090, 190] width 285 height 26
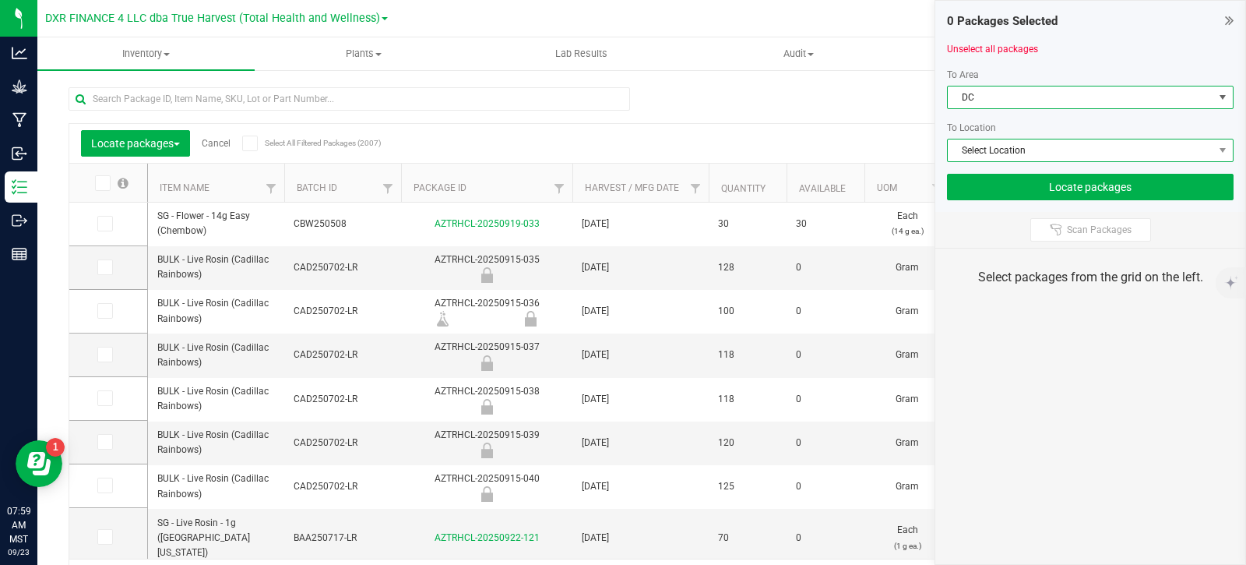
click at [1041, 152] on span "Select Location" at bounding box center [1081, 150] width 266 height 22
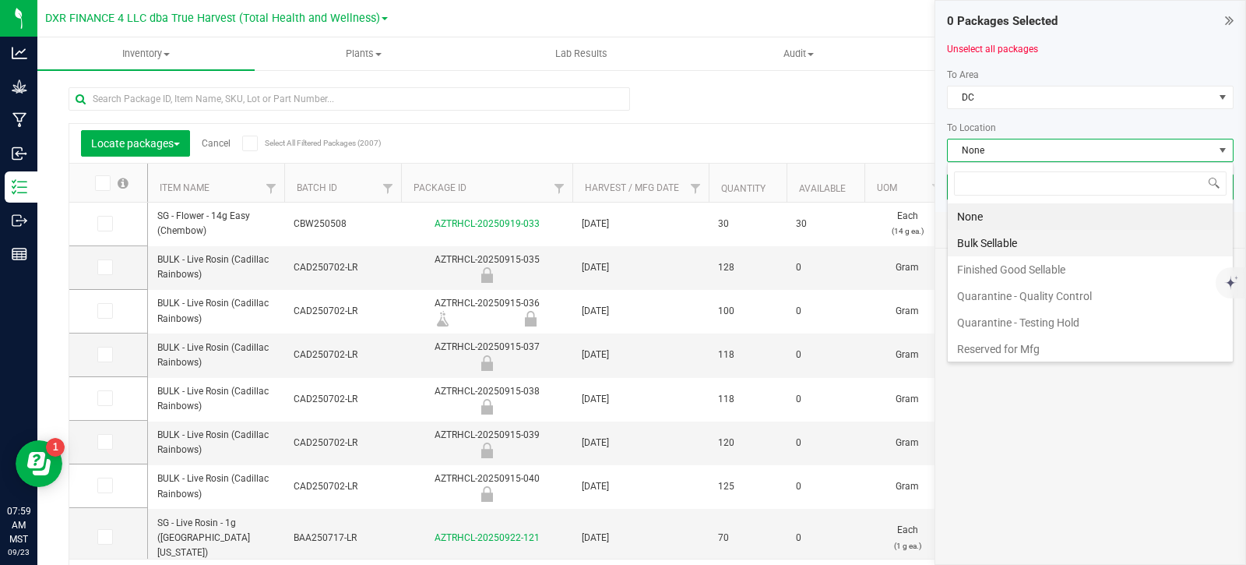
click at [1027, 243] on li "Bulk Sellable" at bounding box center [1090, 243] width 285 height 26
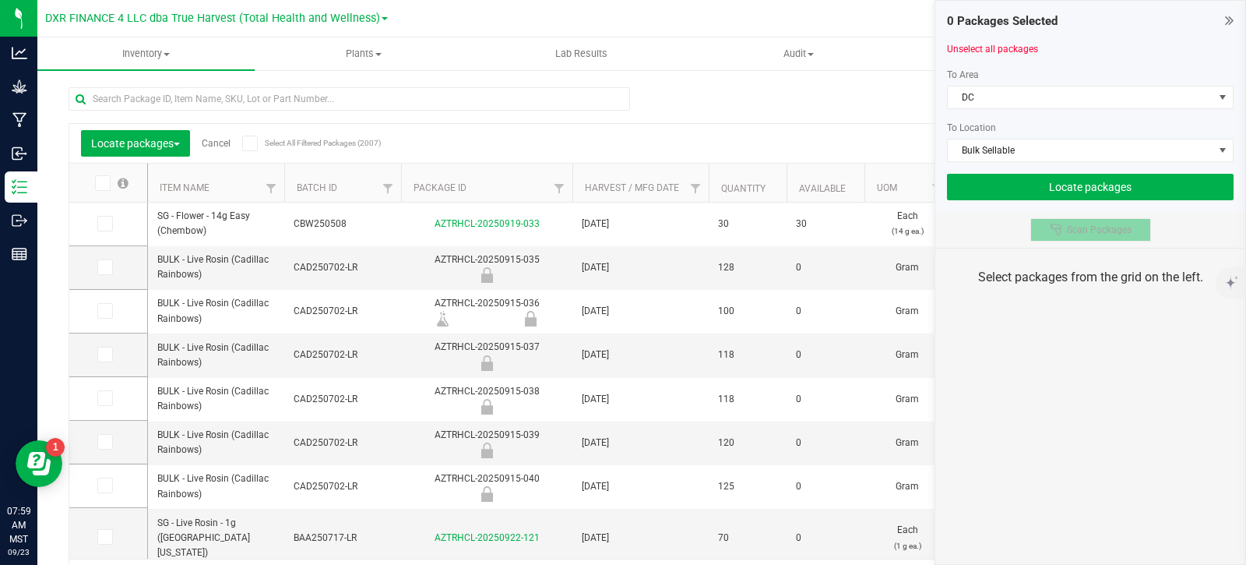
click at [1059, 232] on icon at bounding box center [1056, 230] width 12 height 12
click at [1029, 465] on div "0 Packages Selected Unselect all packages To Area DC To Location Bulk Sellable …" at bounding box center [1091, 282] width 312 height 565
click at [1071, 229] on span "Scan Packages" at bounding box center [1099, 230] width 65 height 12
click at [1082, 241] on button "Scan Packages" at bounding box center [1091, 229] width 121 height 23
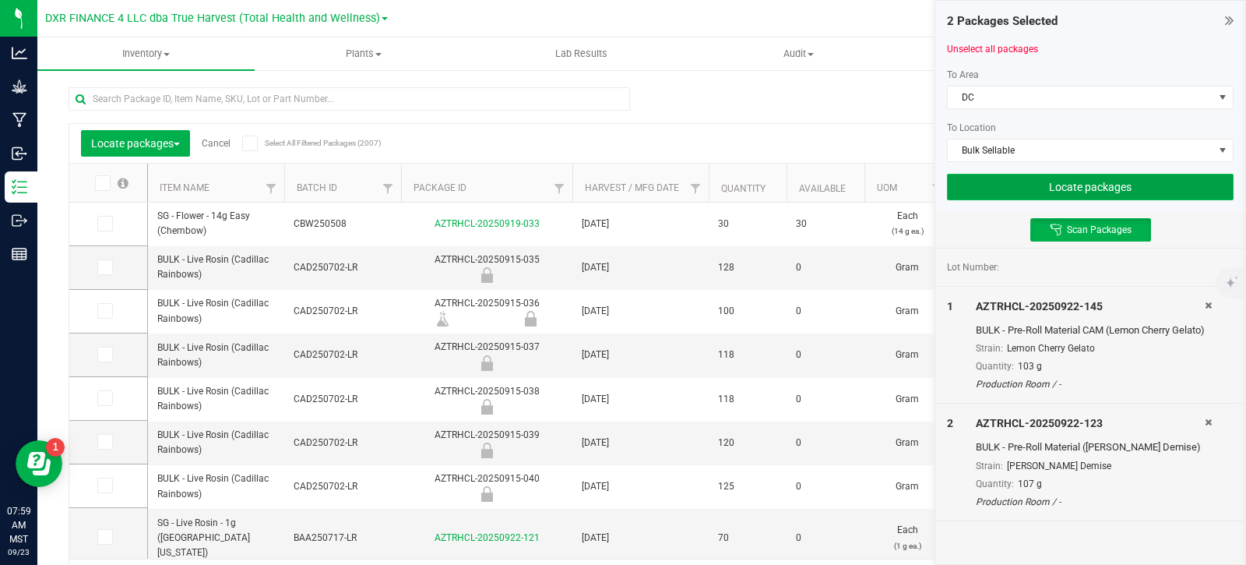
click at [1046, 191] on button "Locate packages" at bounding box center [1090, 187] width 287 height 26
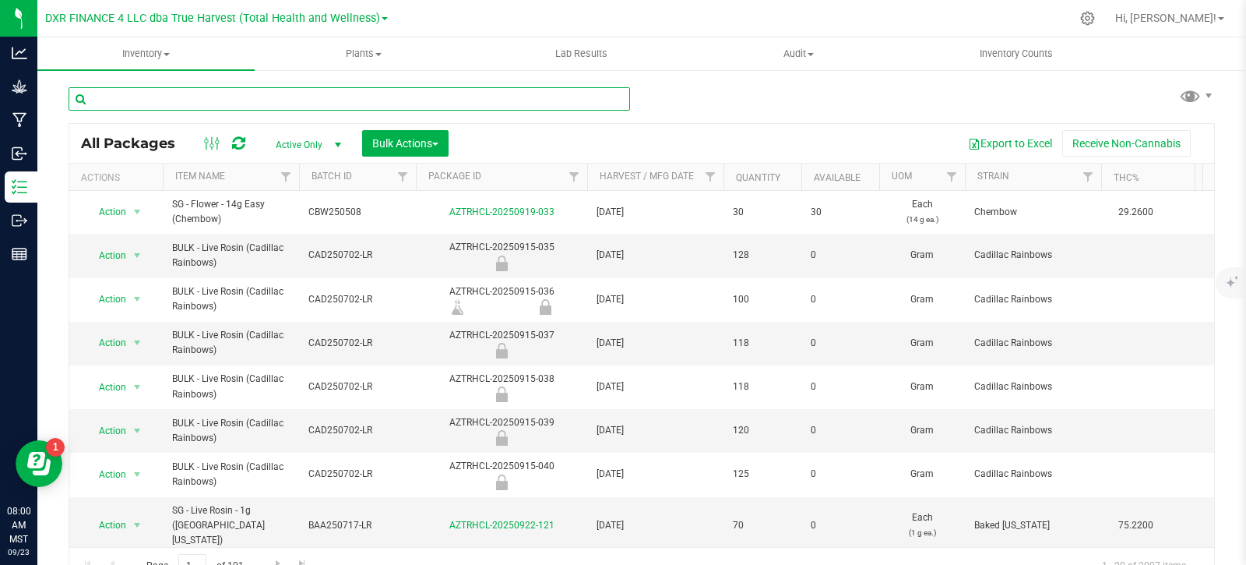
click at [242, 95] on input "text" at bounding box center [350, 98] width 562 height 23
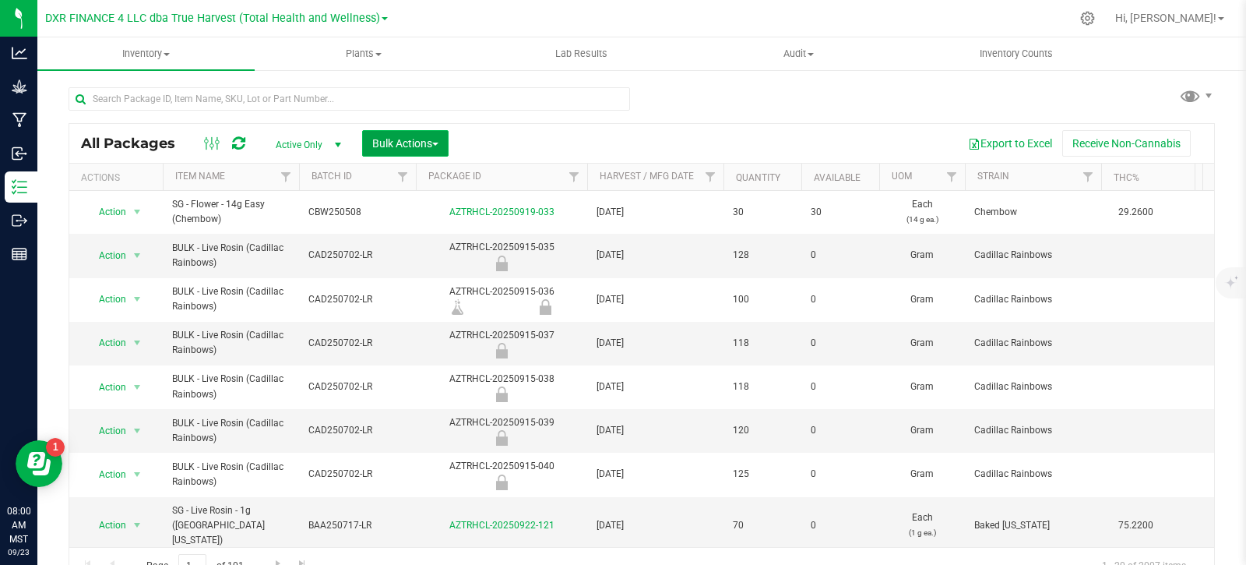
click at [429, 152] on button "Bulk Actions" at bounding box center [405, 143] width 86 height 26
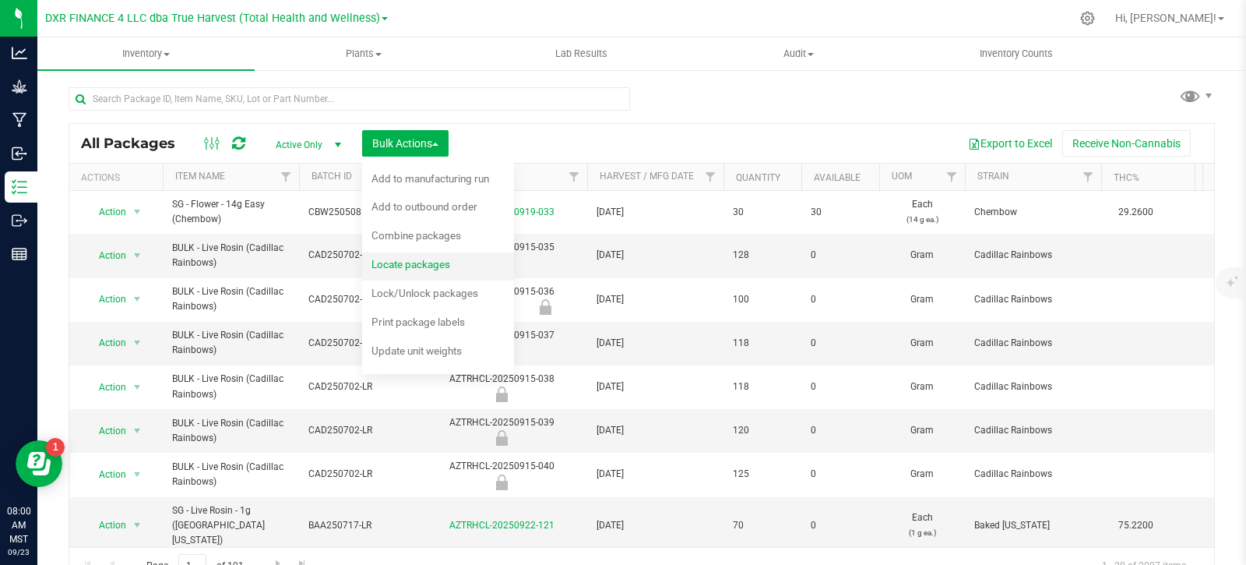
click at [428, 268] on span "Locate packages" at bounding box center [411, 264] width 79 height 12
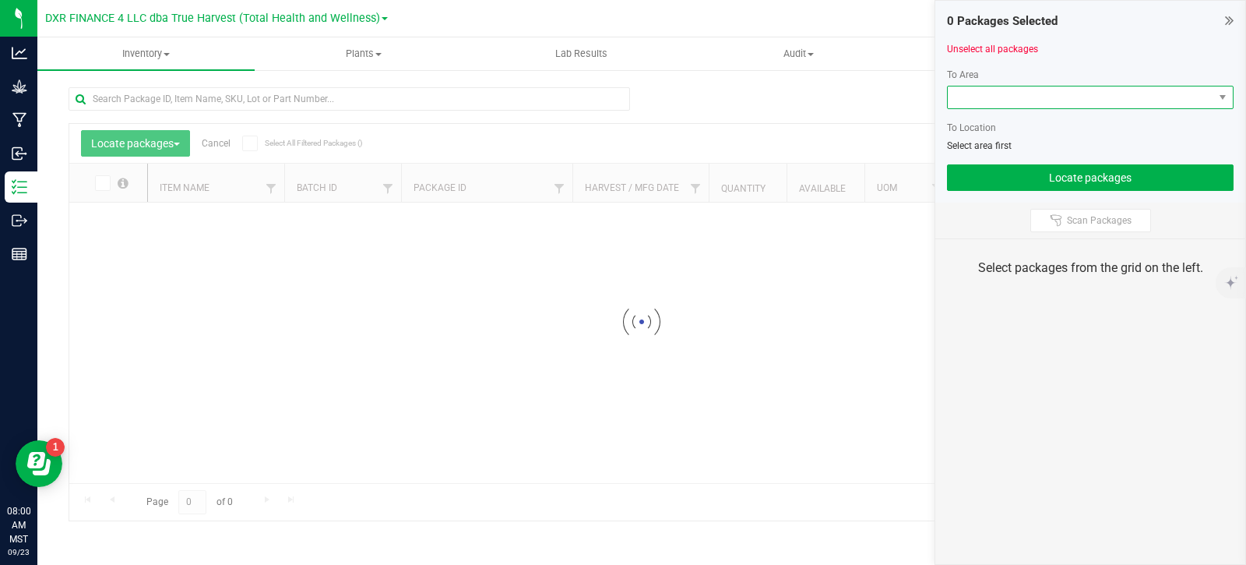
click at [1009, 97] on span at bounding box center [1081, 97] width 266 height 22
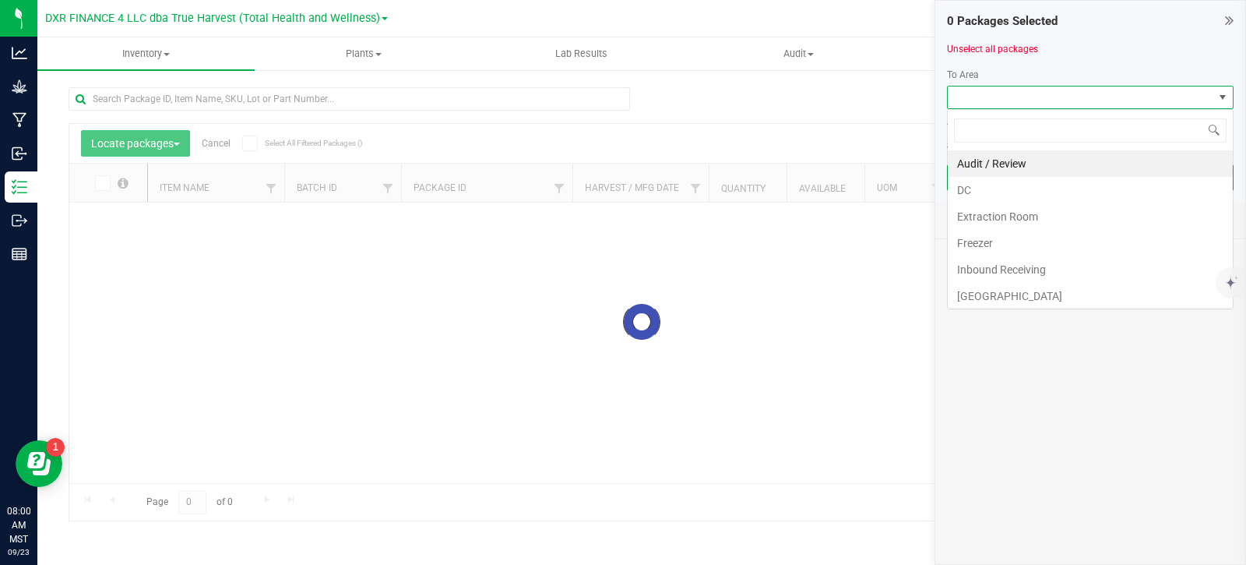
scroll to position [23, 287]
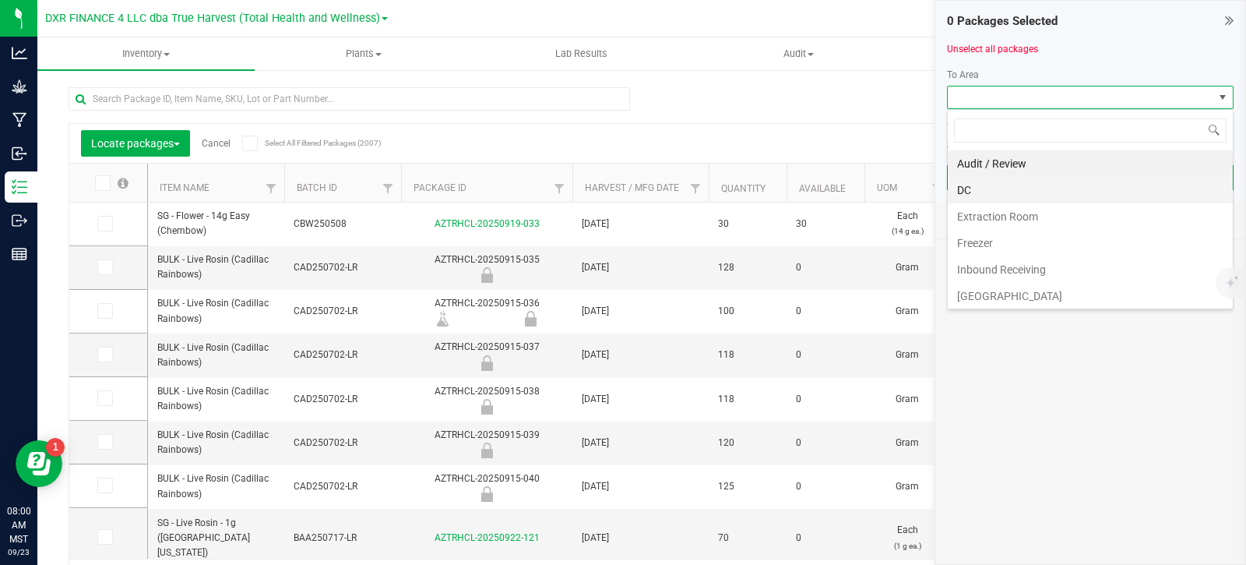
click at [1015, 198] on li "DC" at bounding box center [1090, 190] width 285 height 26
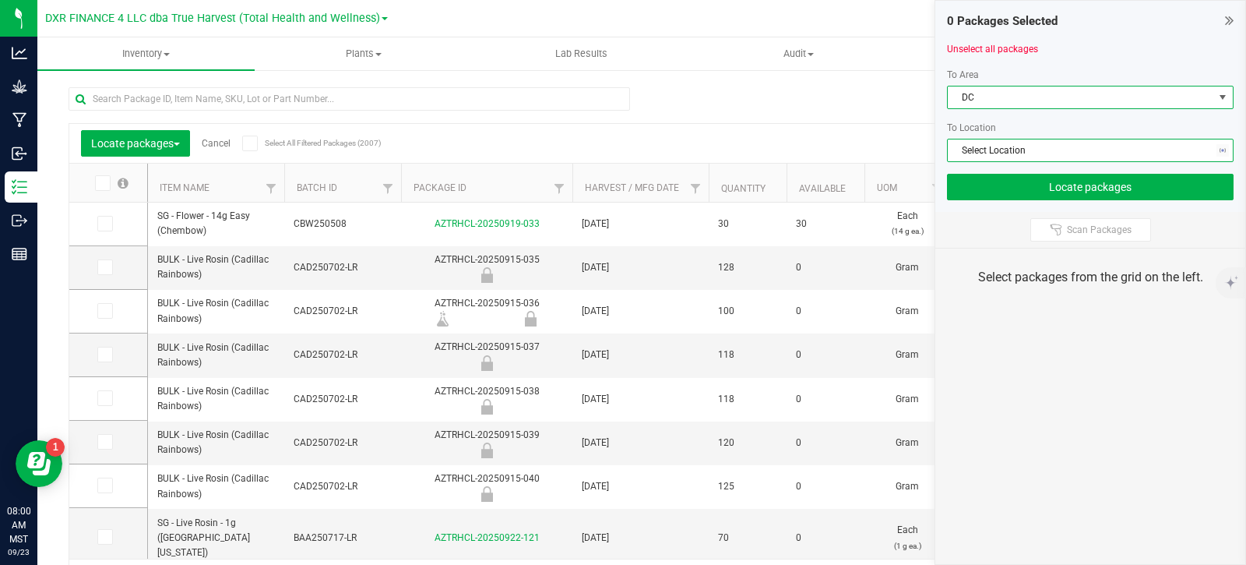
click at [1042, 153] on span "Select Location" at bounding box center [1081, 150] width 266 height 22
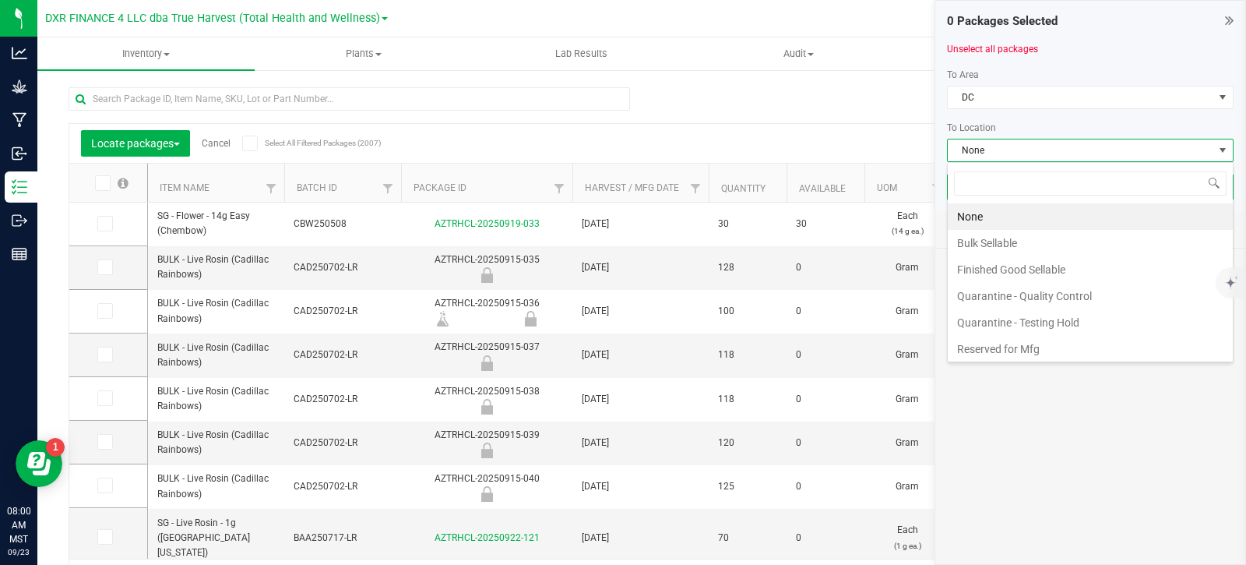
click at [1035, 272] on li "Finished Good Sellable" at bounding box center [1090, 269] width 285 height 26
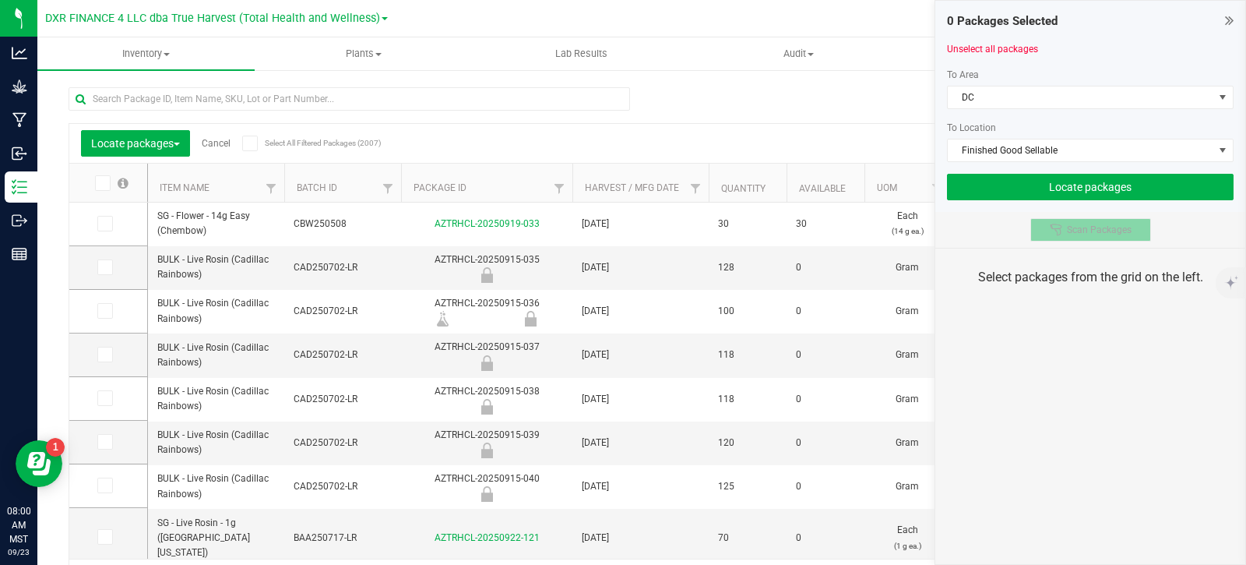
click at [1056, 231] on icon at bounding box center [1056, 230] width 12 height 12
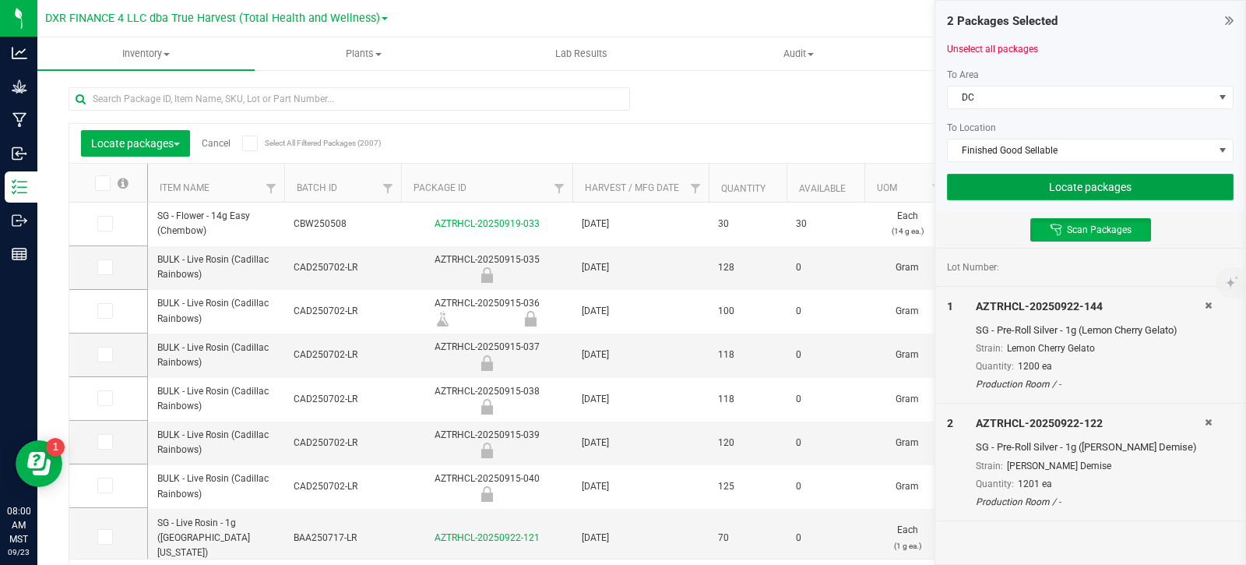
click at [1083, 182] on button "Locate packages" at bounding box center [1090, 187] width 287 height 26
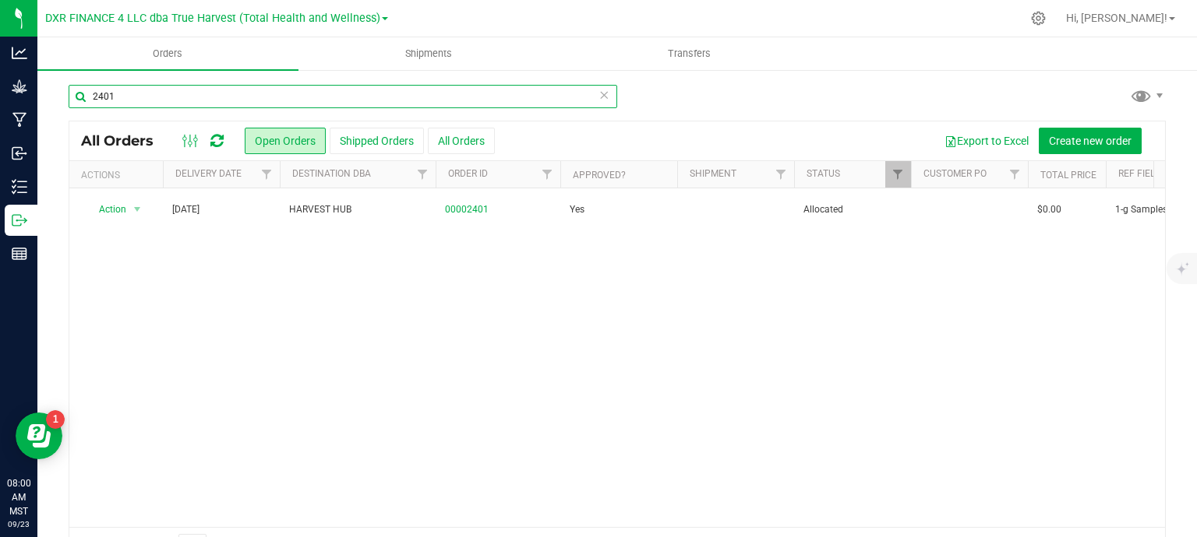
click at [132, 99] on input "2401" at bounding box center [343, 96] width 548 height 23
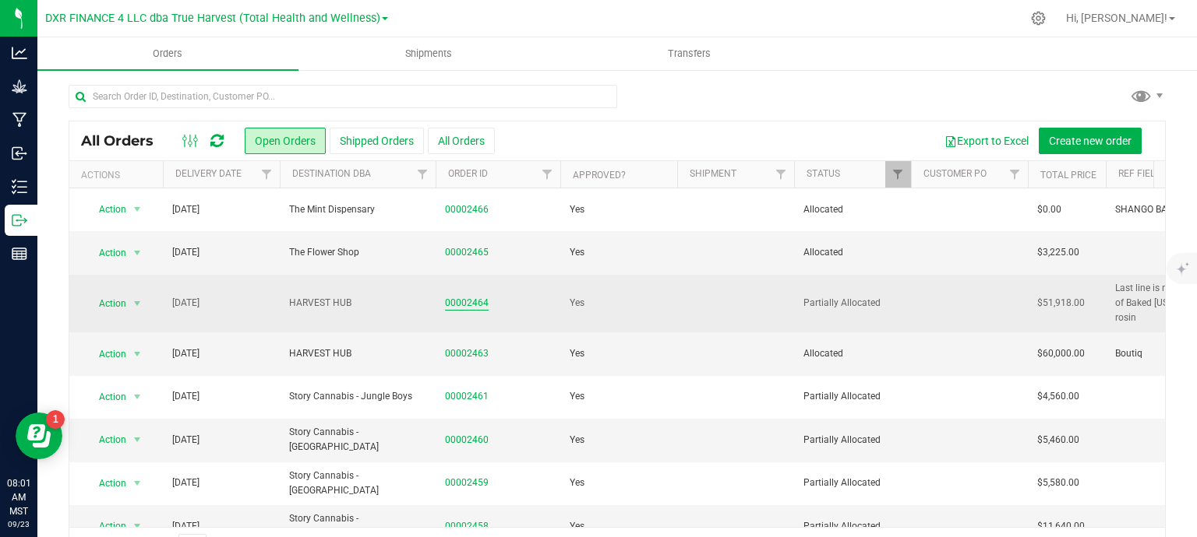
click at [470, 296] on link "00002464" at bounding box center [467, 303] width 44 height 15
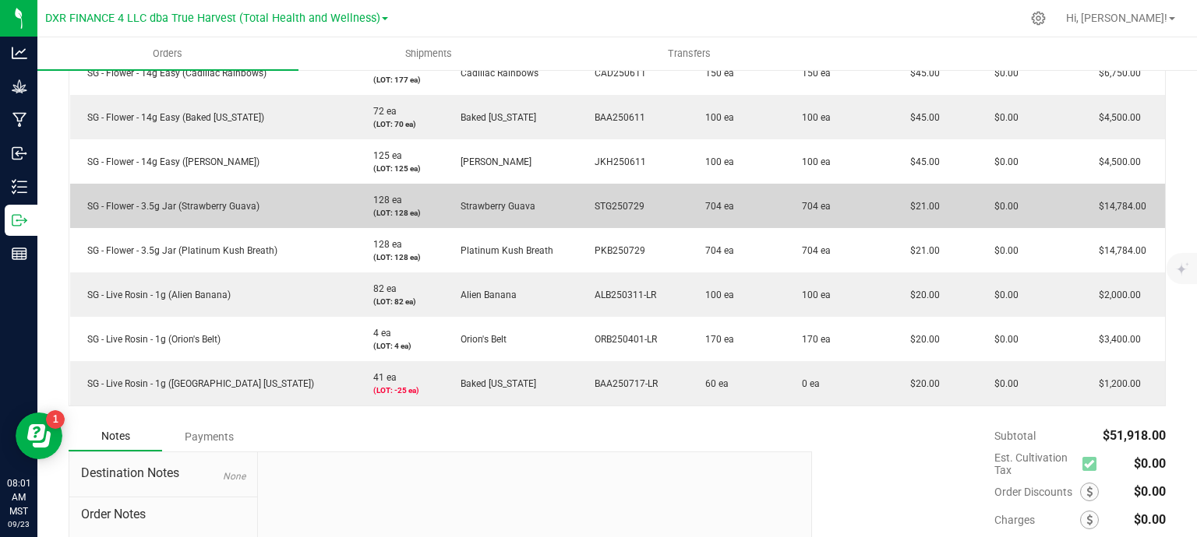
scroll to position [467, 0]
